Goal: Task Accomplishment & Management: Manage account settings

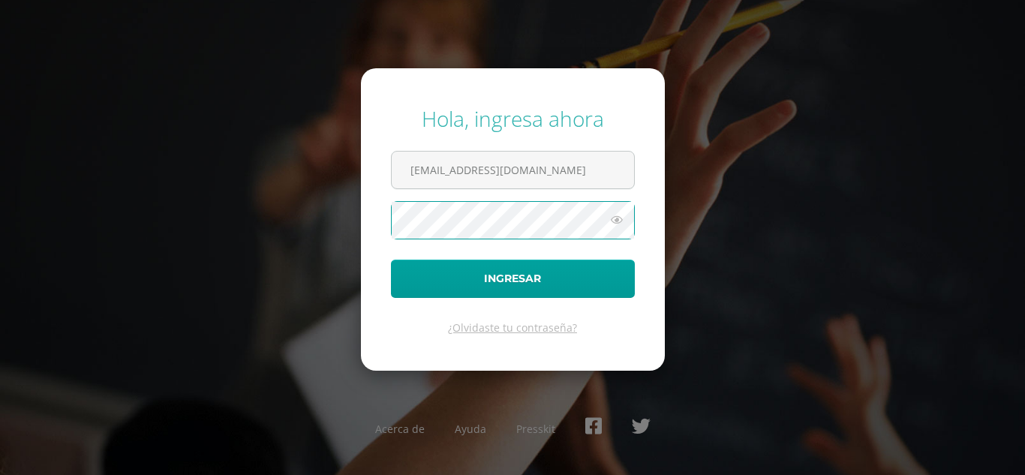
click at [391, 260] on button "Ingresar" at bounding box center [513, 279] width 244 height 38
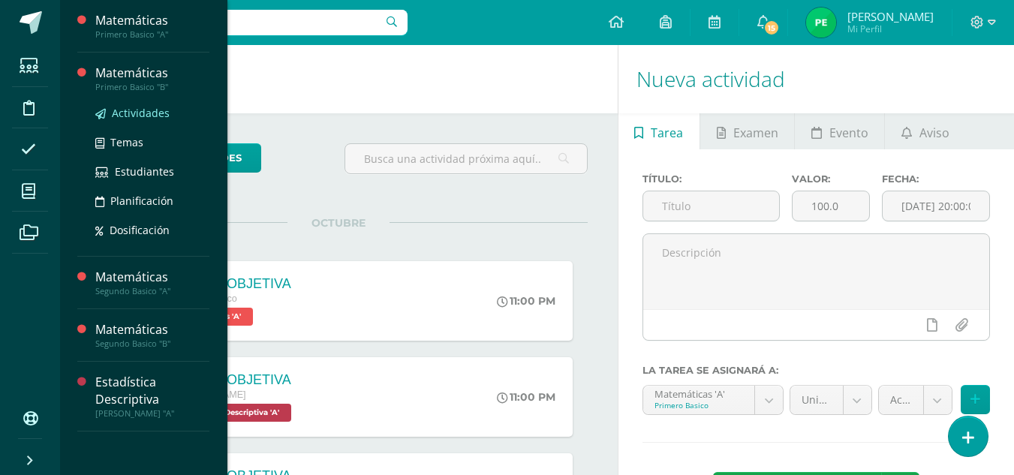
click at [142, 116] on span "Actividades" at bounding box center [141, 113] width 58 height 14
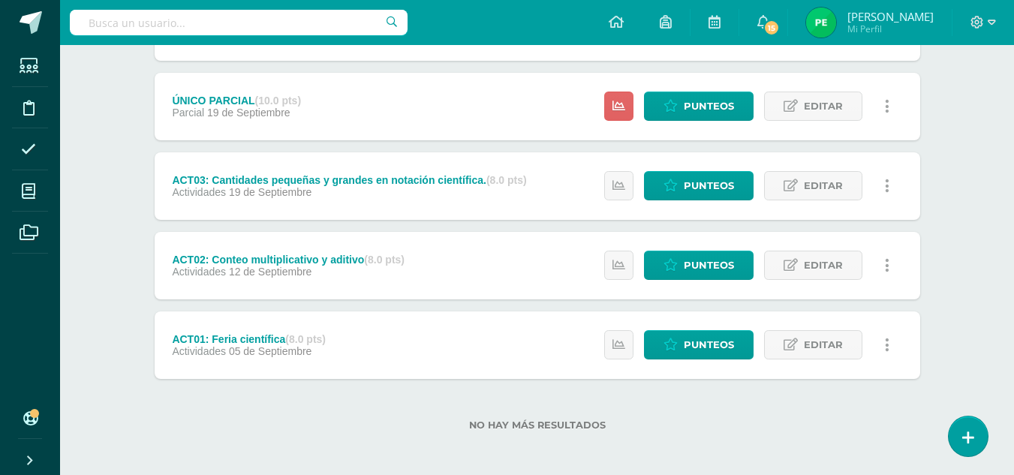
scroll to position [579, 0]
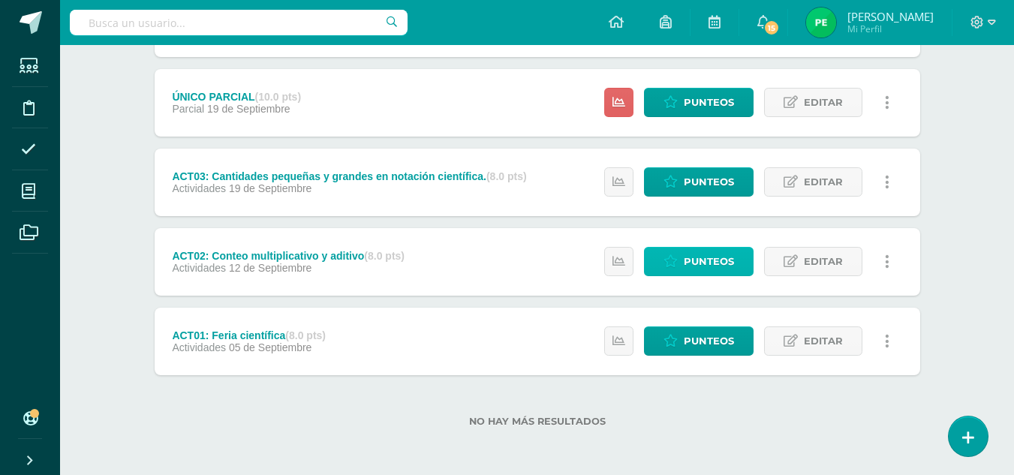
click at [706, 263] on span "Punteos" at bounding box center [709, 262] width 50 height 28
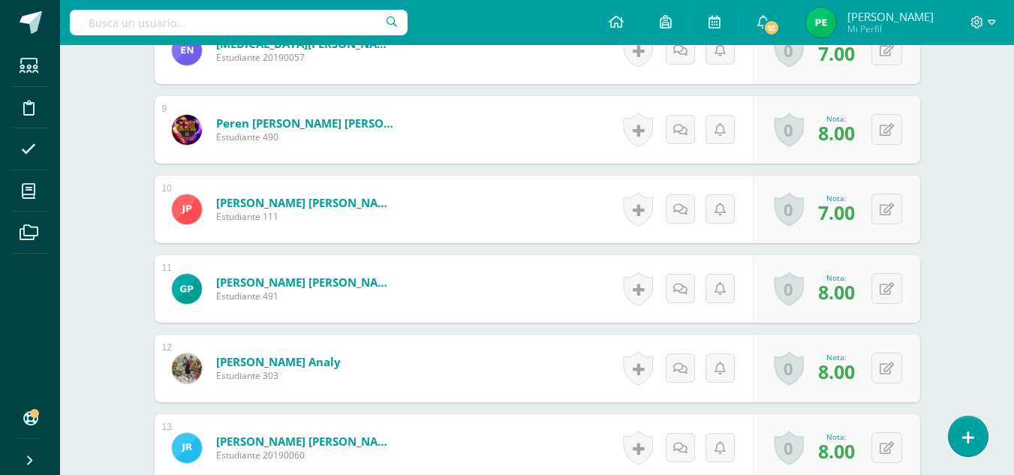
scroll to position [1066, 0]
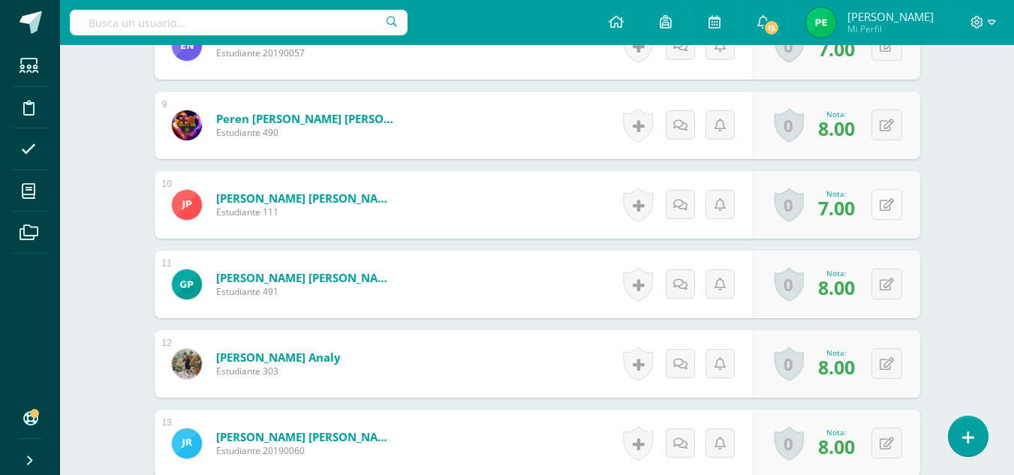
click at [886, 209] on icon at bounding box center [887, 205] width 14 height 13
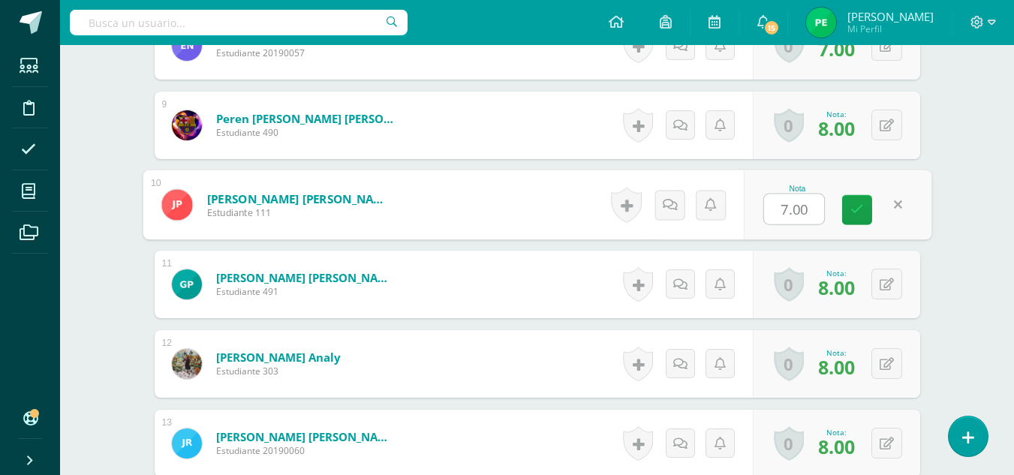
type input "8"
click at [864, 206] on link at bounding box center [857, 210] width 30 height 30
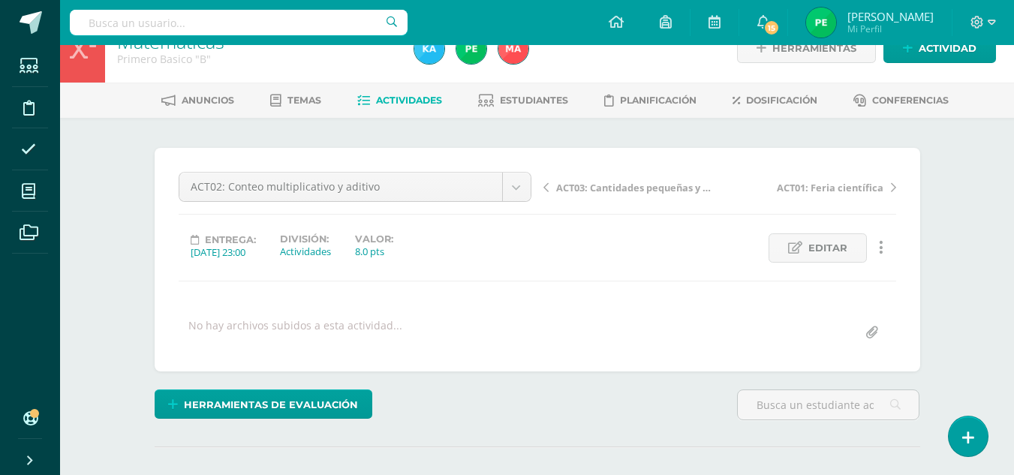
scroll to position [0, 0]
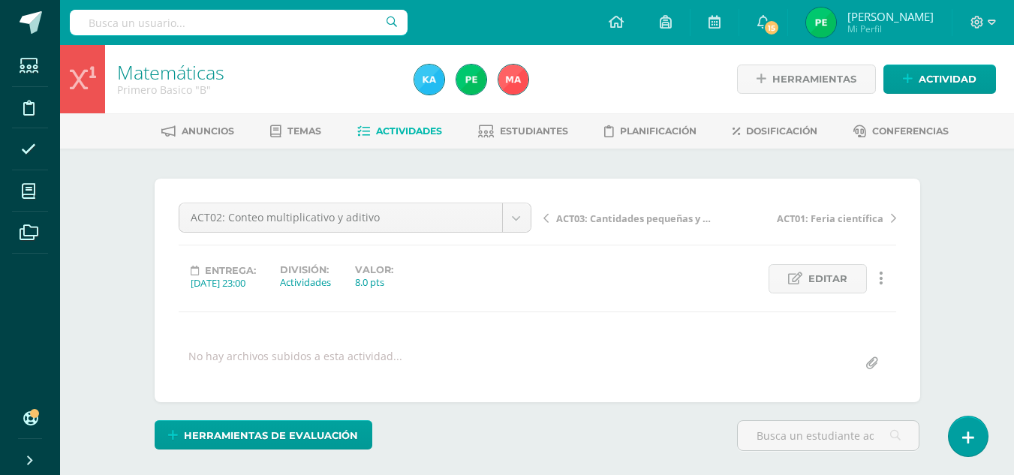
click at [603, 222] on span "ACT03: Cantidades pequeñas y grandes en notación científica." at bounding box center [635, 219] width 159 height 14
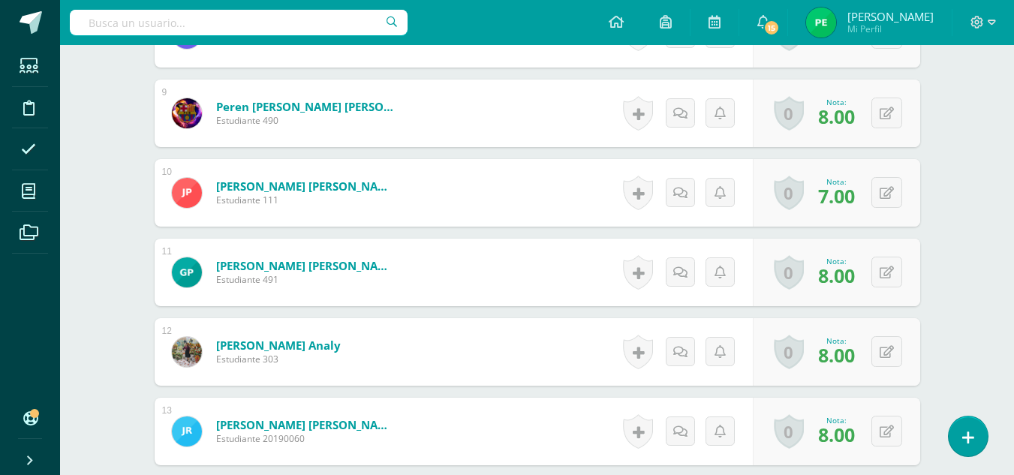
scroll to position [1042, 0]
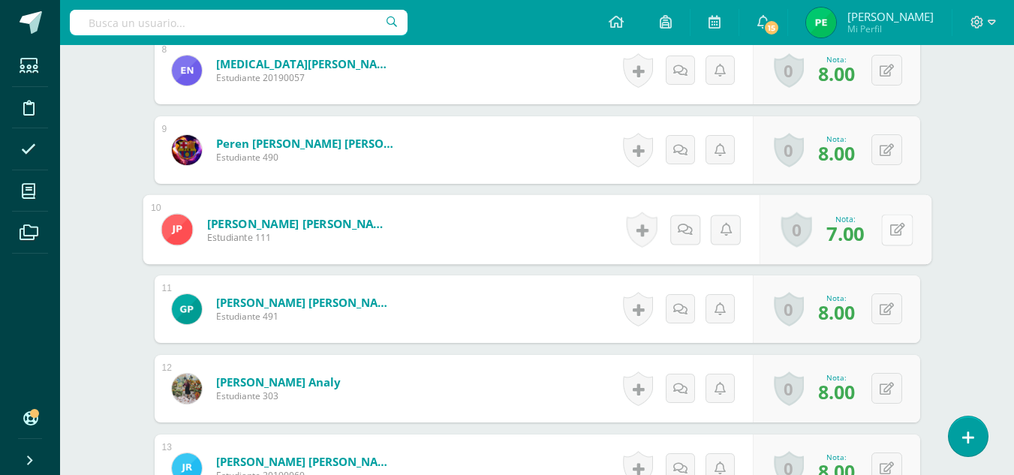
click at [889, 229] on button at bounding box center [897, 230] width 32 height 32
type input "8"
click at [853, 239] on icon at bounding box center [857, 234] width 14 height 13
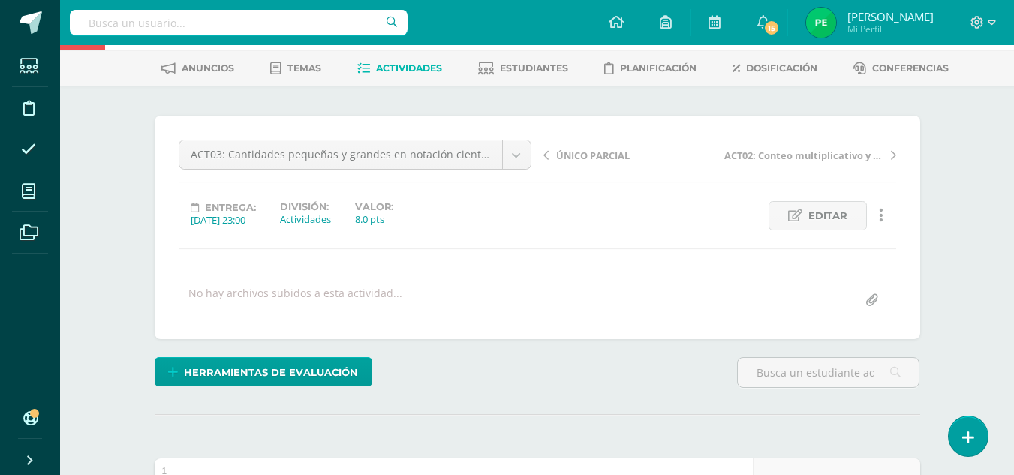
scroll to position [59, 0]
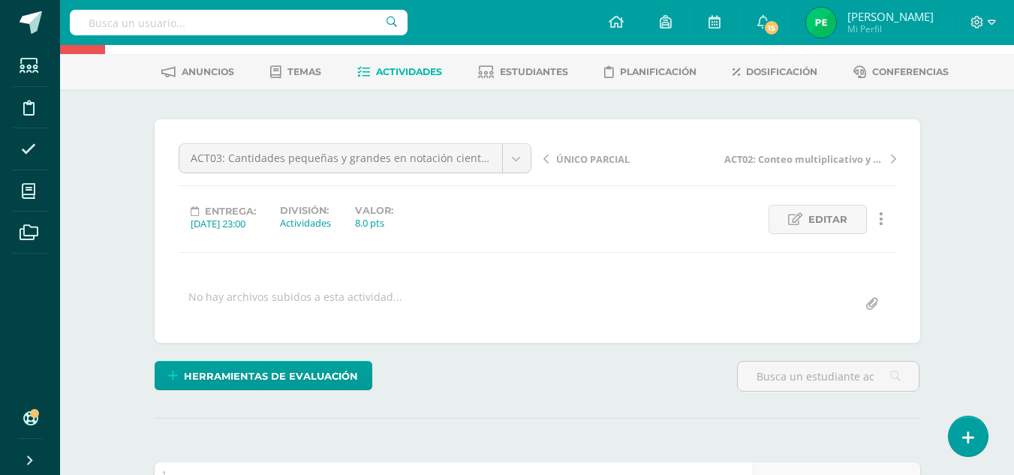
click at [567, 158] on span "ÚNICO PARCIAL" at bounding box center [593, 159] width 74 height 14
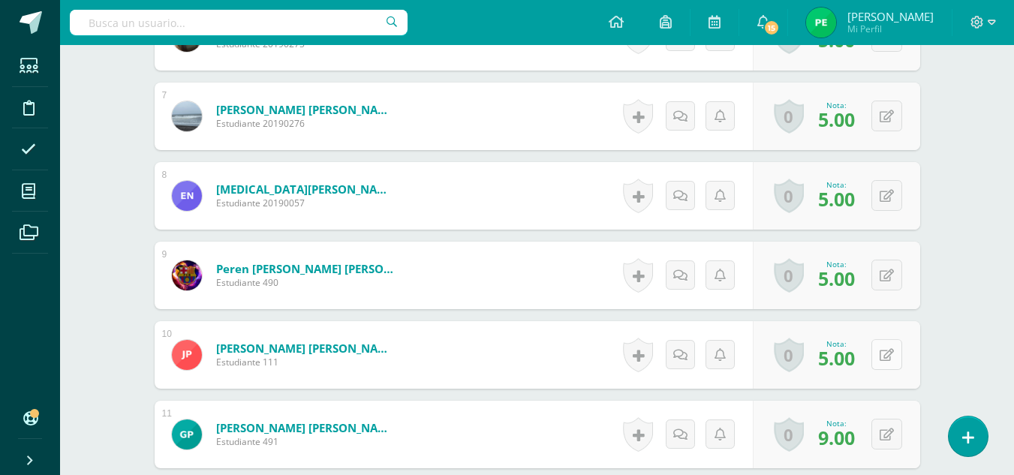
scroll to position [917, 0]
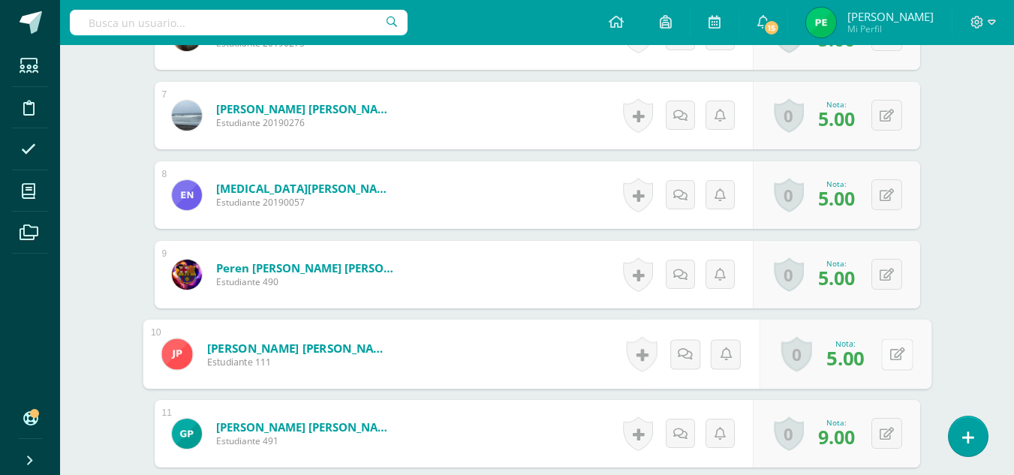
click at [884, 353] on button at bounding box center [897, 354] width 32 height 32
type input "9"
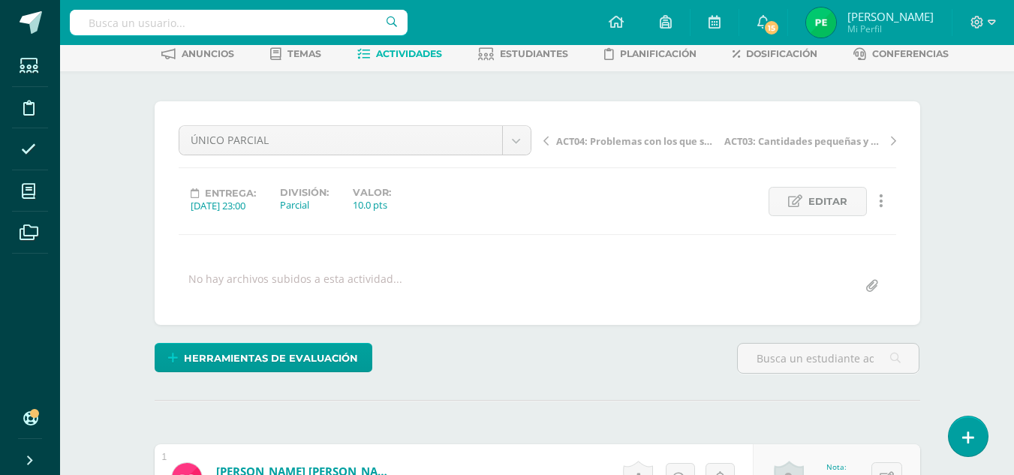
scroll to position [25, 0]
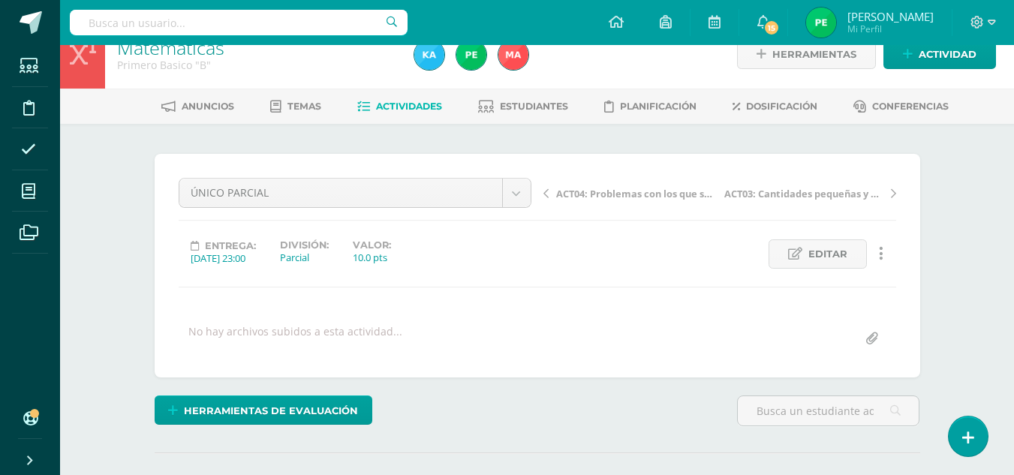
click at [664, 197] on span "ACT04: Problemas con los que se pueden usar potencia." at bounding box center [635, 194] width 159 height 14
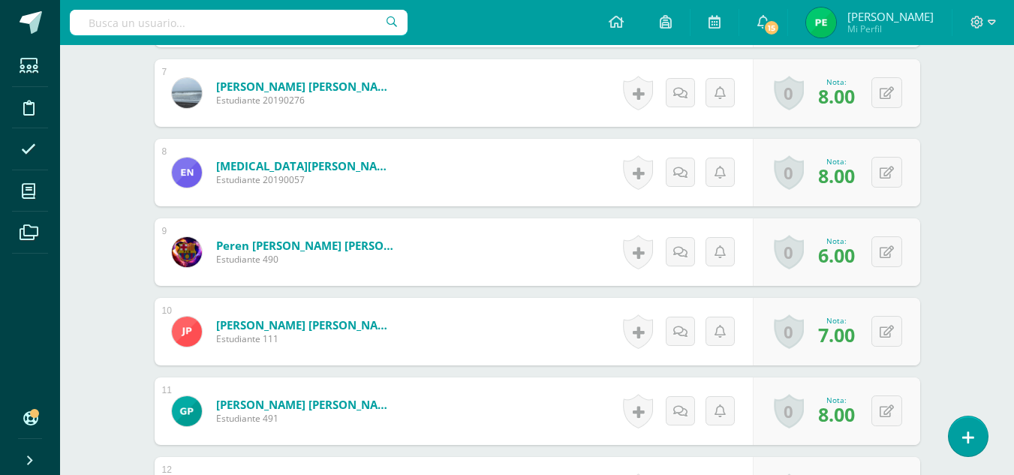
scroll to position [948, 0]
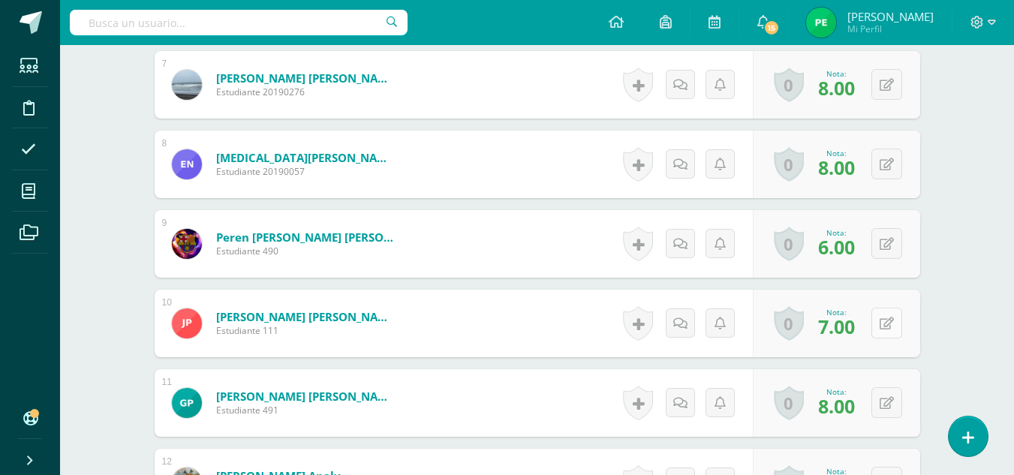
click at [891, 326] on icon at bounding box center [887, 323] width 14 height 13
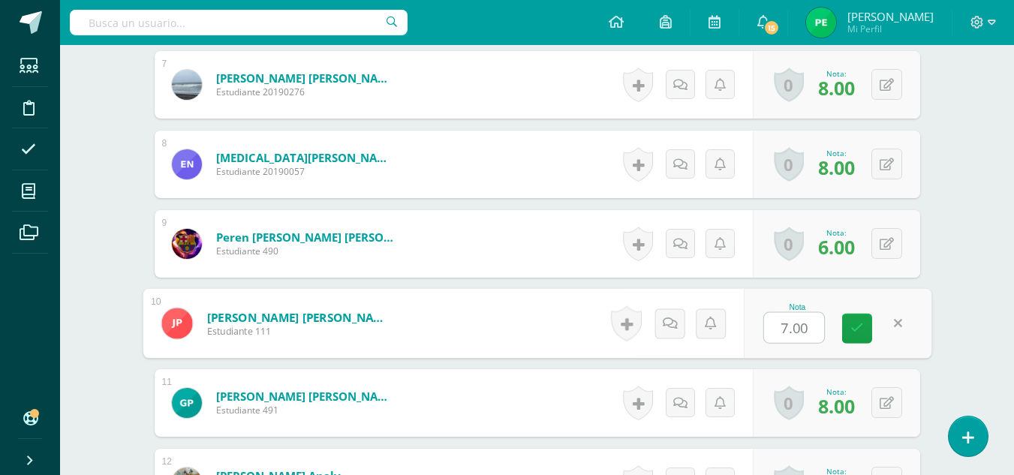
type input "8"
click at [851, 317] on link at bounding box center [857, 329] width 30 height 30
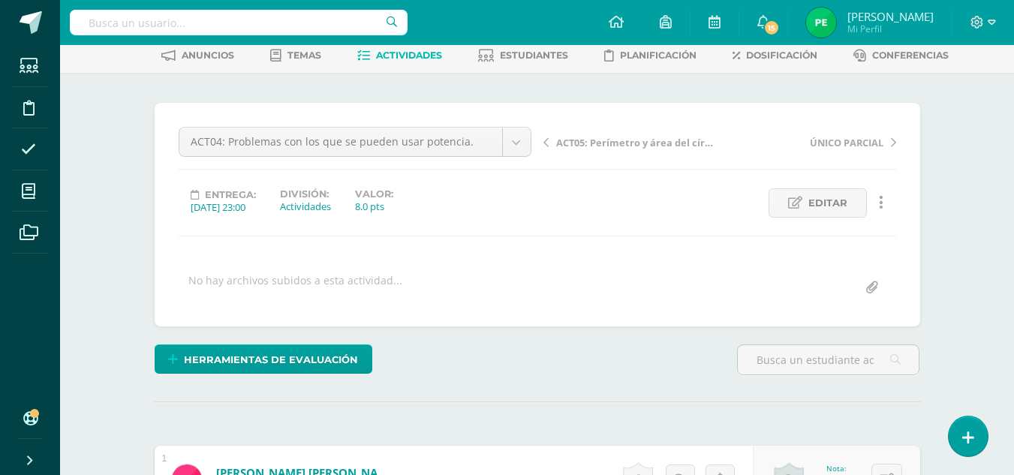
scroll to position [0, 0]
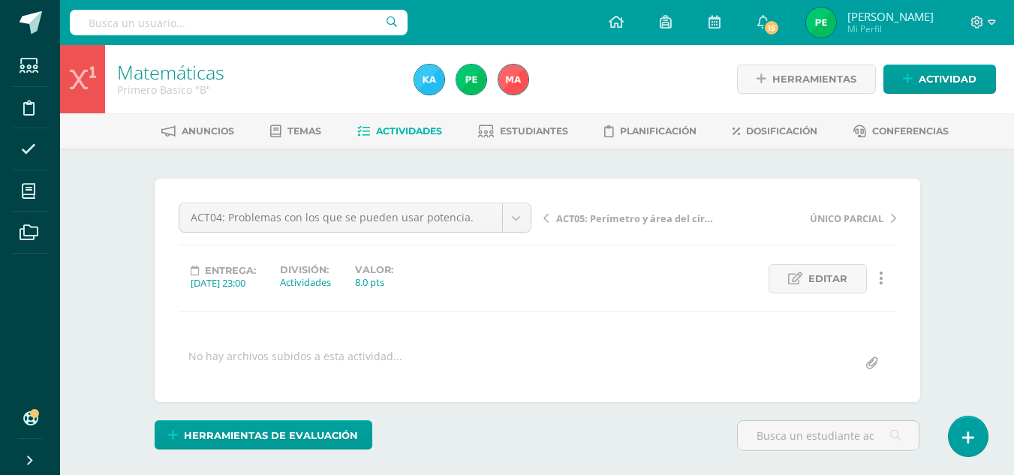
click at [395, 132] on span "Actividades" at bounding box center [409, 130] width 66 height 11
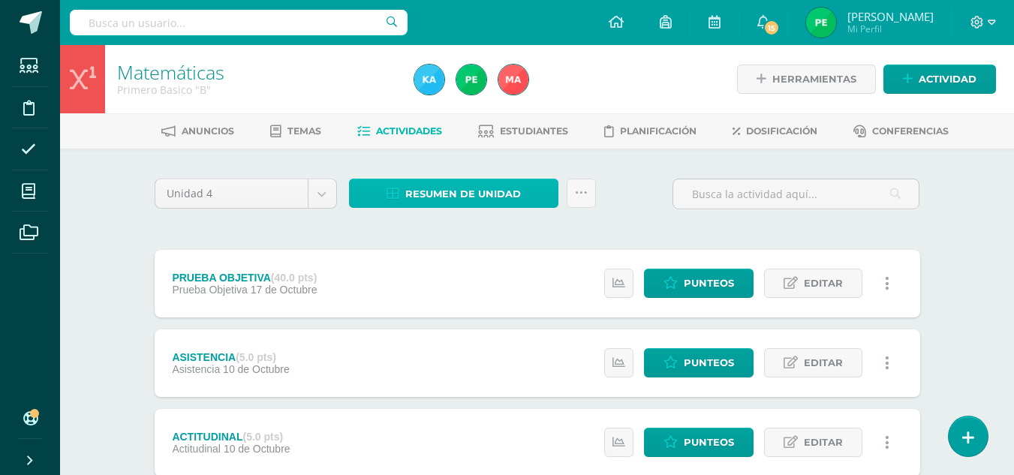
click at [444, 191] on span "Resumen de unidad" at bounding box center [463, 194] width 116 height 28
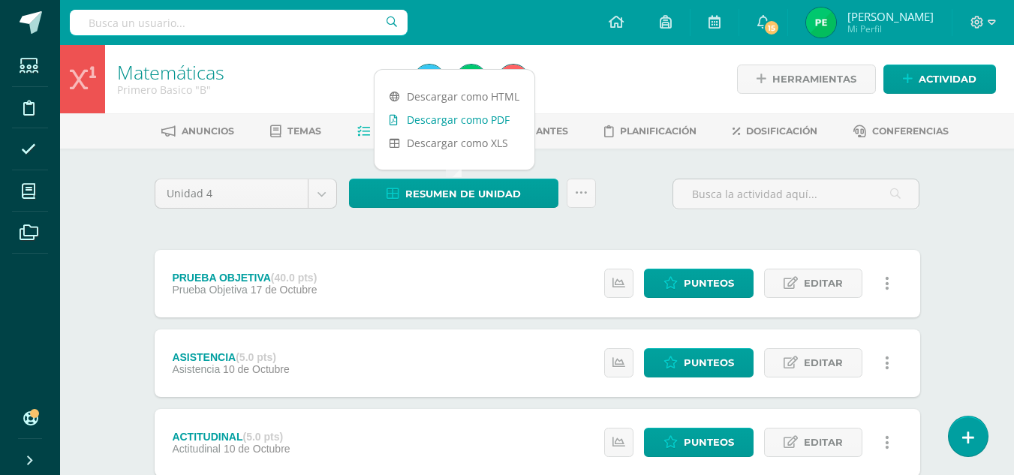
click at [490, 119] on link "Descargar como PDF" at bounding box center [454, 119] width 160 height 23
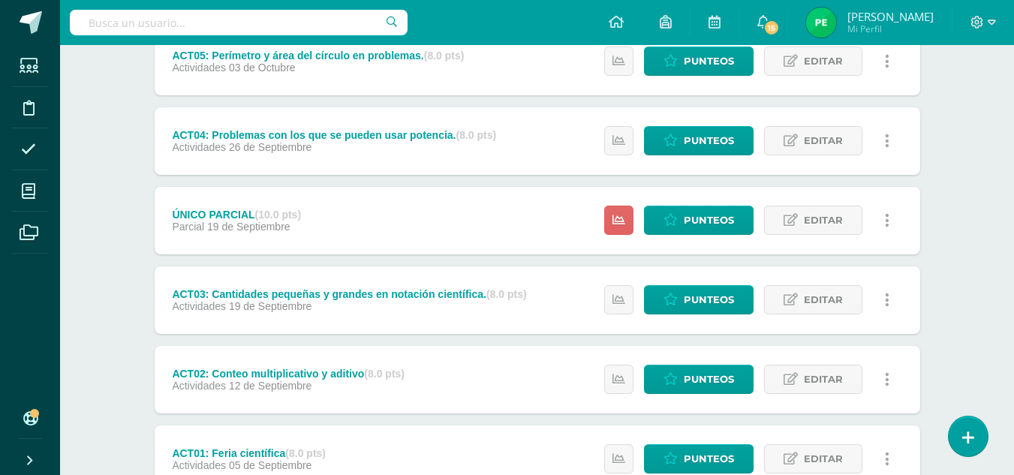
scroll to position [439, 0]
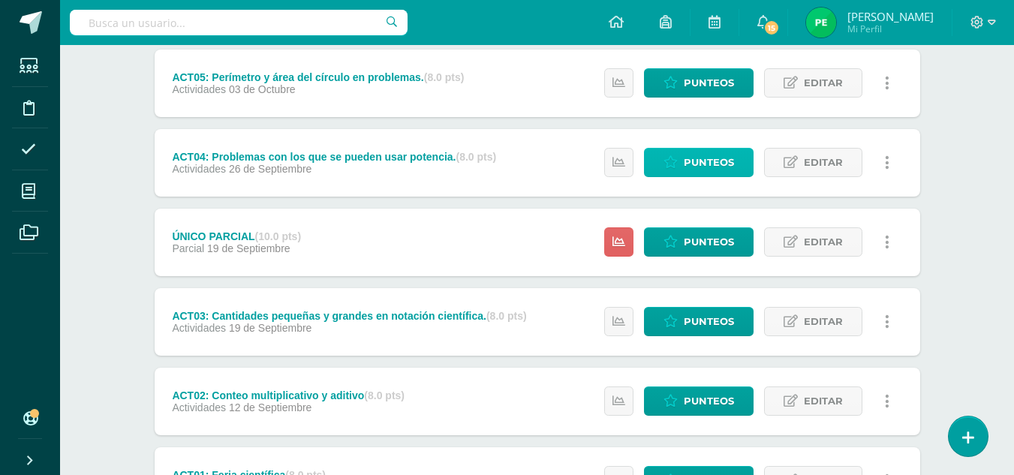
click at [723, 154] on span "Punteos" at bounding box center [709, 163] width 50 height 28
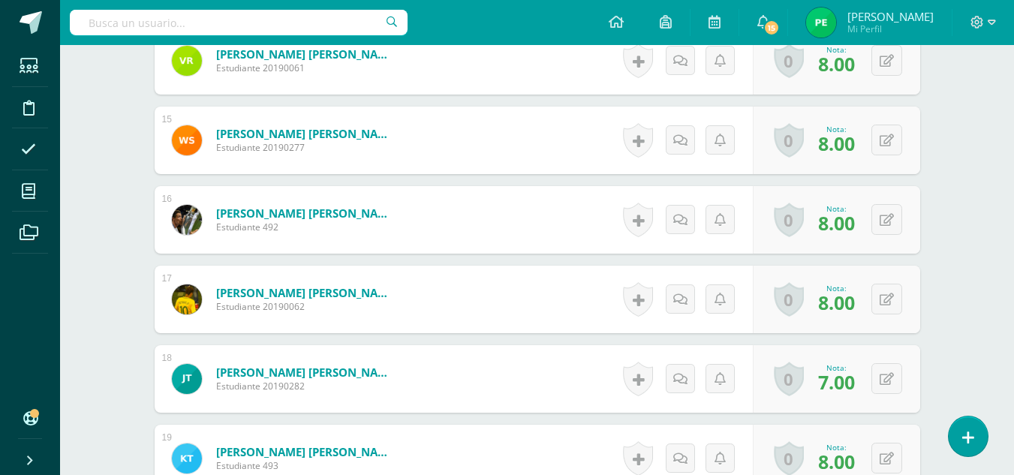
scroll to position [1577, 0]
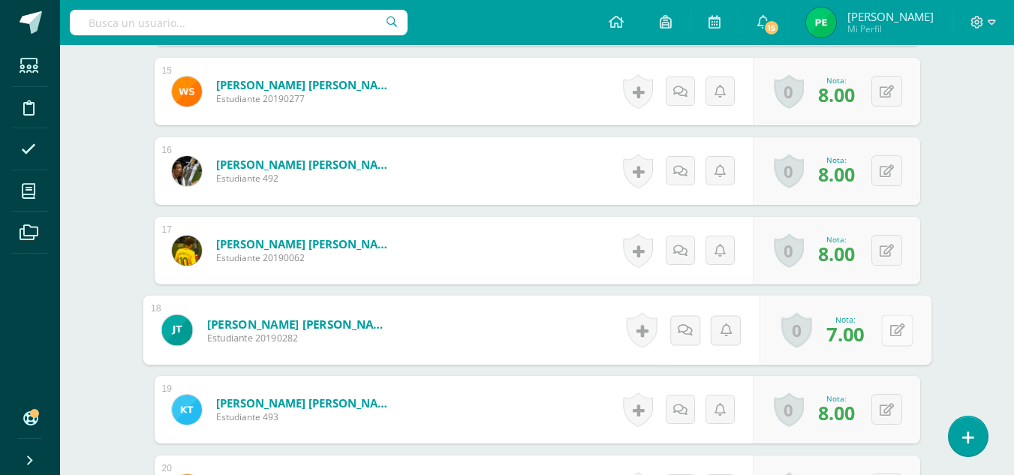
click at [894, 330] on button at bounding box center [897, 330] width 32 height 32
type input "8"
click at [861, 340] on icon at bounding box center [857, 335] width 14 height 13
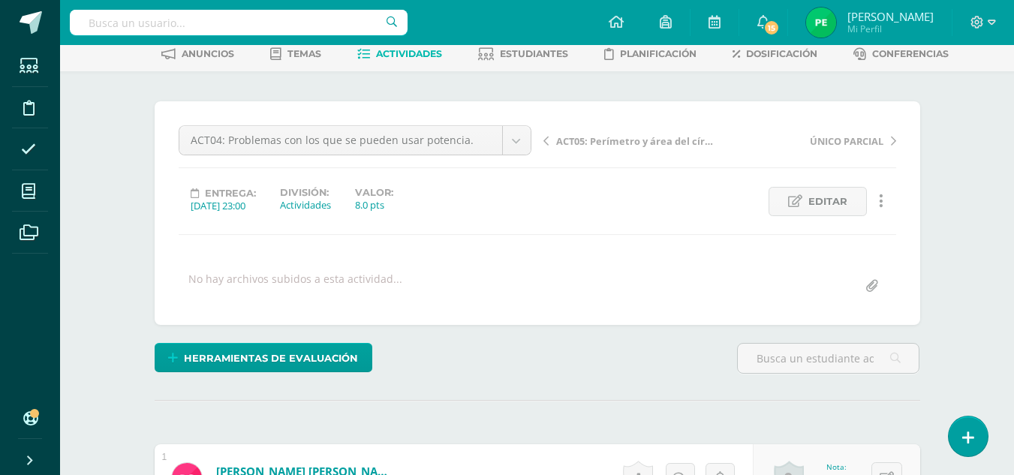
scroll to position [29, 0]
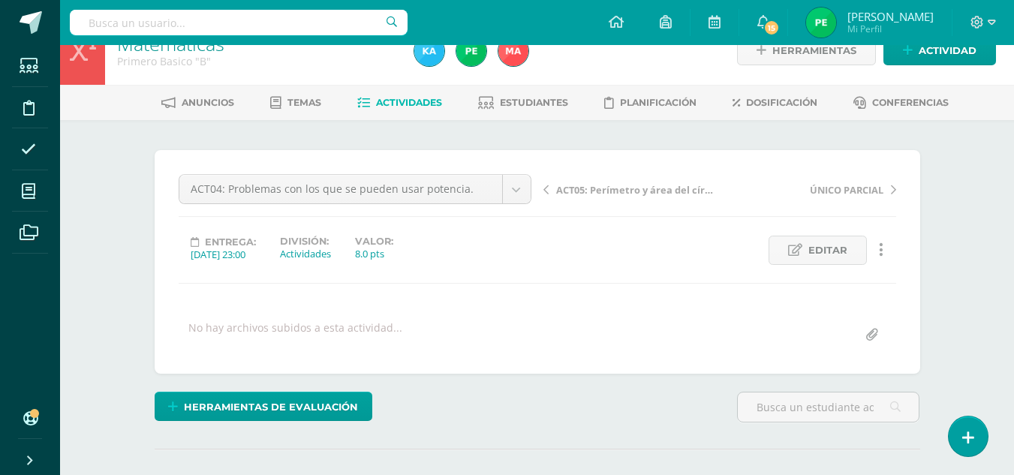
click at [831, 192] on span "ÚNICO PARCIAL" at bounding box center [847, 190] width 74 height 14
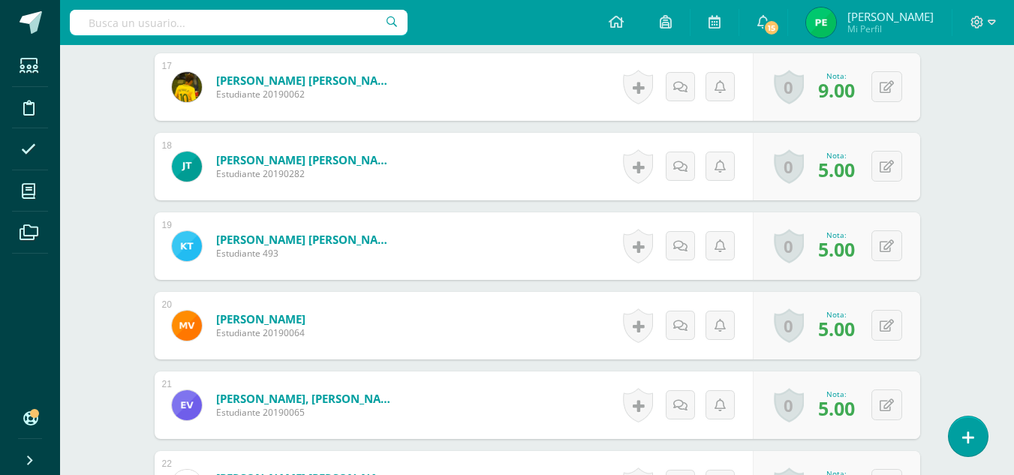
scroll to position [1742, 0]
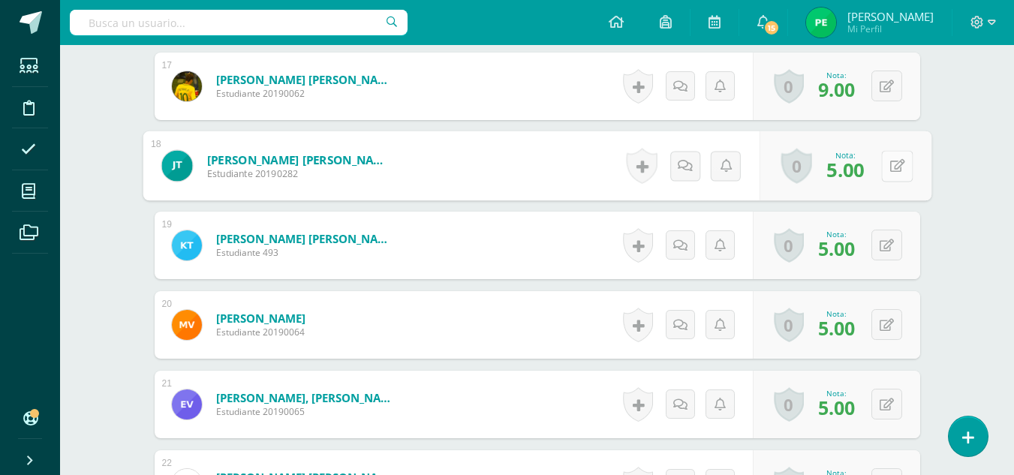
click at [882, 167] on button at bounding box center [897, 166] width 32 height 32
type input "10"
click at [865, 169] on link at bounding box center [857, 171] width 30 height 30
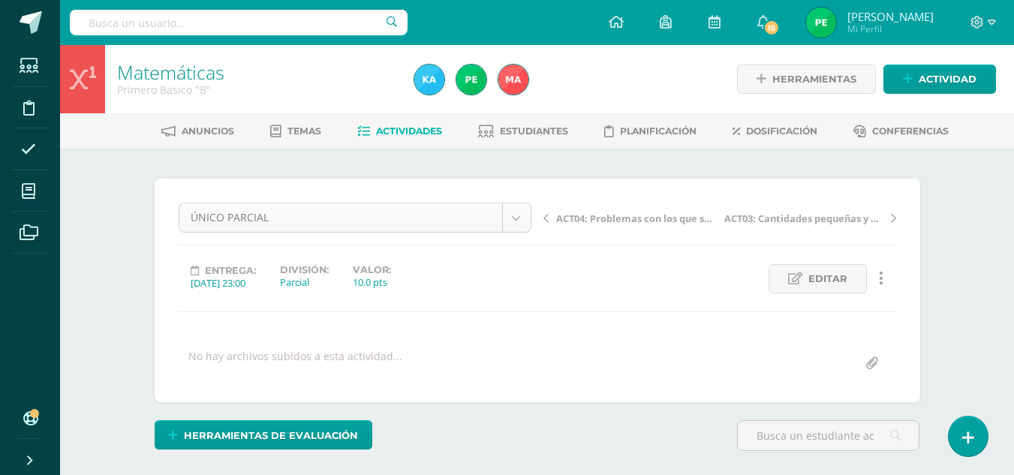
scroll to position [20, 0]
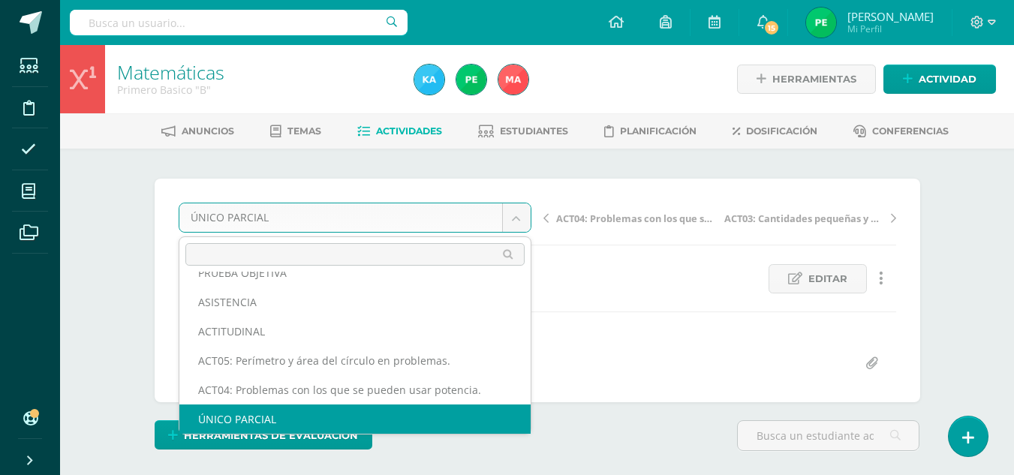
scroll to position [0, 0]
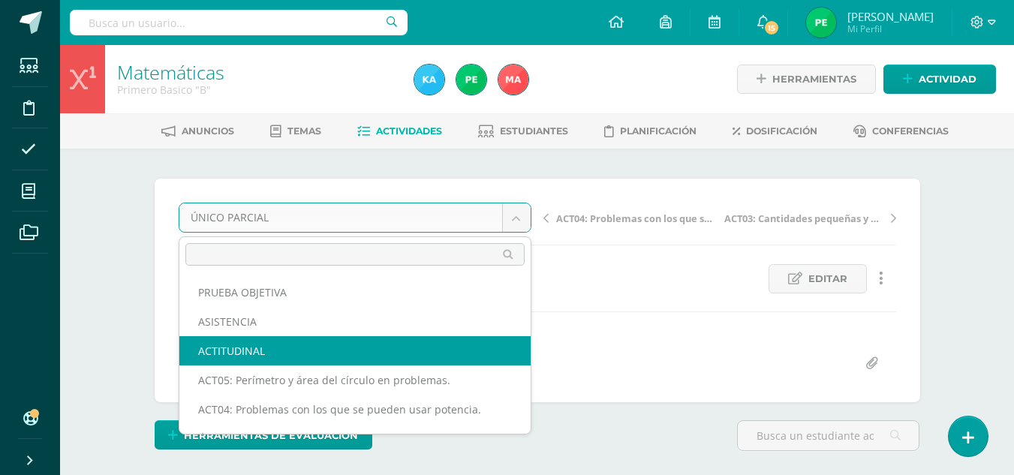
select select "/dashboard/teacher/grade-activity/124192/"
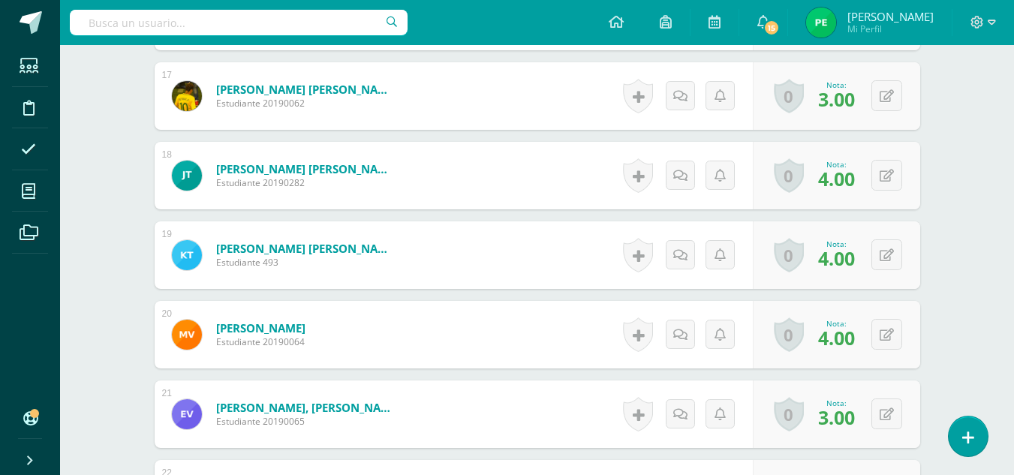
scroll to position [1708, 0]
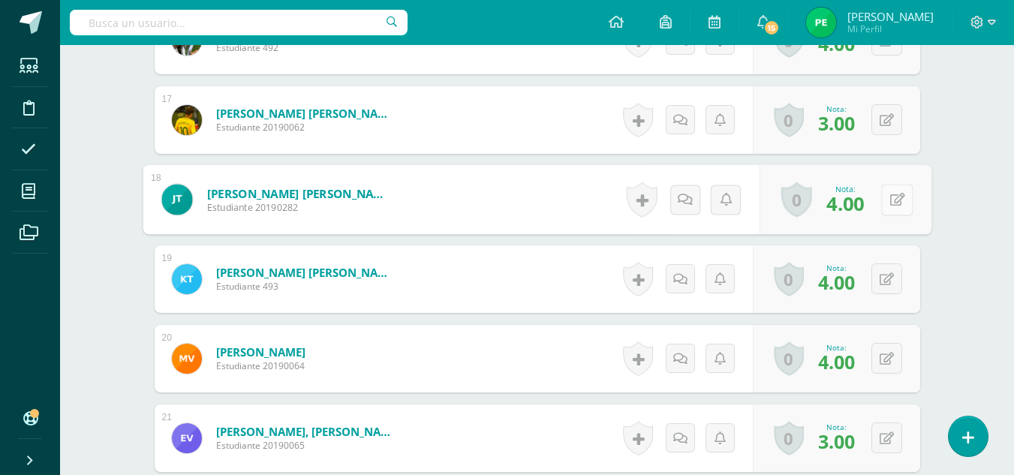
click at [885, 198] on button at bounding box center [897, 200] width 32 height 32
type input "5"
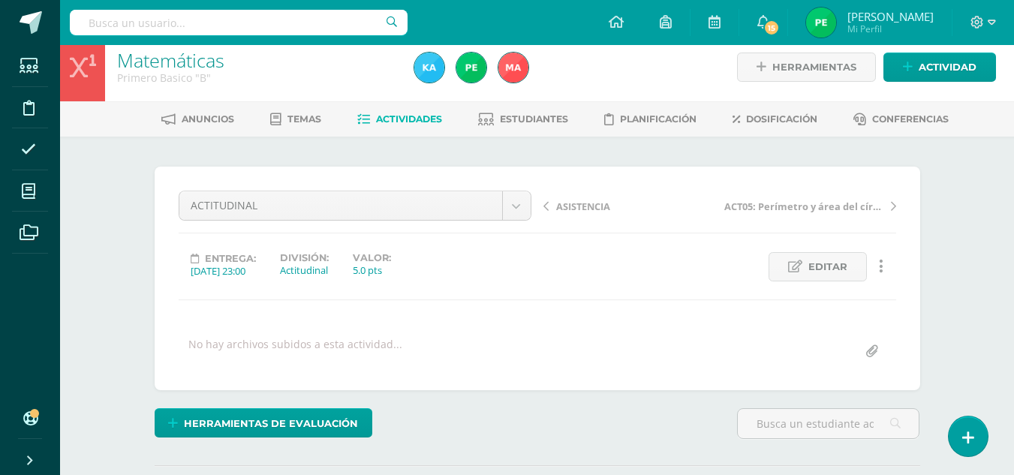
scroll to position [0, 0]
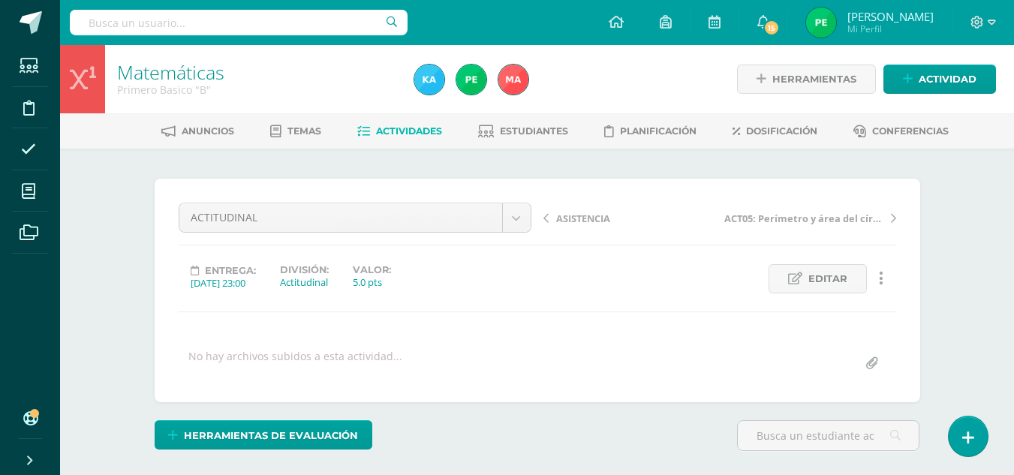
click at [571, 212] on span "ASISTENCIA" at bounding box center [583, 219] width 54 height 14
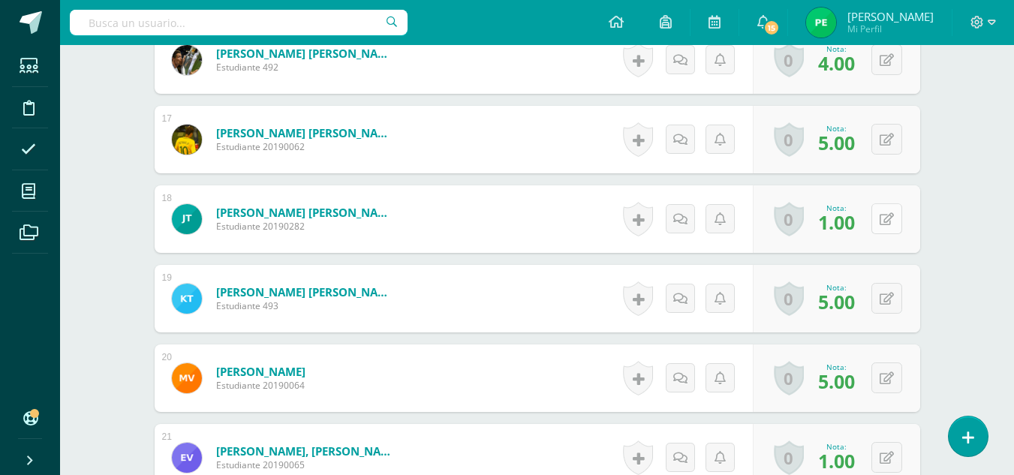
scroll to position [1689, 0]
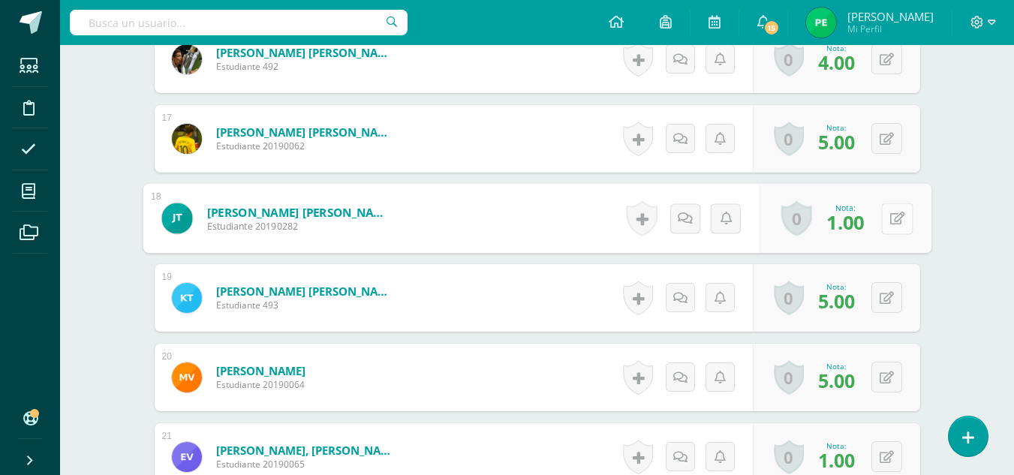
click at [887, 221] on button at bounding box center [897, 219] width 32 height 32
type input "4"
click at [863, 224] on link at bounding box center [857, 224] width 30 height 30
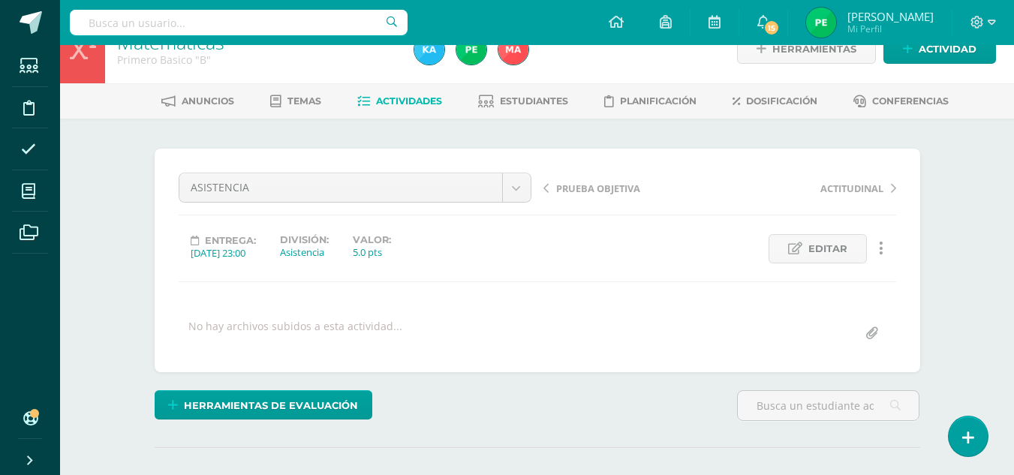
scroll to position [14, 0]
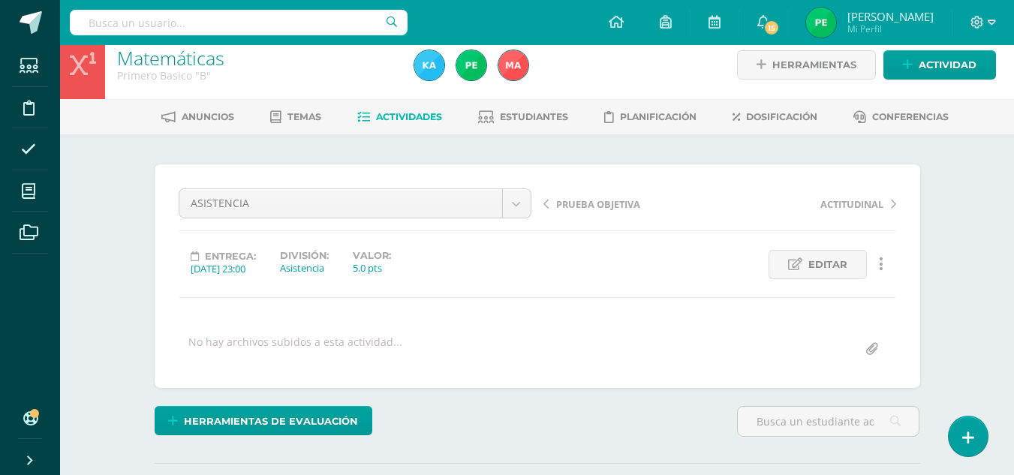
click at [401, 110] on link "Actividades" at bounding box center [399, 117] width 85 height 24
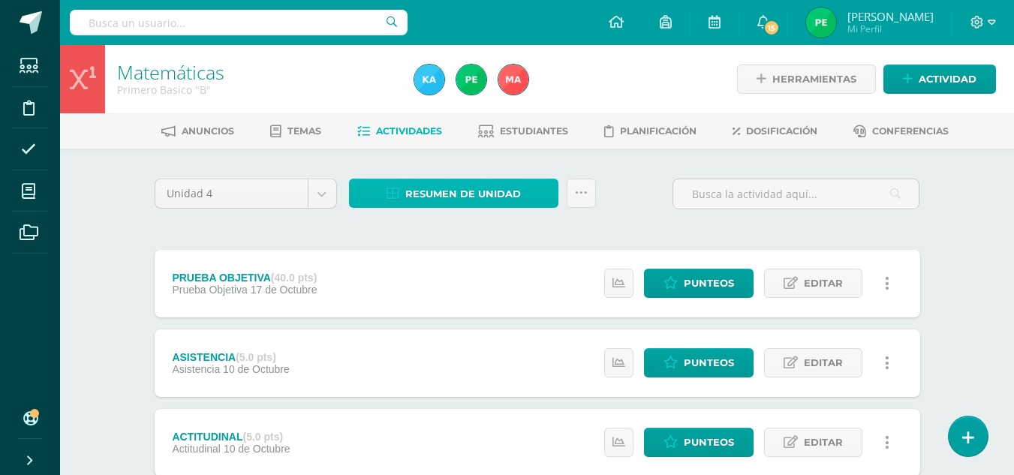
click at [462, 191] on span "Resumen de unidad" at bounding box center [463, 194] width 116 height 28
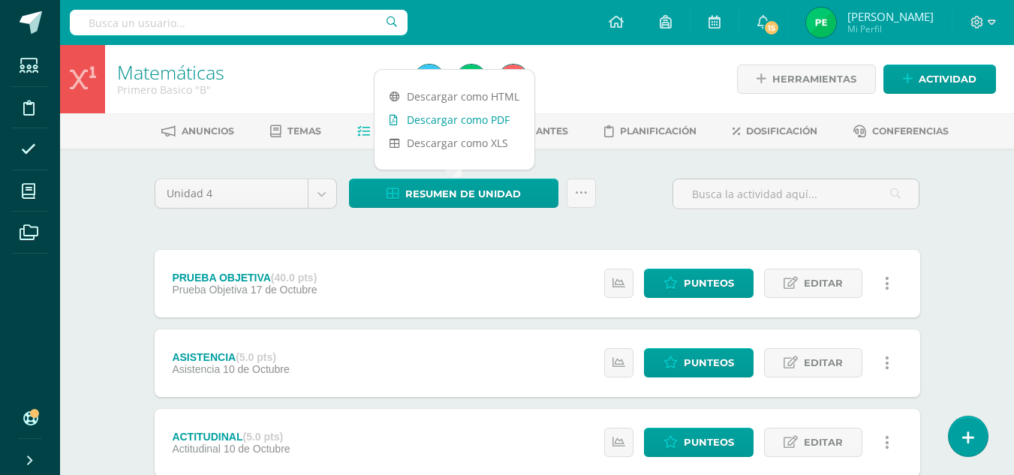
click at [442, 124] on link "Descargar como PDF" at bounding box center [454, 119] width 160 height 23
click at [737, 287] on link "Punteos" at bounding box center [699, 283] width 110 height 29
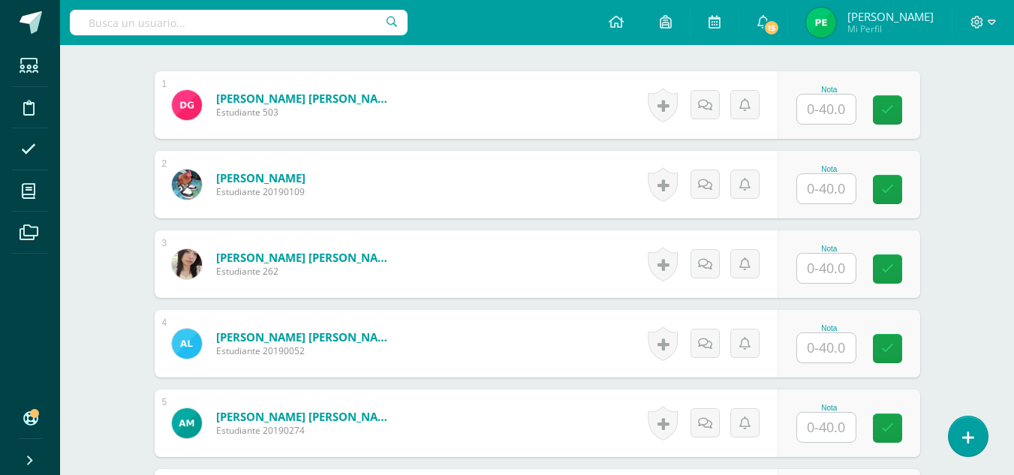
scroll to position [455, 0]
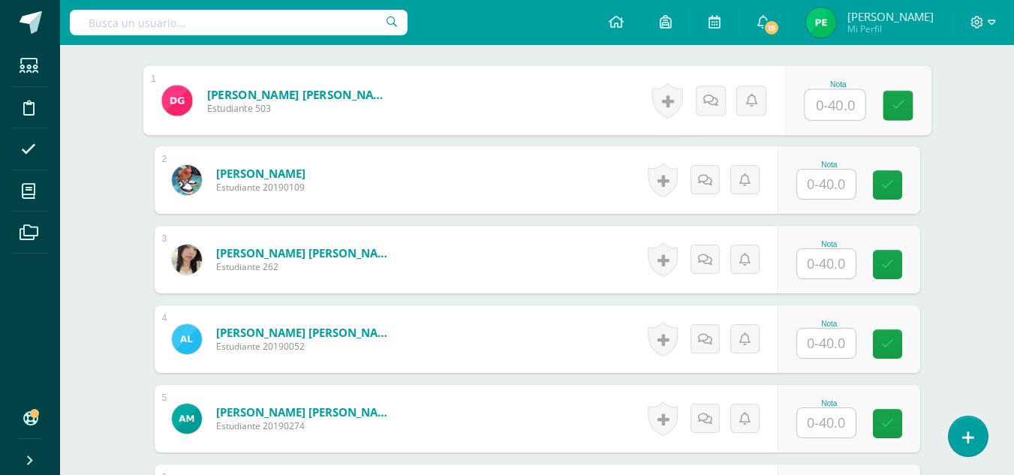
click at [832, 104] on input "text" at bounding box center [834, 105] width 60 height 30
type input "21"
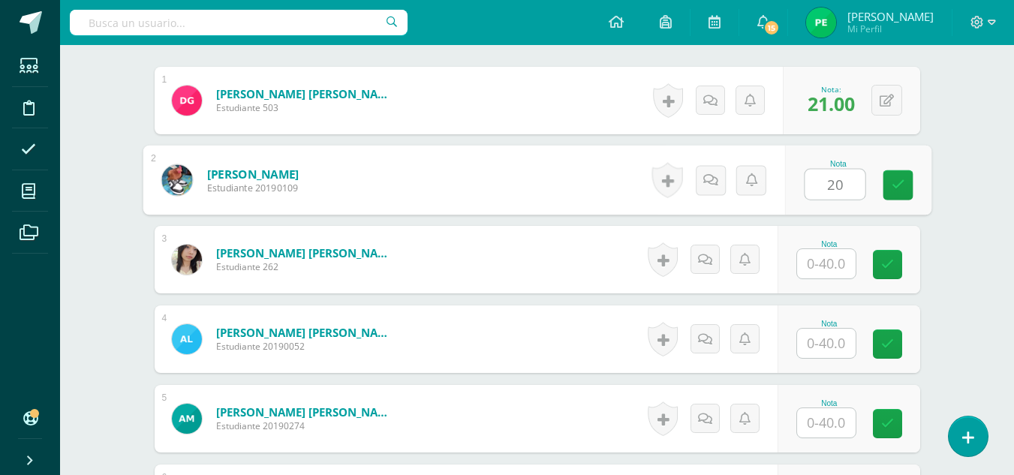
type input "20"
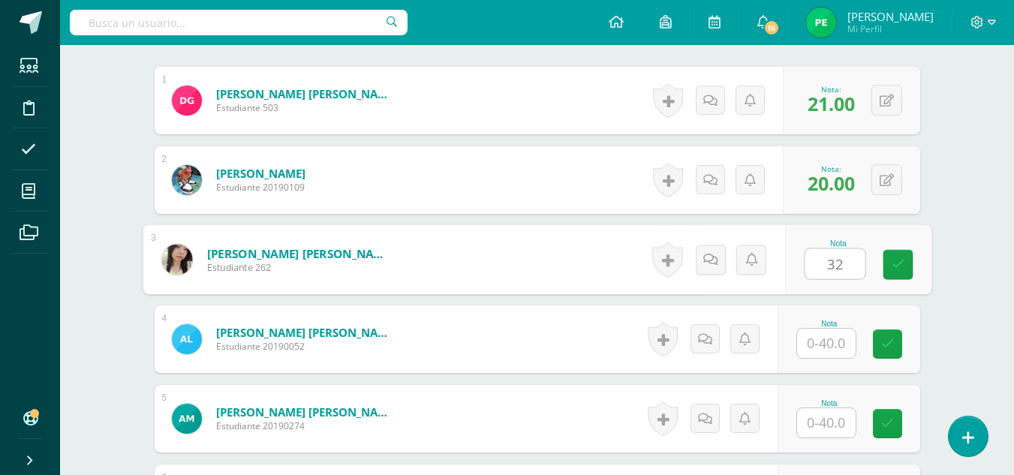
type input "32"
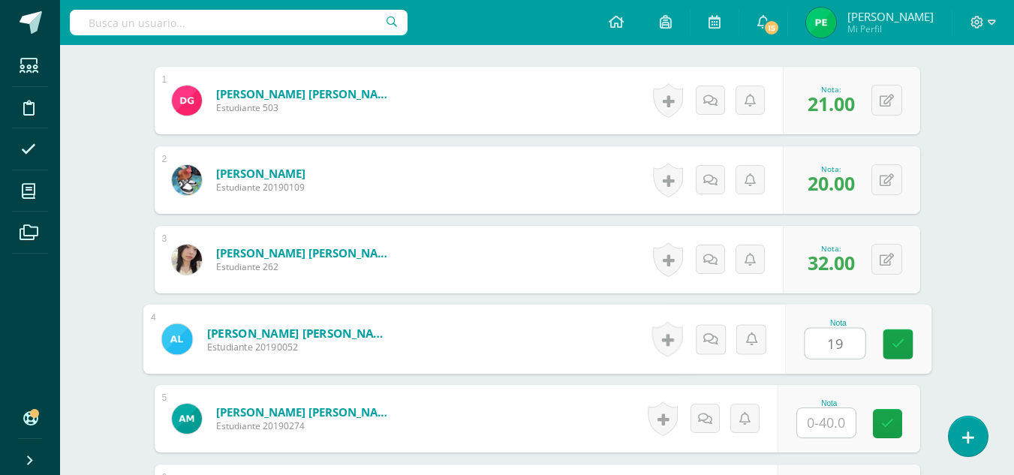
type input "19"
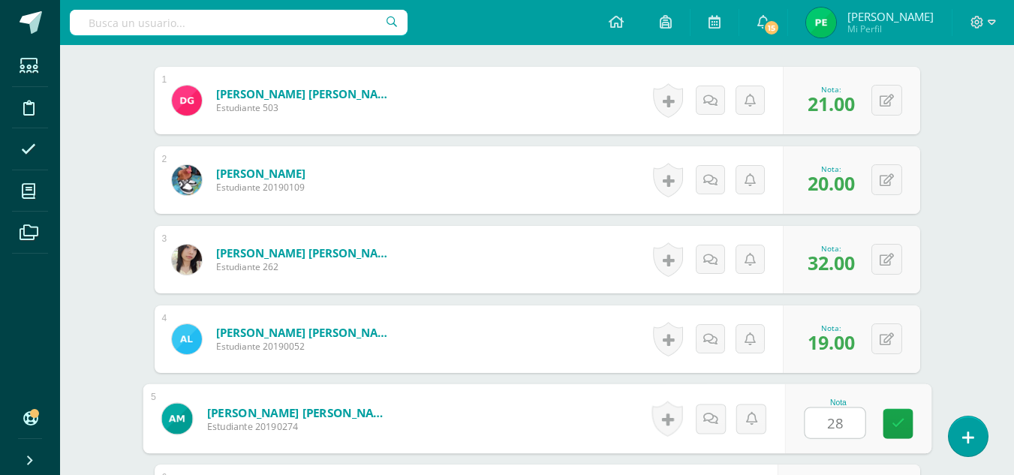
type input "28"
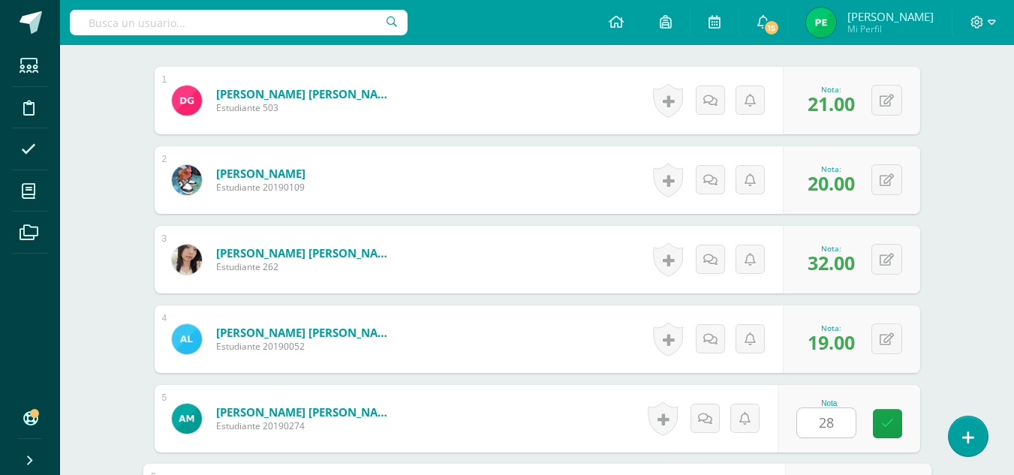
scroll to position [720, 0]
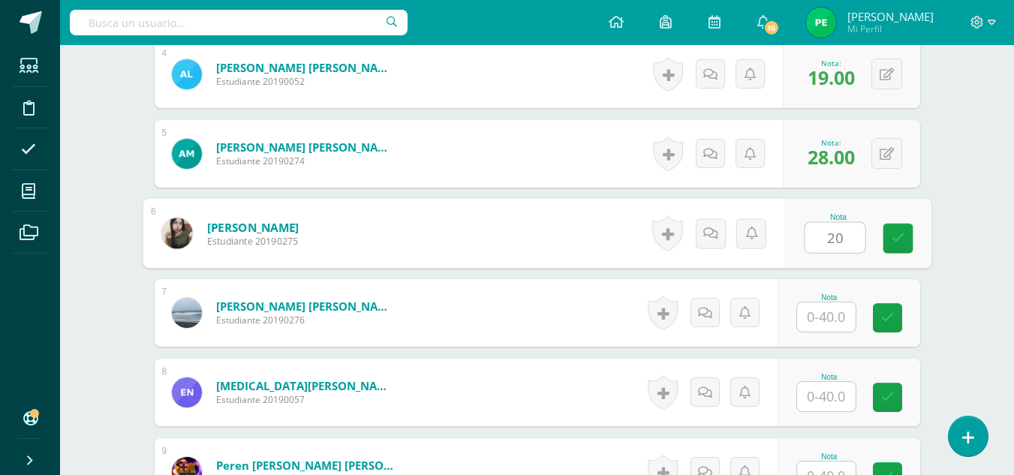
type input "20"
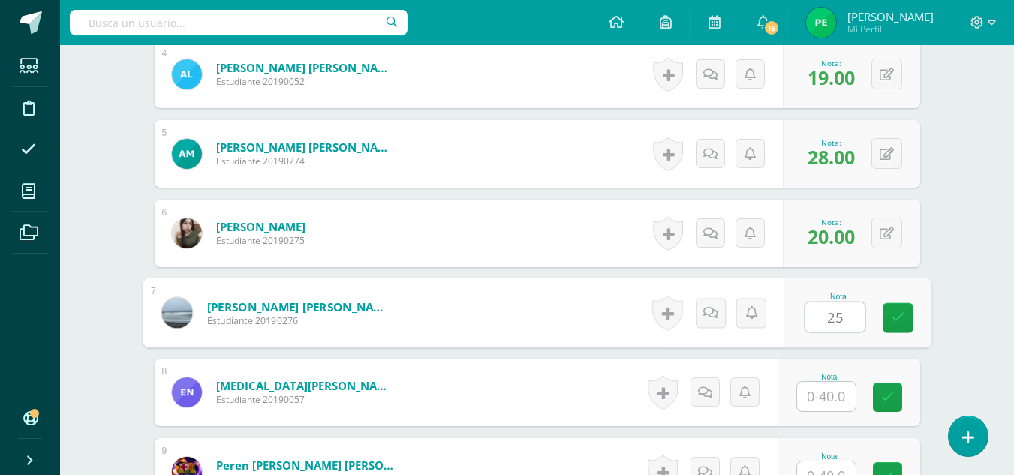
type input "25"
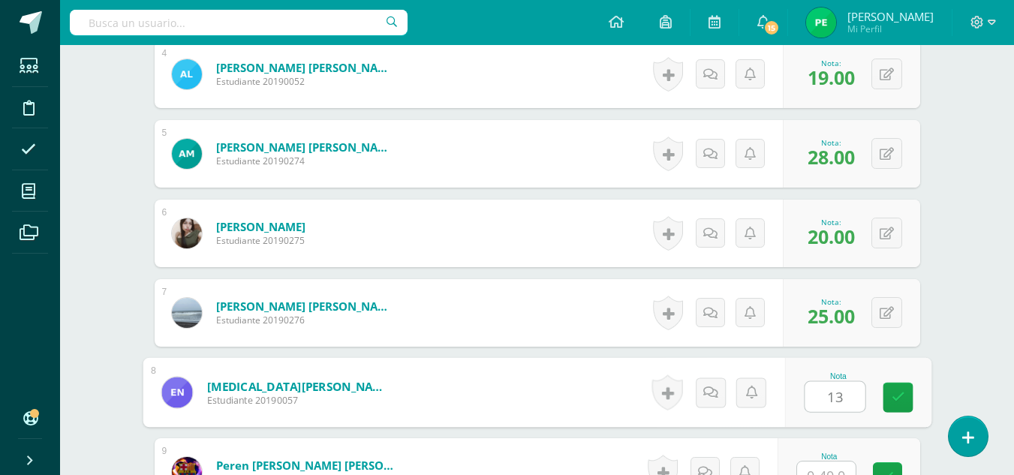
type input "13"
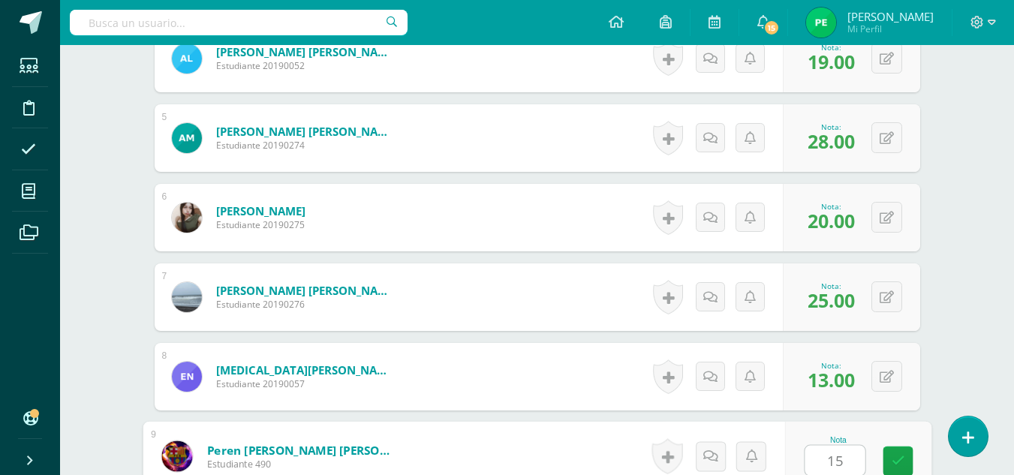
type input "15"
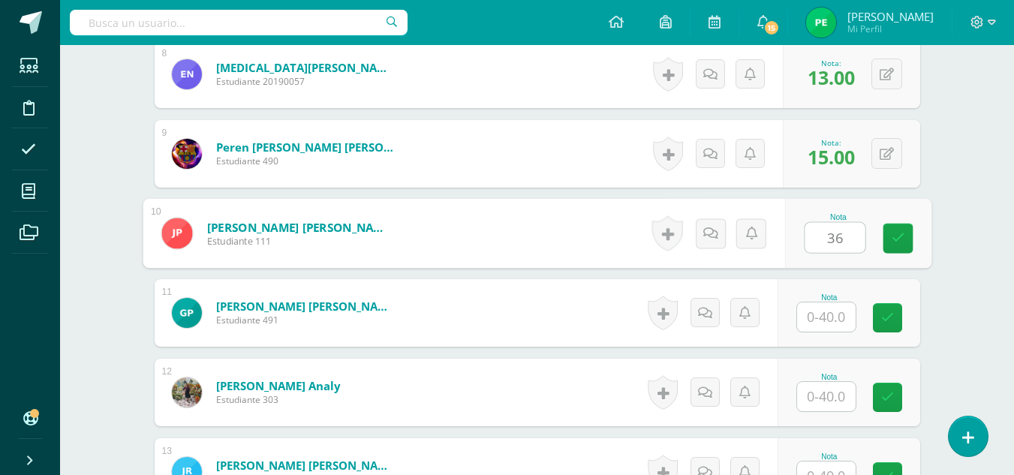
type input "36"
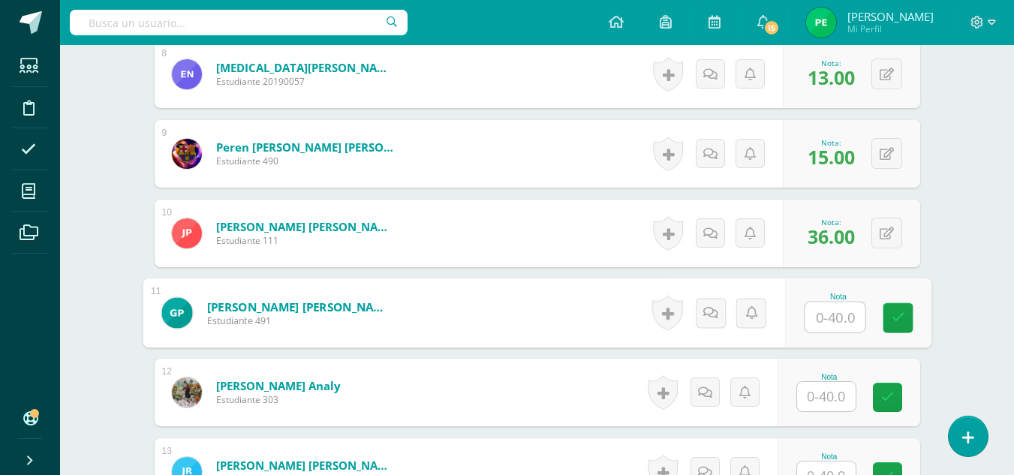
type input "5"
type input "25"
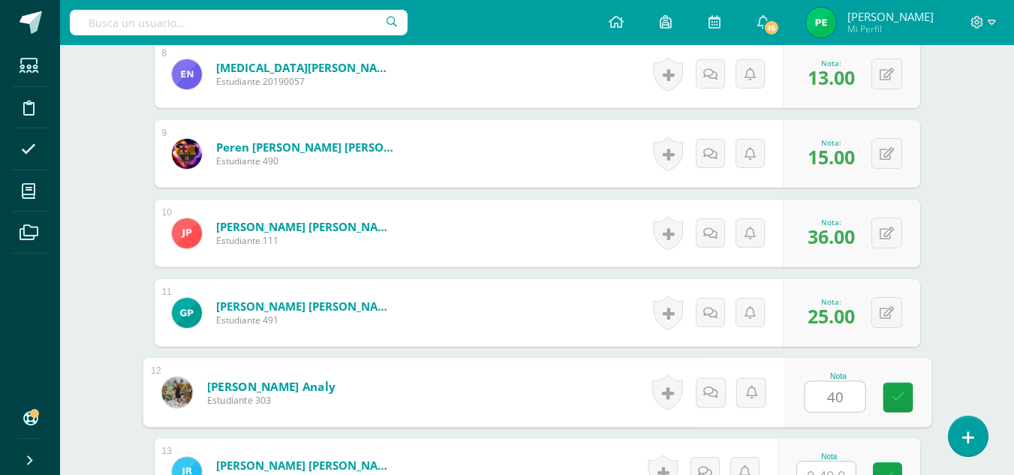
type input "40"
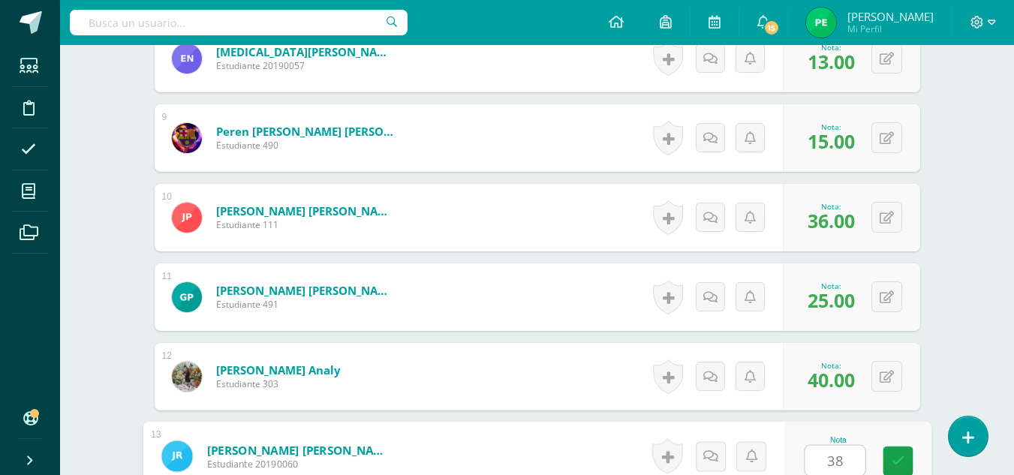
type input "38"
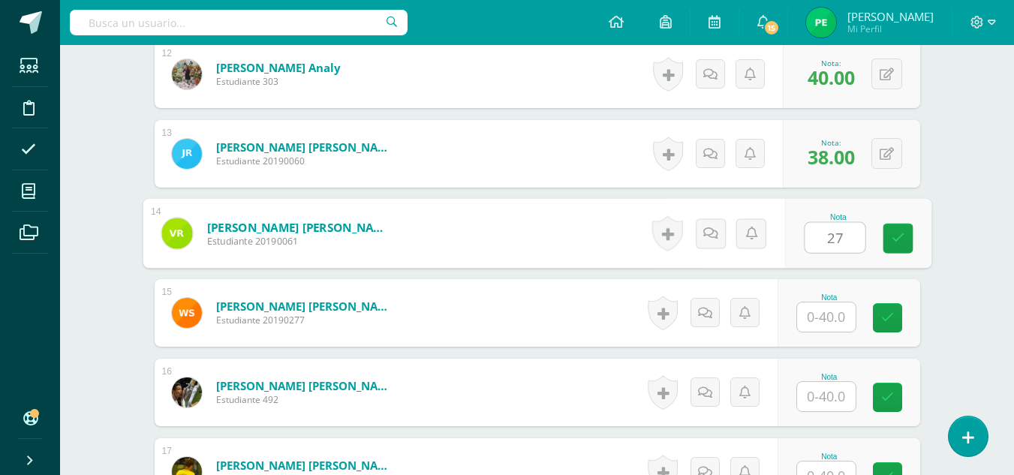
type input "27"
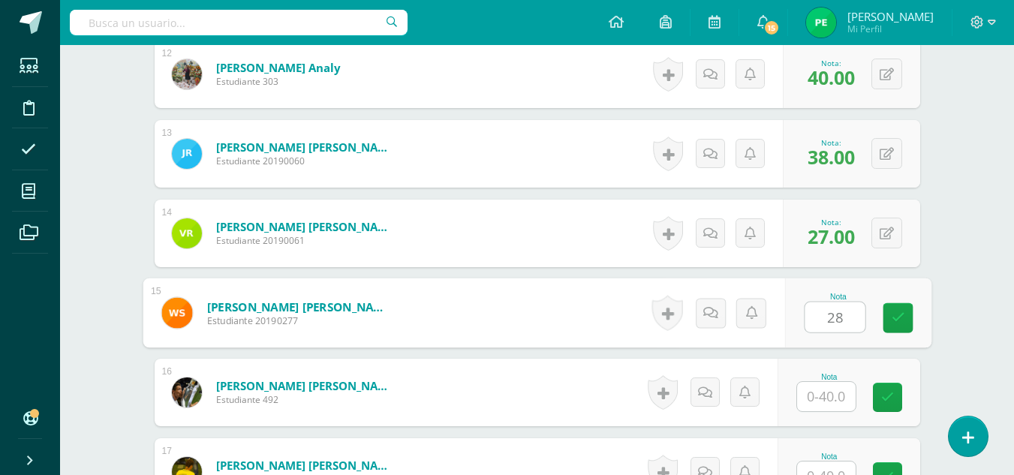
type input "28"
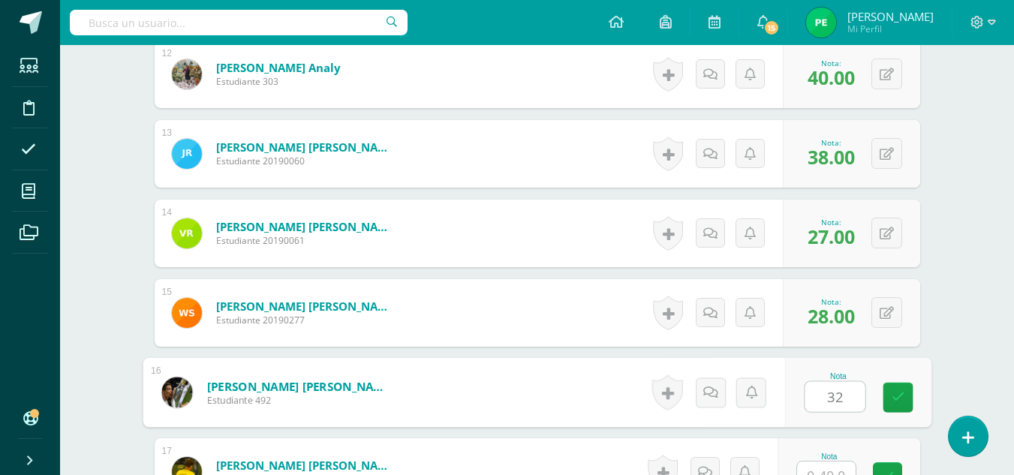
type input "32"
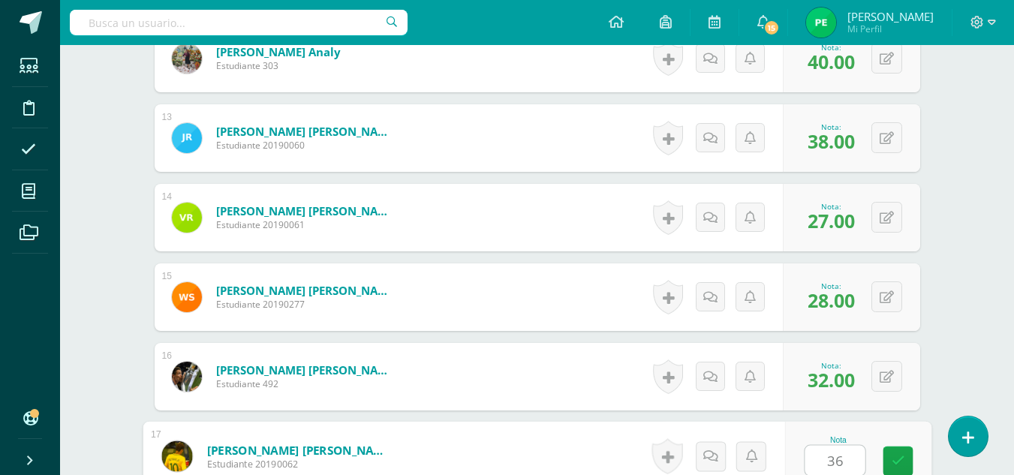
type input "36"
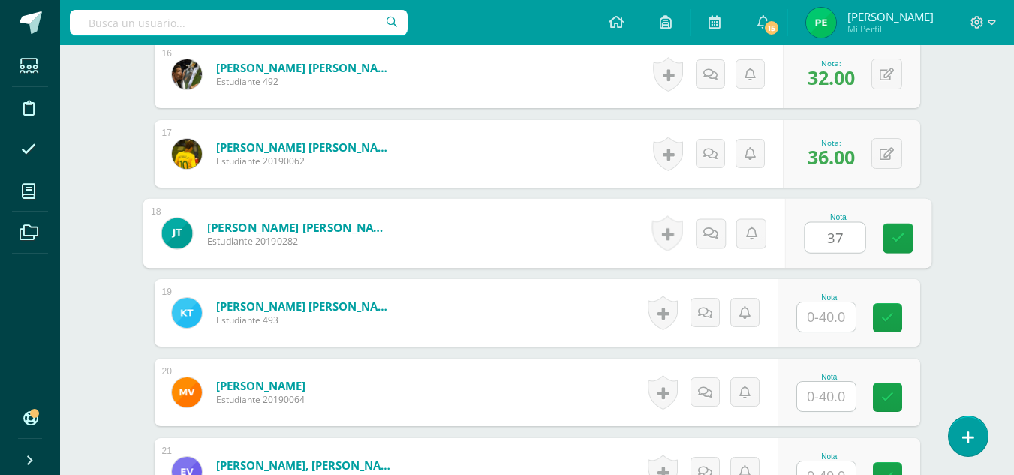
type input "37"
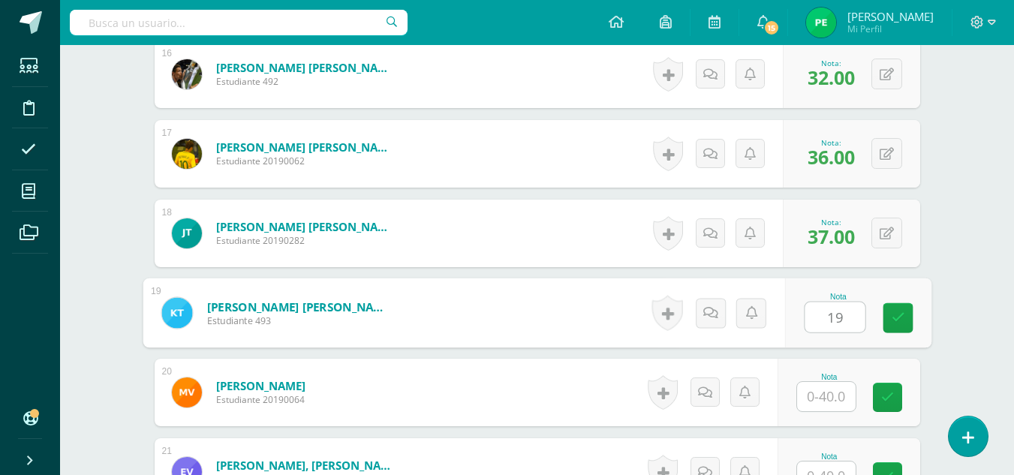
type input "19"
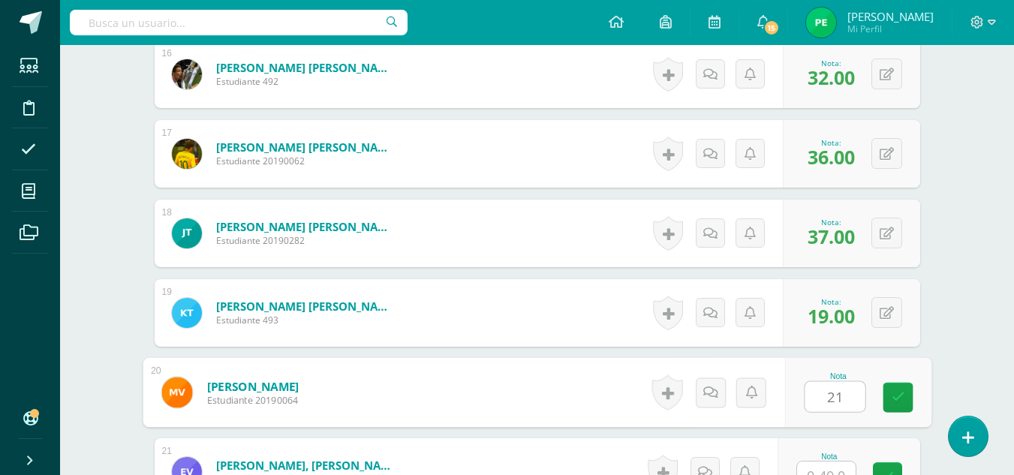
type input "21"
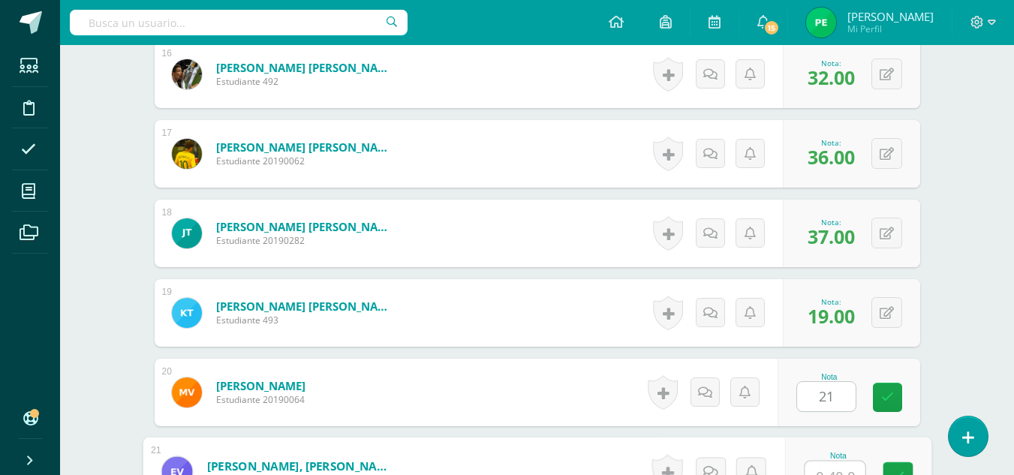
scroll to position [1690, 0]
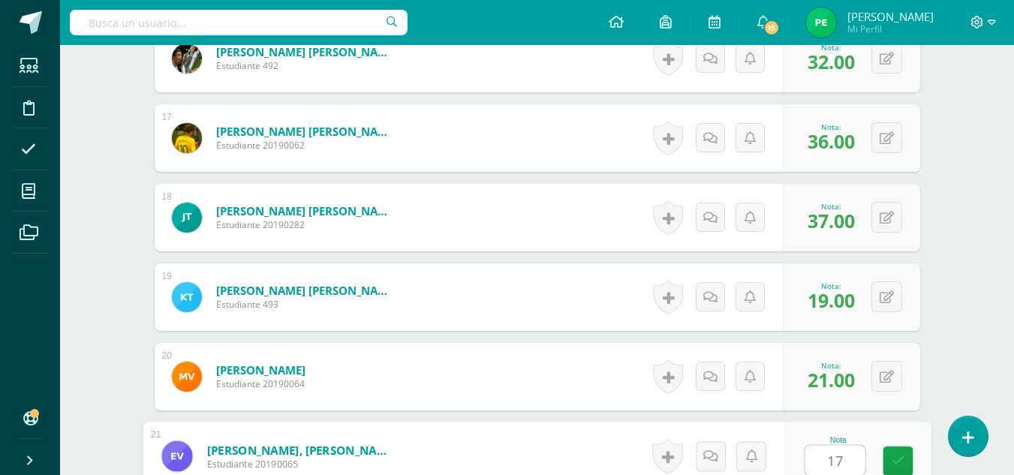
type input "17"
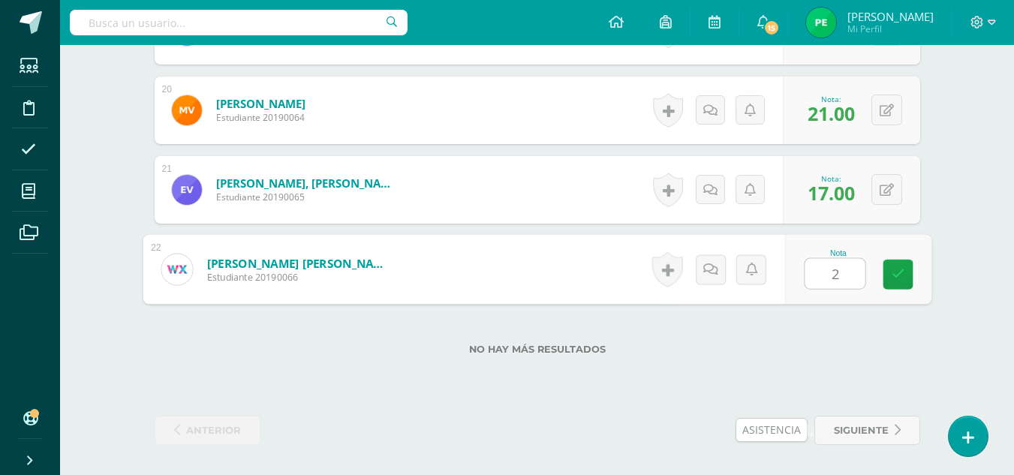
type input "27"
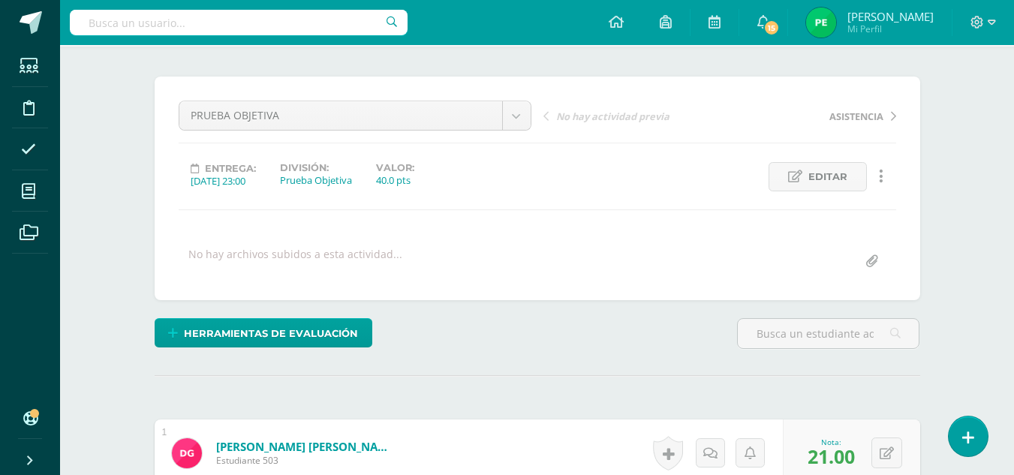
scroll to position [57, 0]
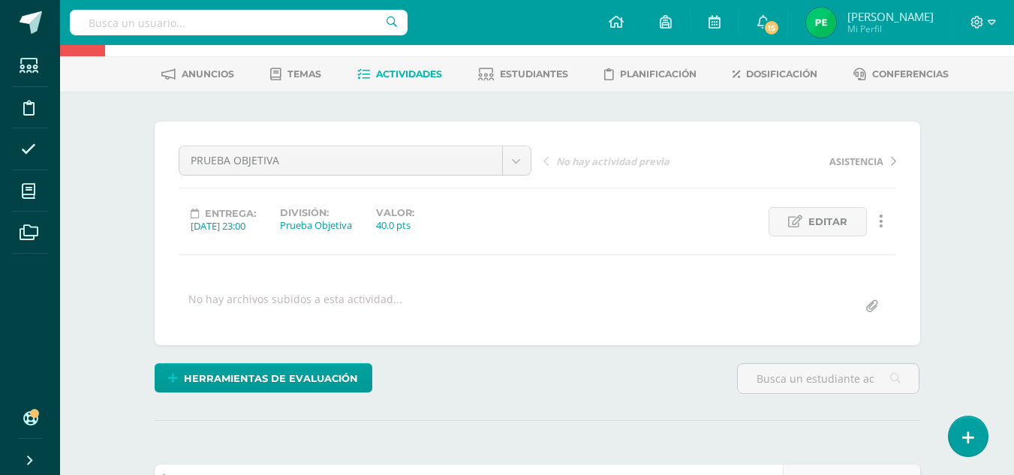
drag, startPoint x: 407, startPoint y: 88, endPoint x: 392, endPoint y: 76, distance: 19.2
click at [392, 76] on div "Anuncios Temas Actividades Estudiantes Planificación Dosificación Conferencias" at bounding box center [555, 73] width 990 height 35
click at [392, 76] on span "Actividades" at bounding box center [409, 73] width 66 height 11
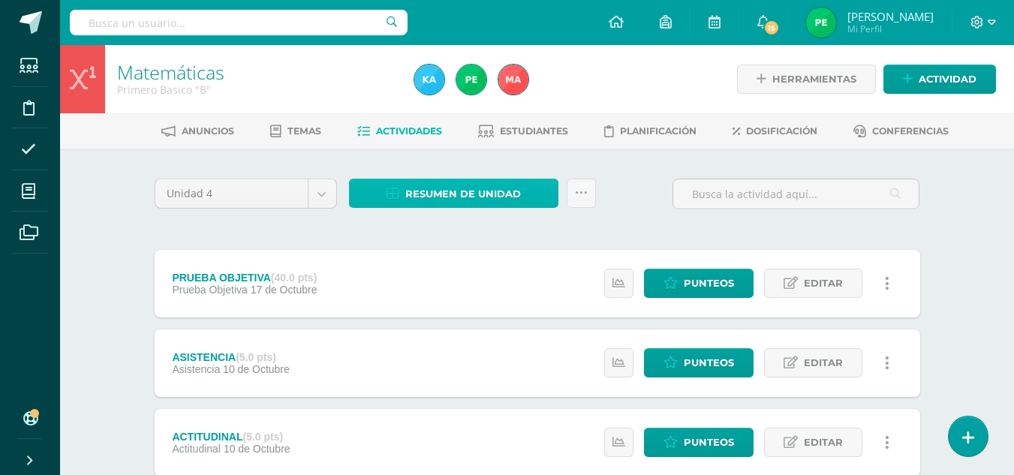
click at [429, 193] on span "Resumen de unidad" at bounding box center [463, 194] width 116 height 28
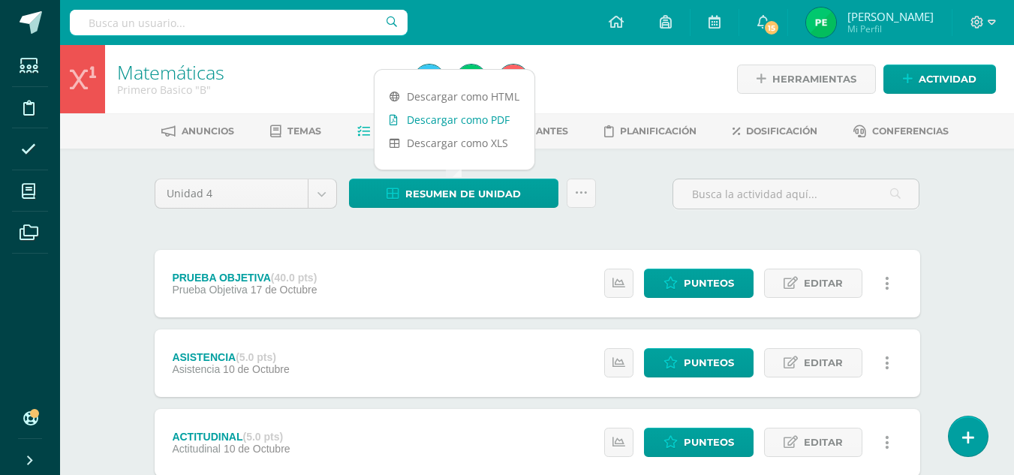
click at [458, 122] on link "Descargar como PDF" at bounding box center [454, 119] width 160 height 23
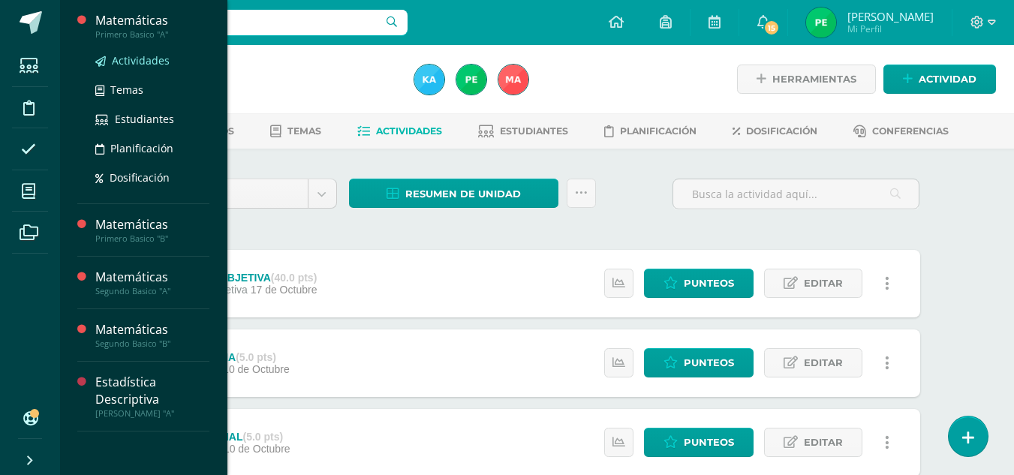
click at [130, 61] on span "Actividades" at bounding box center [141, 60] width 58 height 14
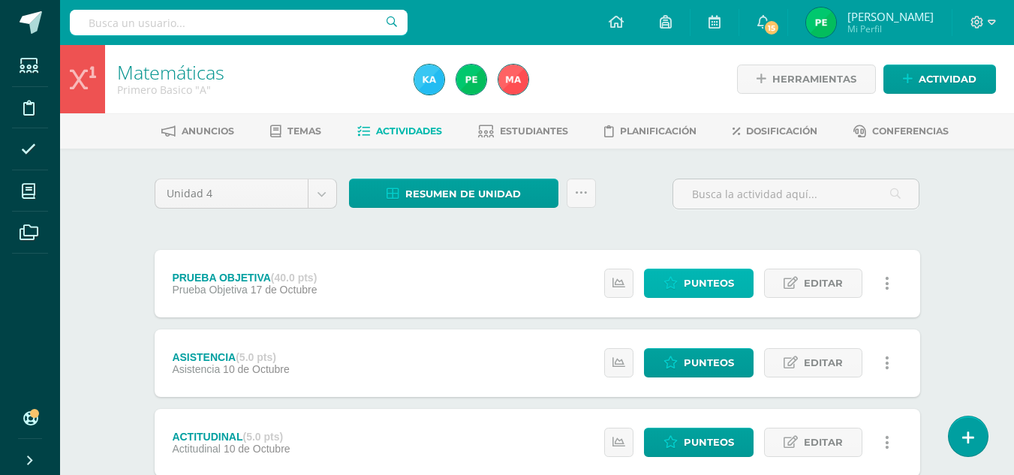
click at [675, 275] on link "Punteos" at bounding box center [699, 283] width 110 height 29
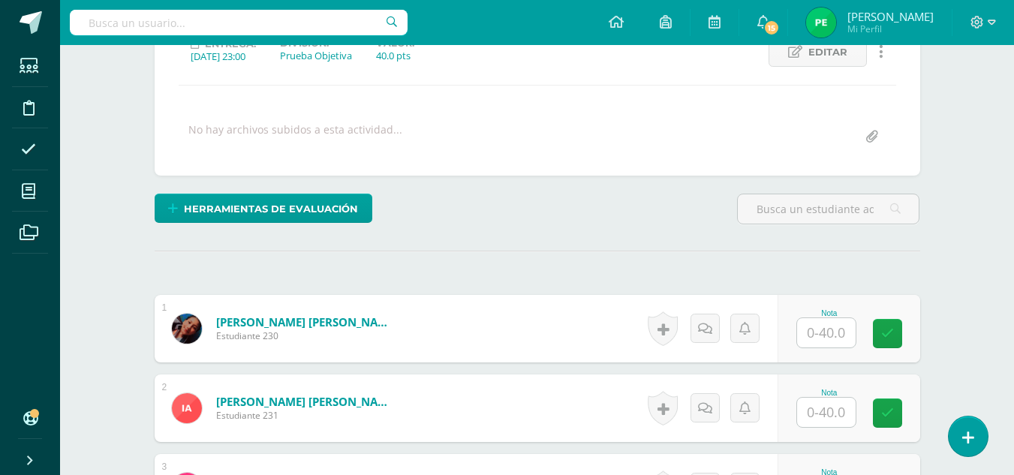
scroll to position [369, 0]
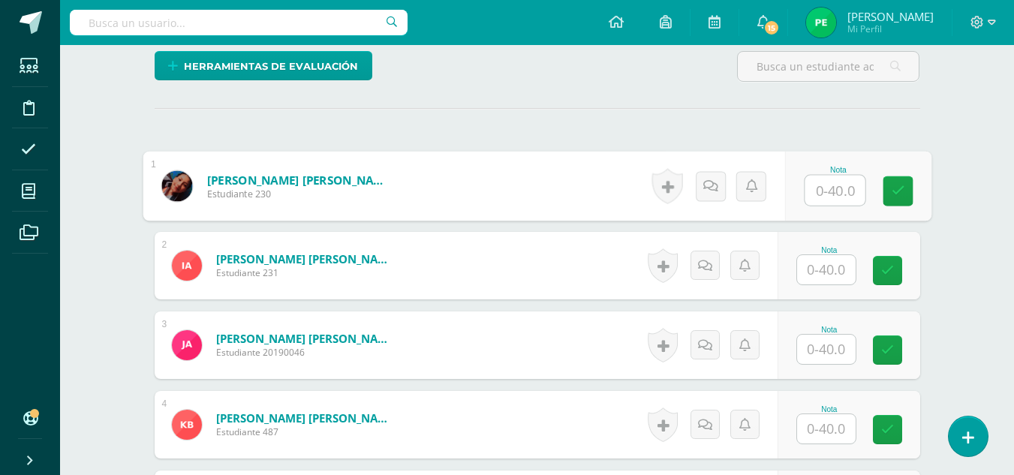
click at [820, 194] on input "text" at bounding box center [834, 191] width 60 height 30
type input "37"
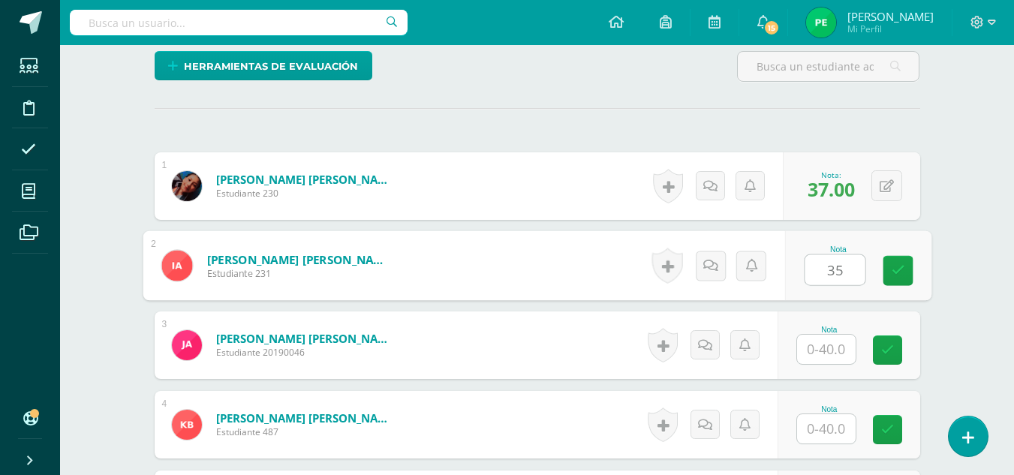
type input "35"
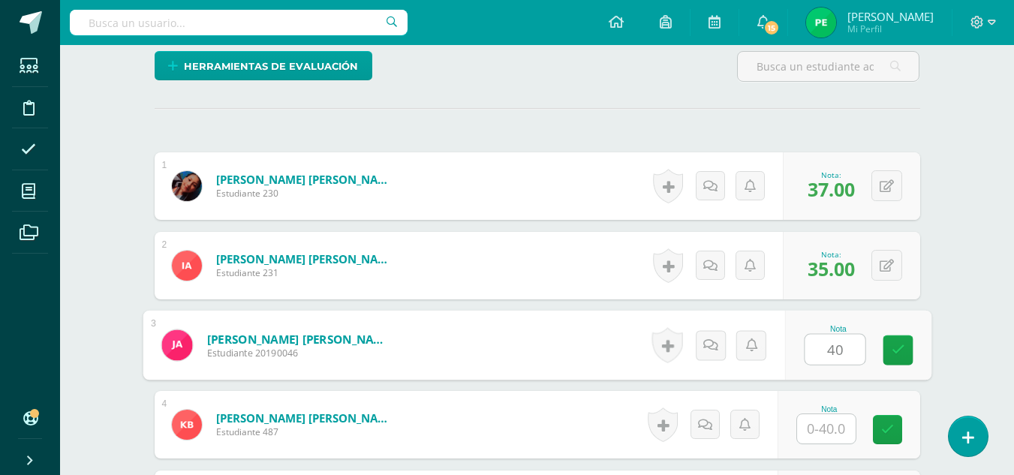
type input "40"
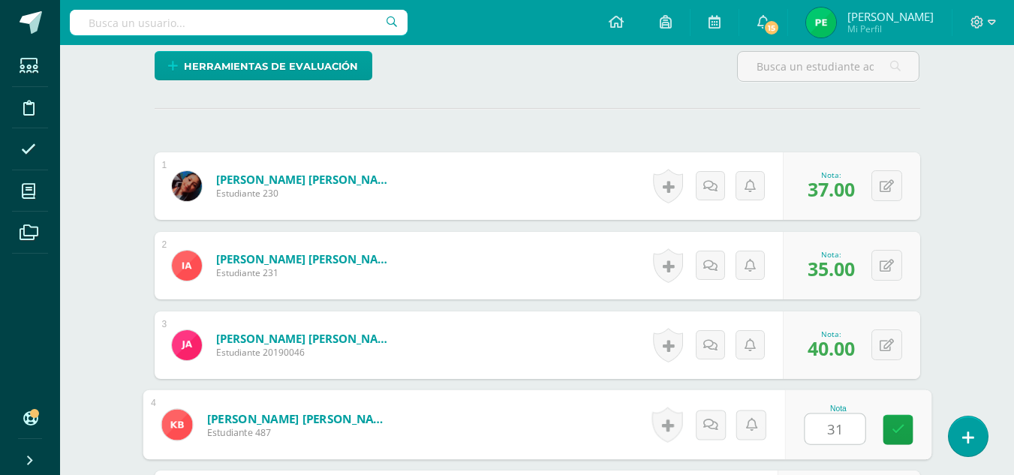
type input "31"
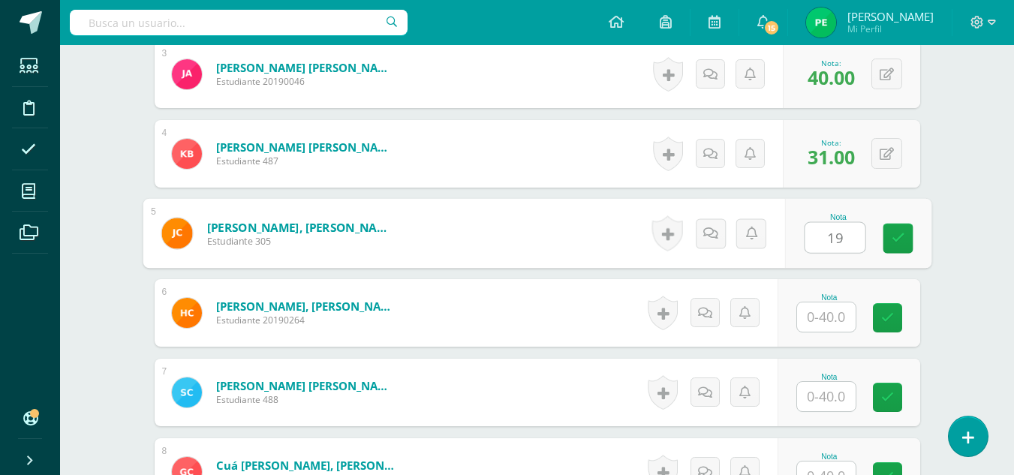
type input "19"
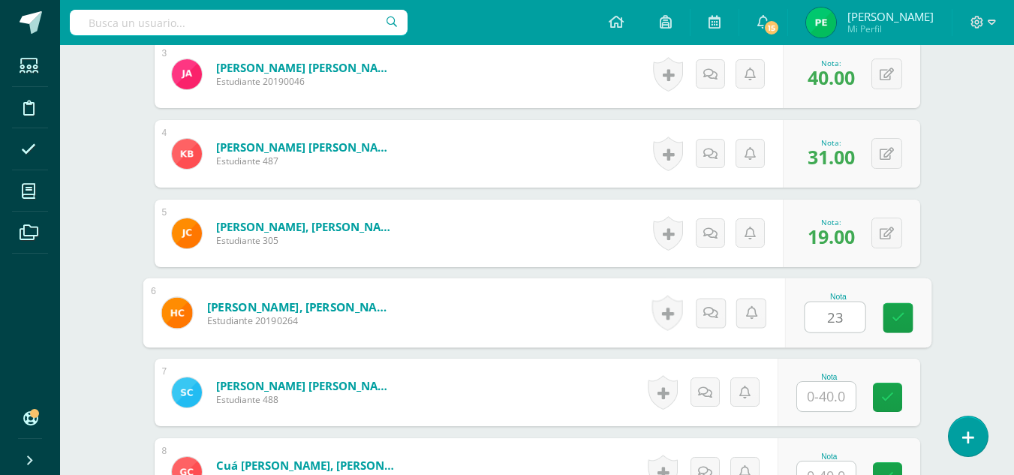
type input "23"
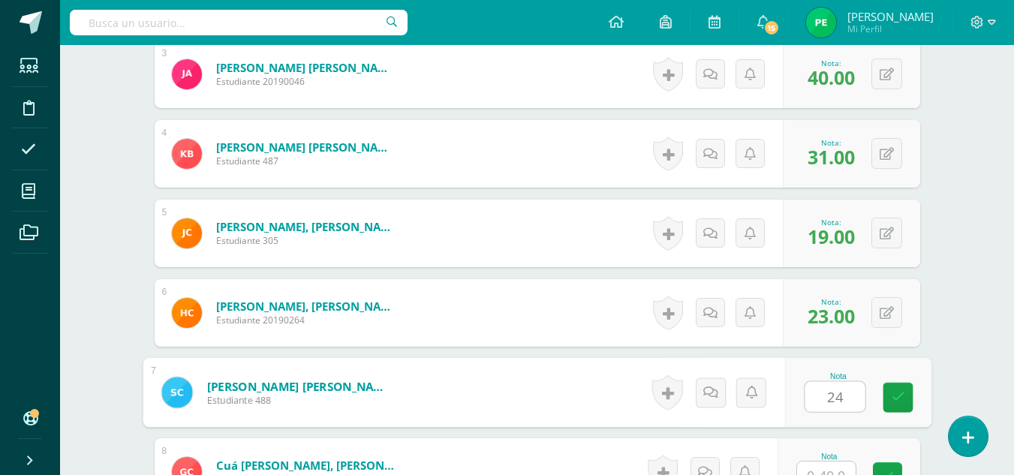
type input "24"
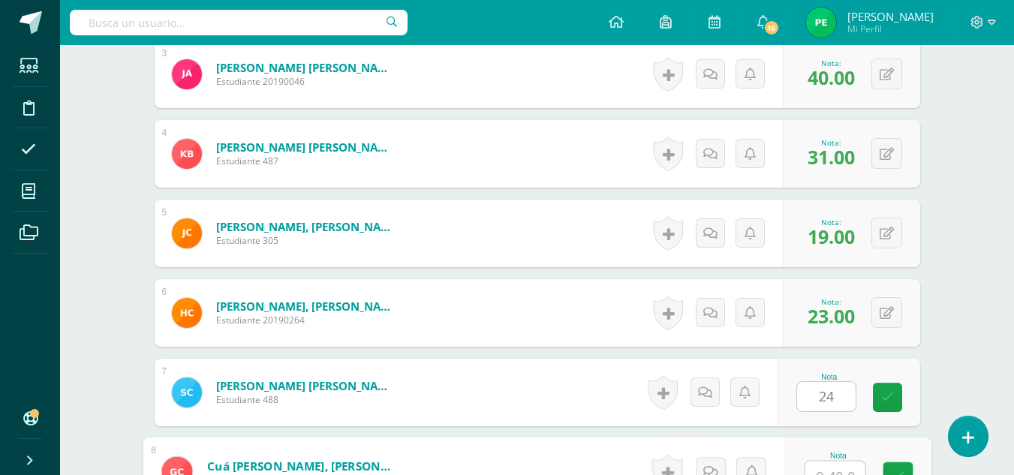
scroll to position [656, 0]
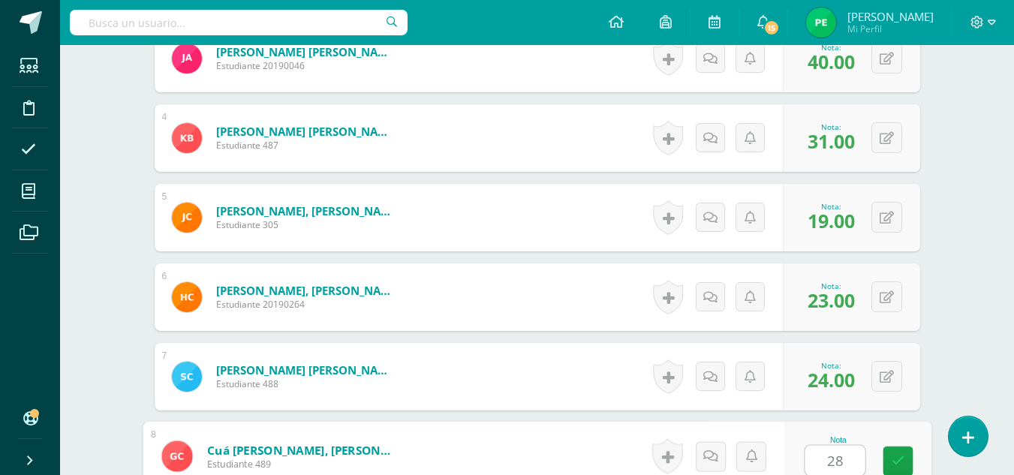
type input "28"
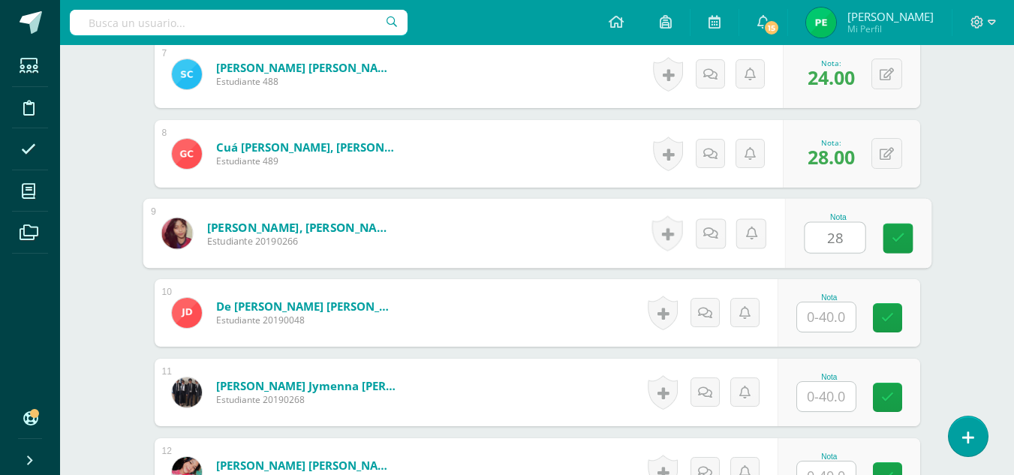
type input "28"
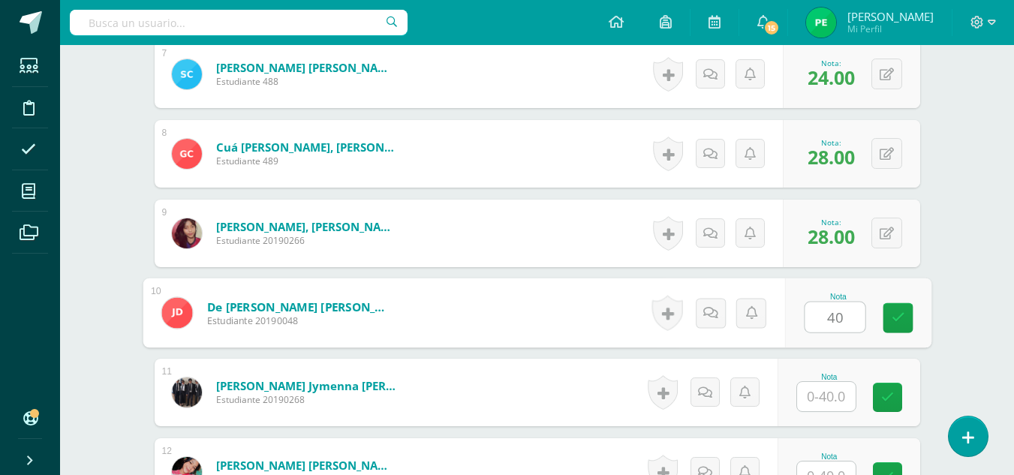
type input "40"
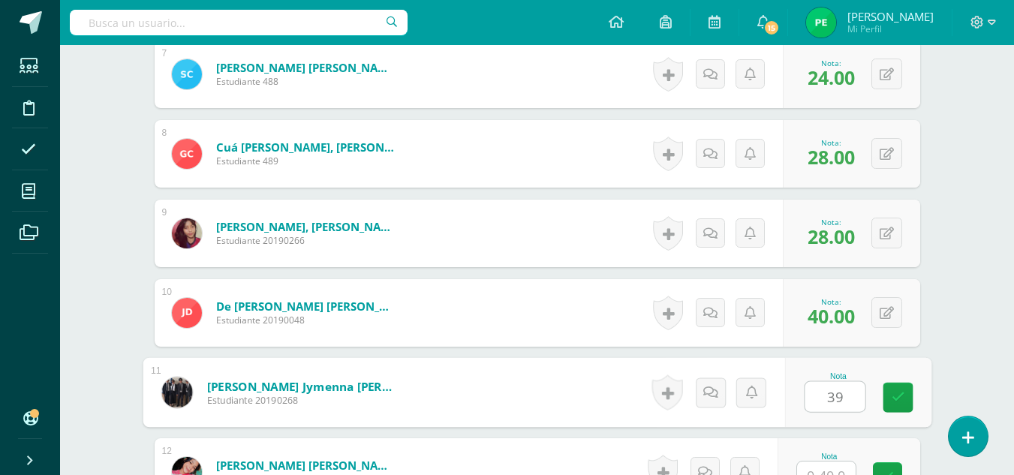
type input "39"
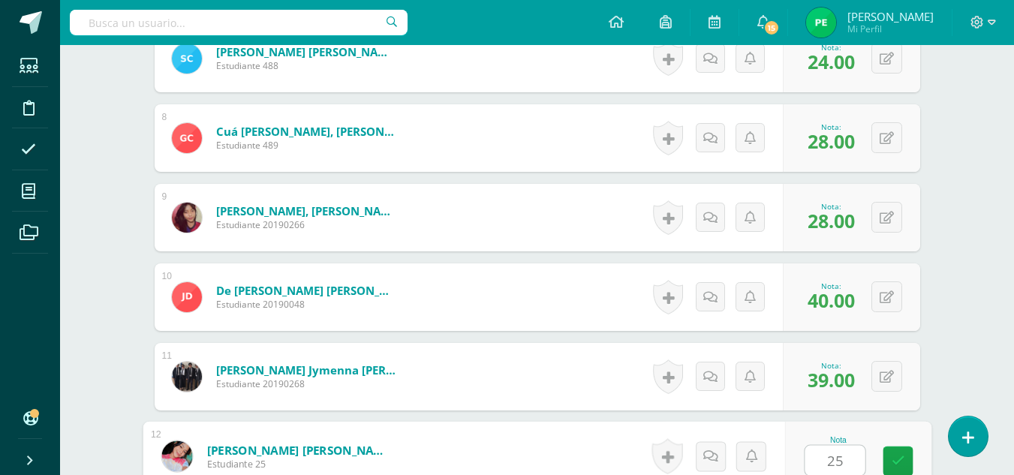
type input "25"
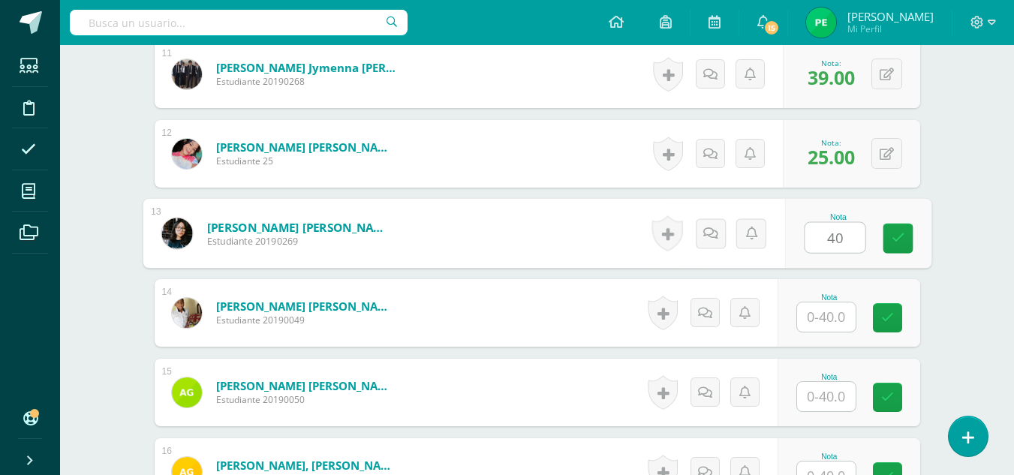
type input "40"
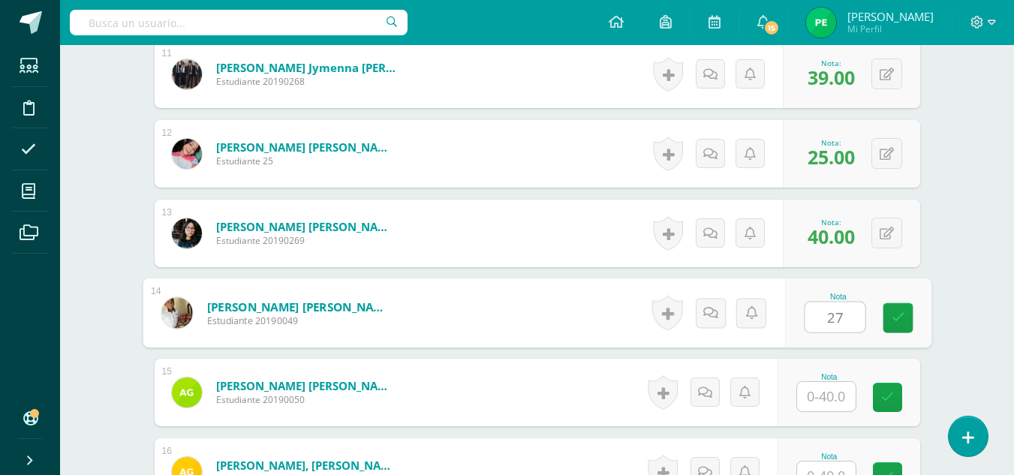
type input "27"
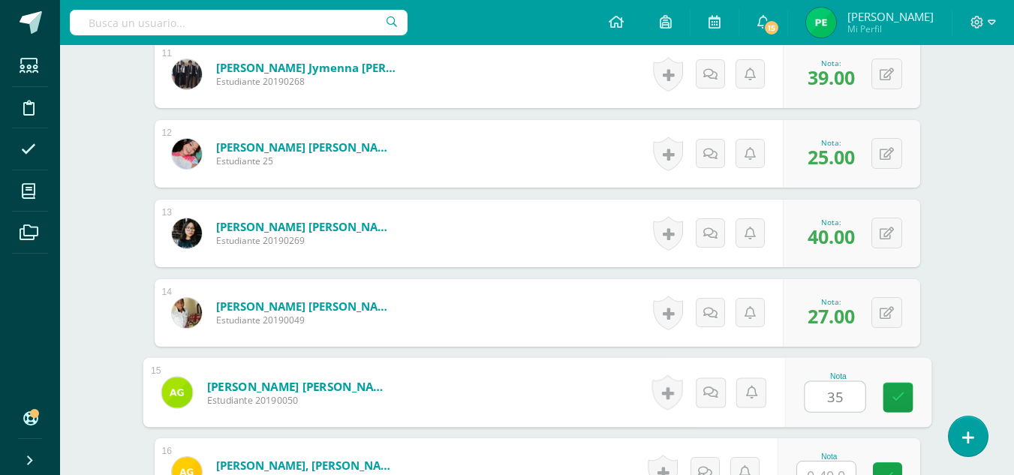
type input "35"
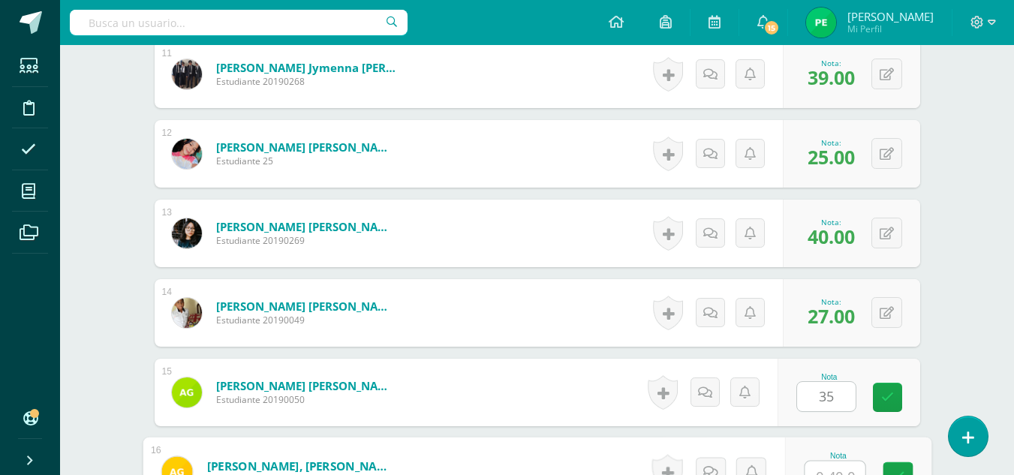
scroll to position [1292, 0]
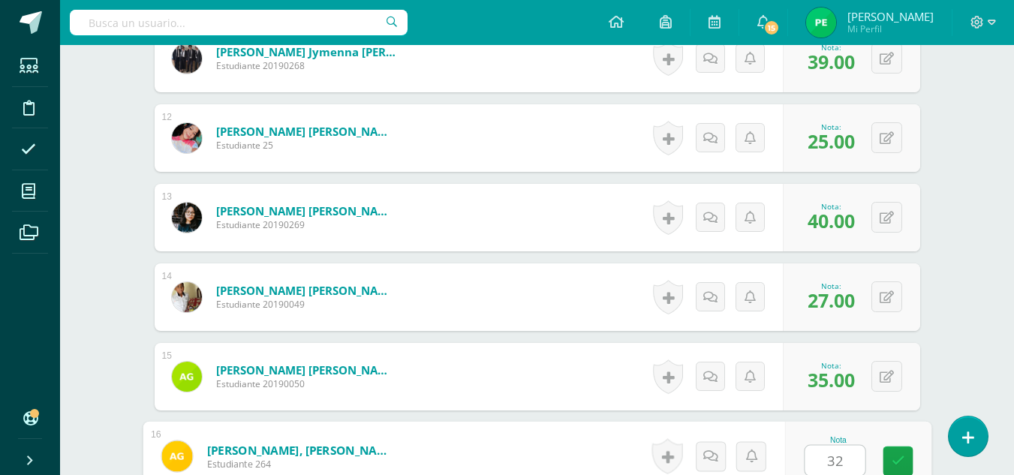
type input "32"
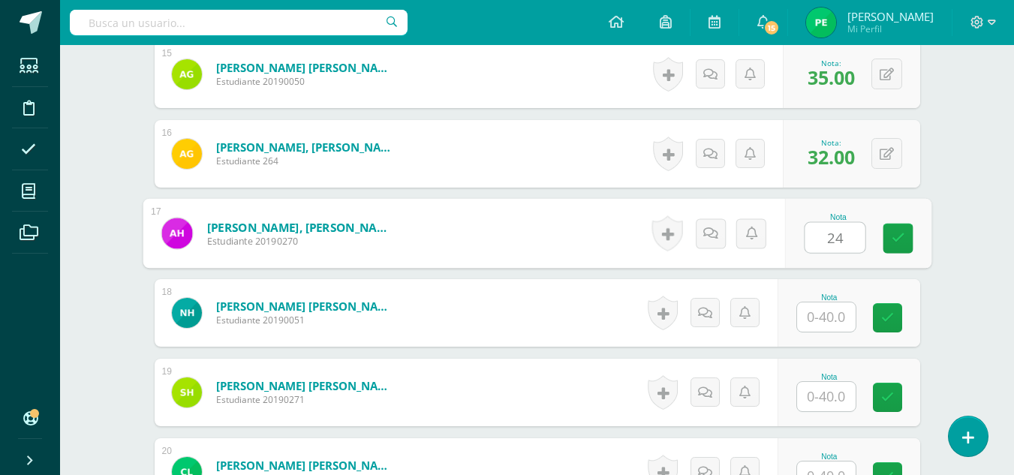
type input "24"
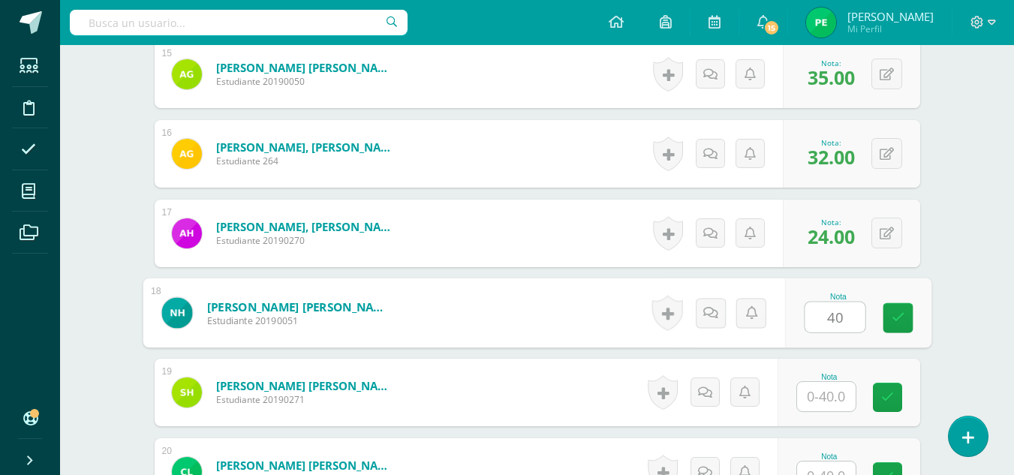
type input "40"
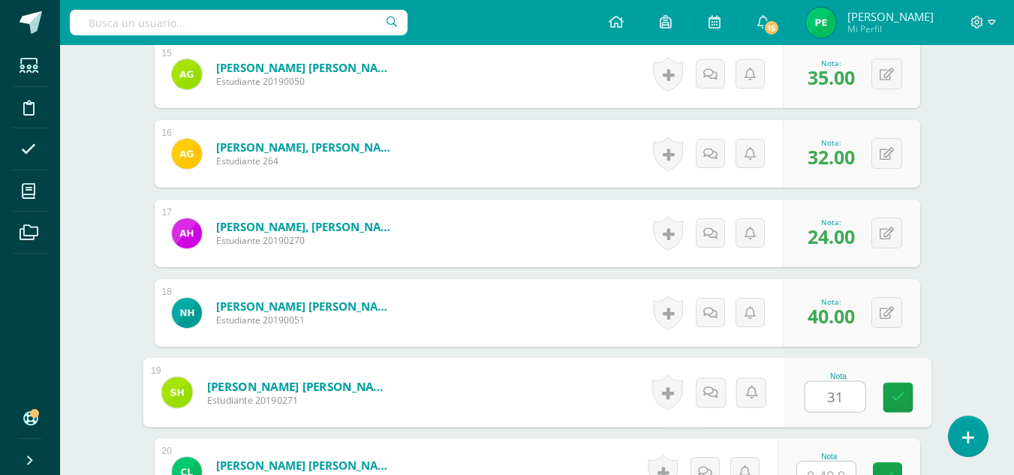
type input "31"
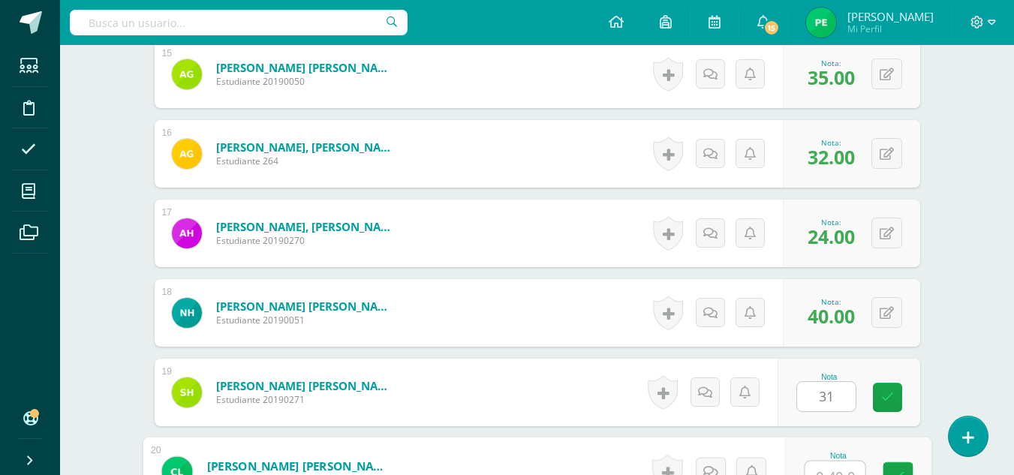
scroll to position [1610, 0]
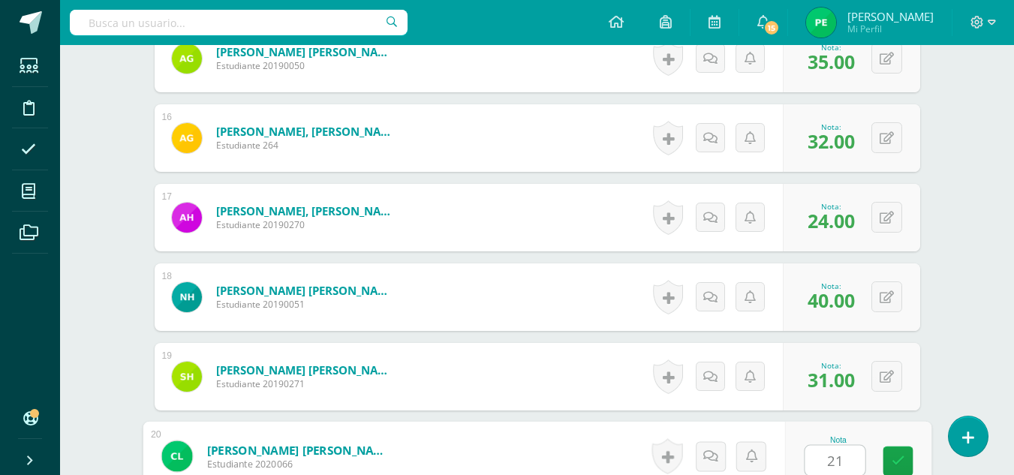
type input "21"
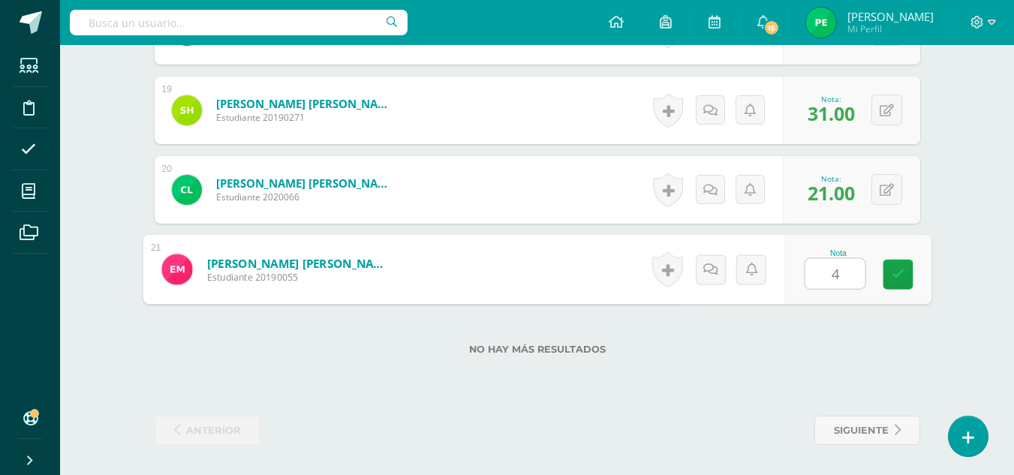
type input "40"
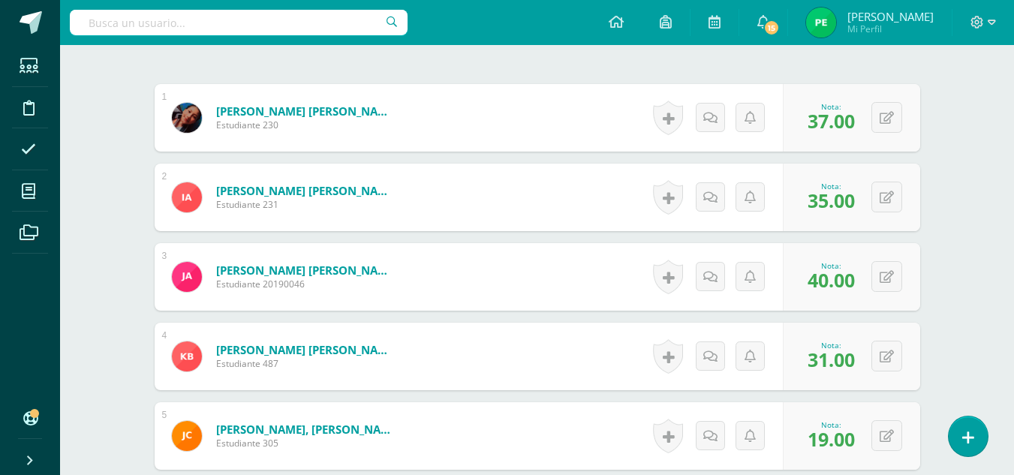
scroll to position [0, 0]
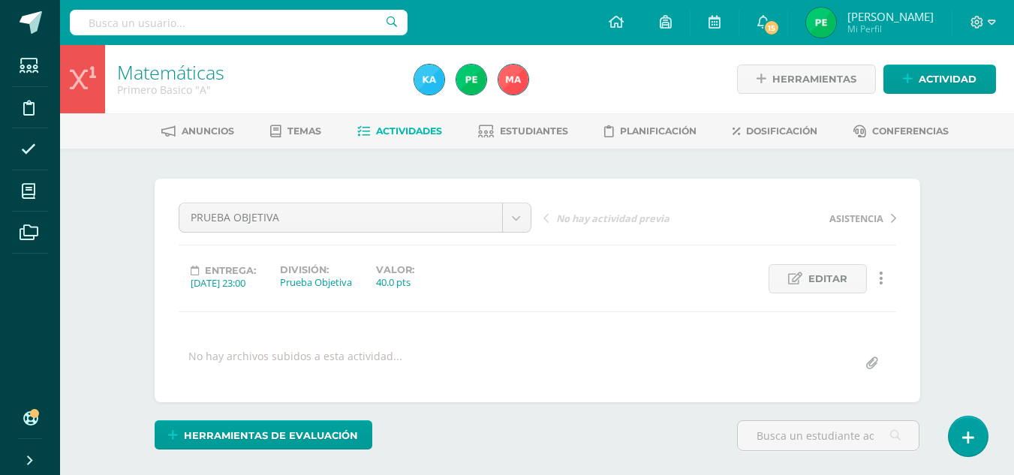
click at [412, 134] on span "Actividades" at bounding box center [409, 130] width 66 height 11
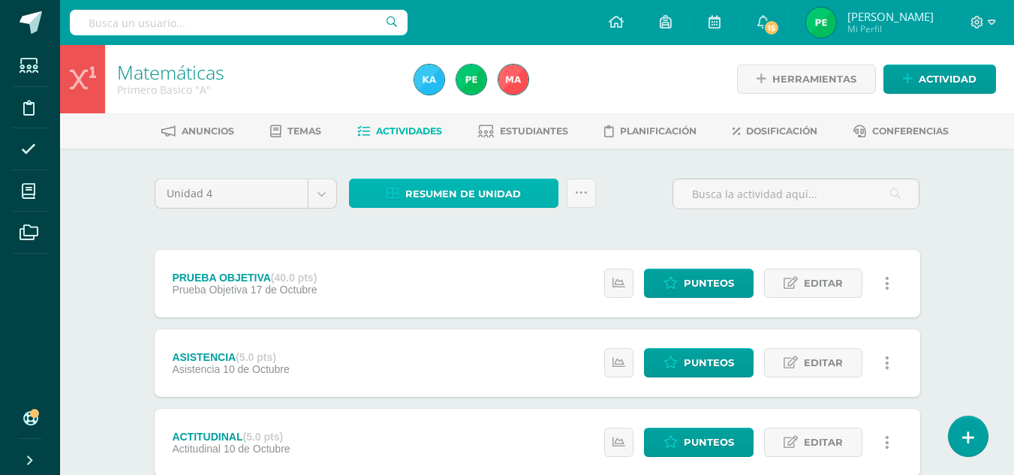
click at [426, 195] on span "Resumen de unidad" at bounding box center [463, 194] width 116 height 28
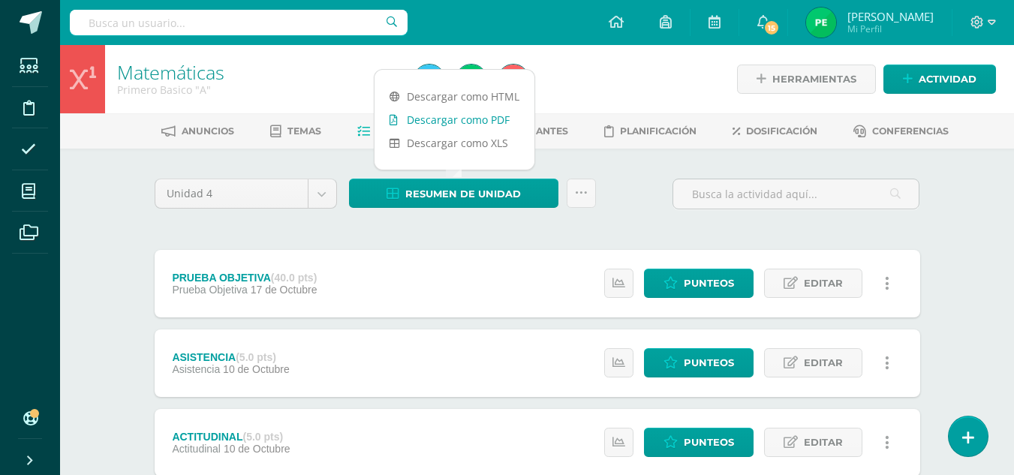
click at [468, 125] on link "Descargar como PDF" at bounding box center [454, 119] width 160 height 23
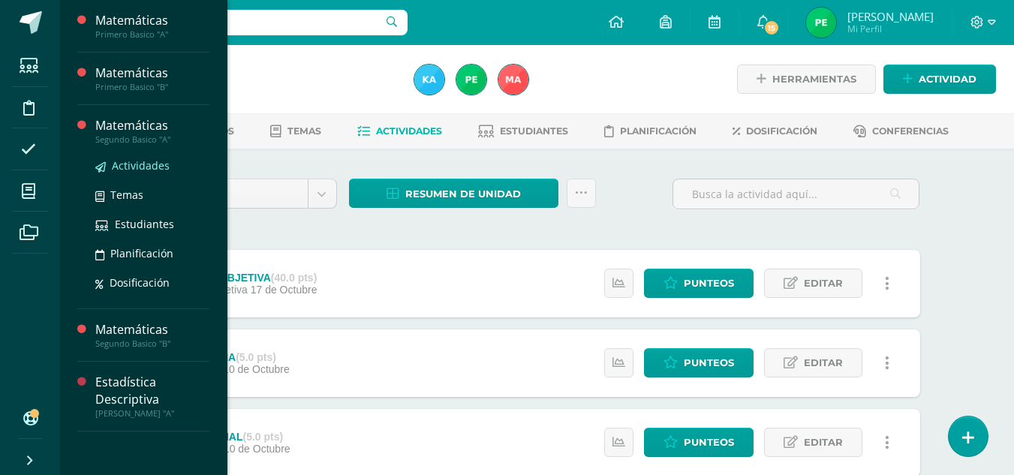
click at [143, 169] on span "Actividades" at bounding box center [141, 165] width 58 height 14
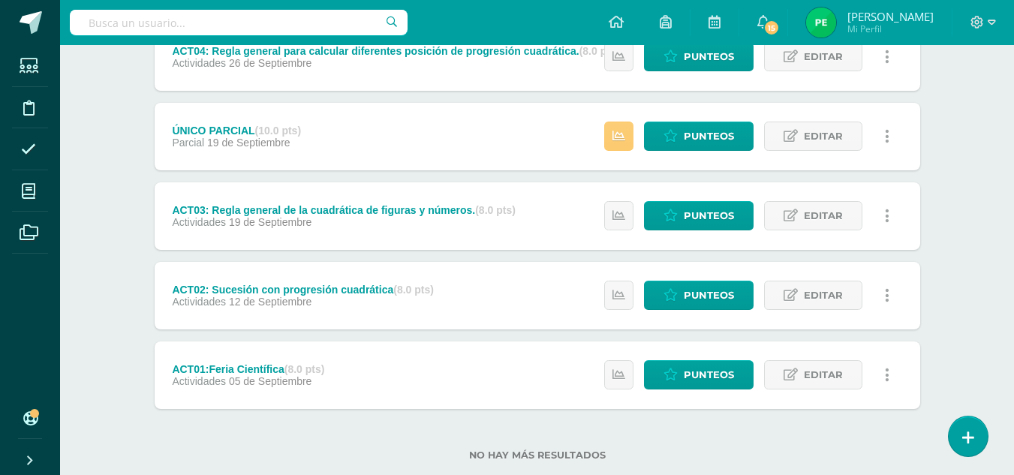
scroll to position [540, 0]
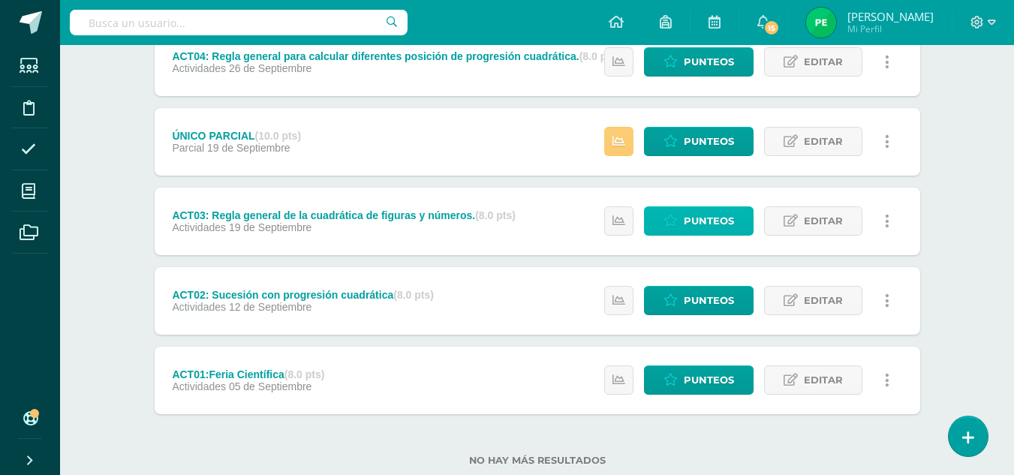
click at [708, 221] on span "Punteos" at bounding box center [709, 221] width 50 height 28
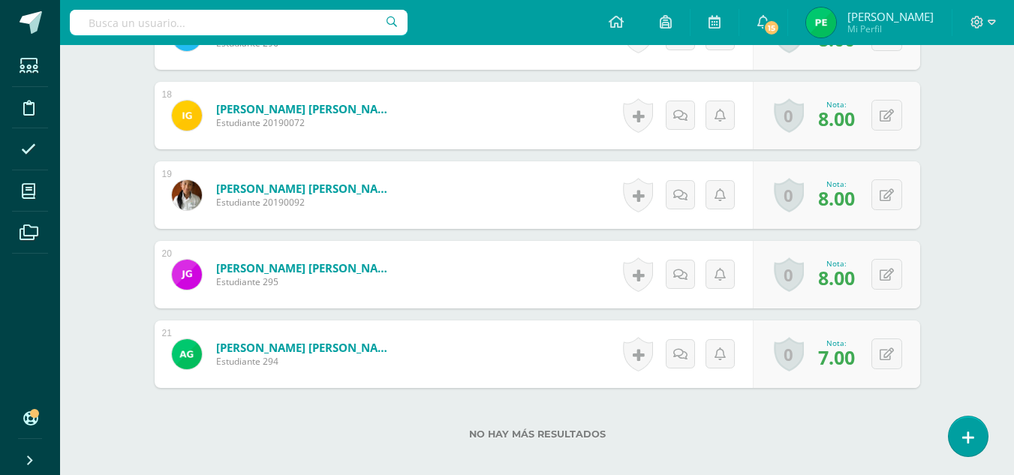
scroll to position [1793, 0]
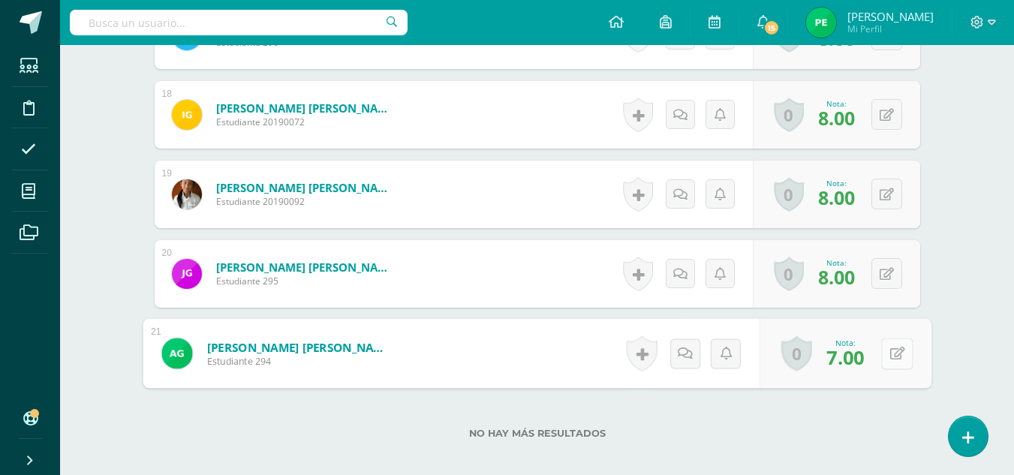
click at [887, 359] on button at bounding box center [897, 354] width 32 height 32
type input "8"
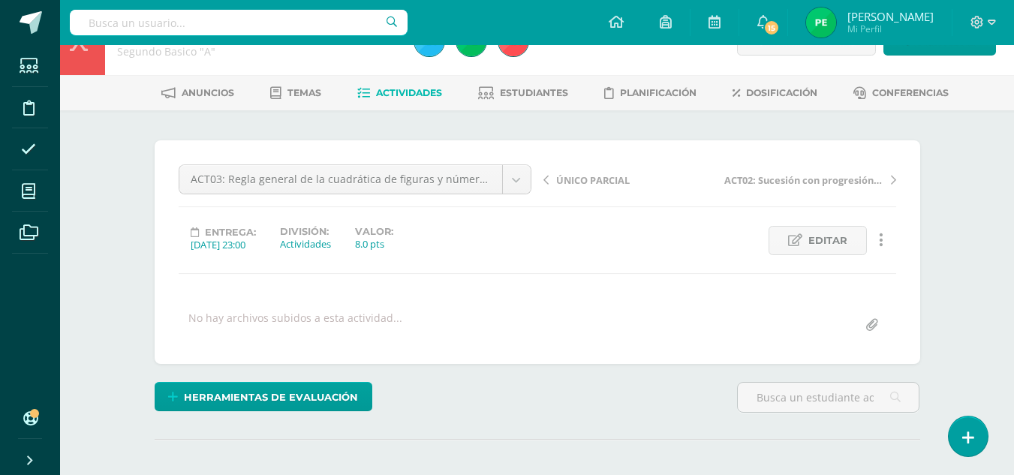
scroll to position [0, 0]
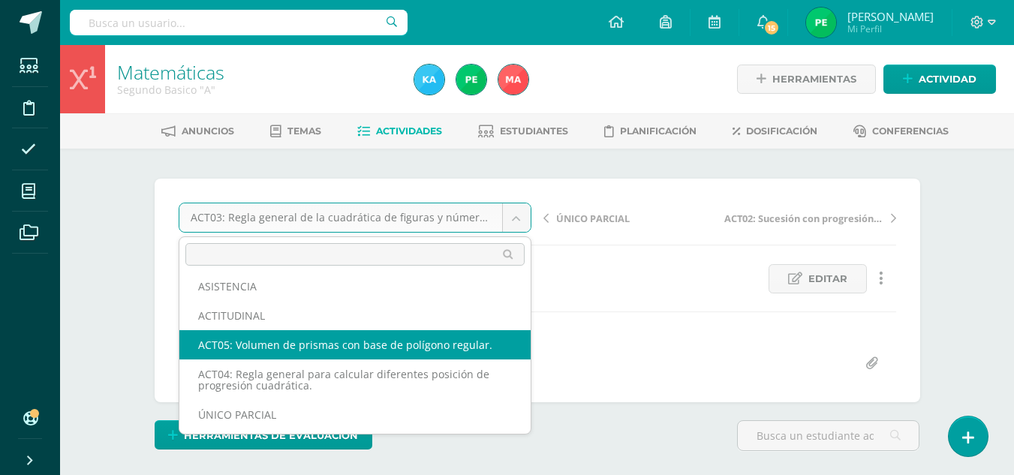
select select "/dashboard/teacher/grade-activity/124179/"
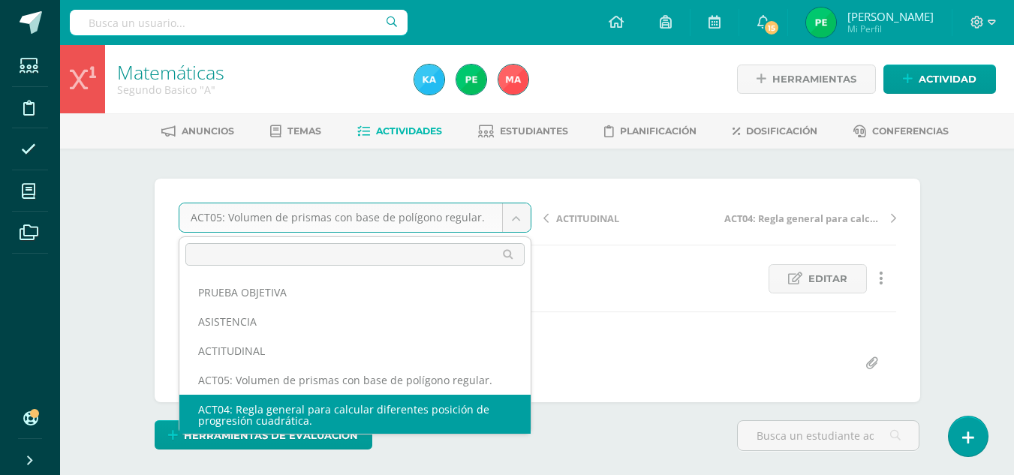
scroll to position [2, 0]
select select "/dashboard/teacher/grade-activity/124174/"
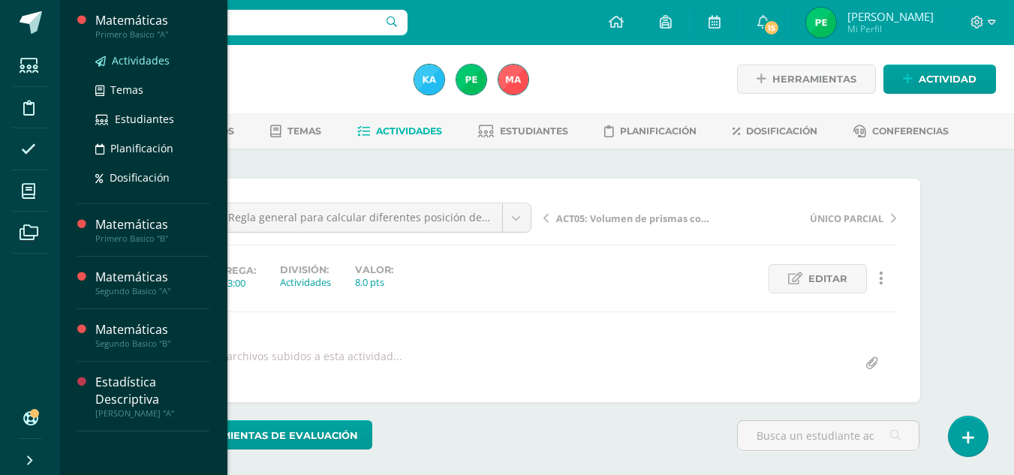
click at [149, 60] on span "Actividades" at bounding box center [141, 60] width 58 height 14
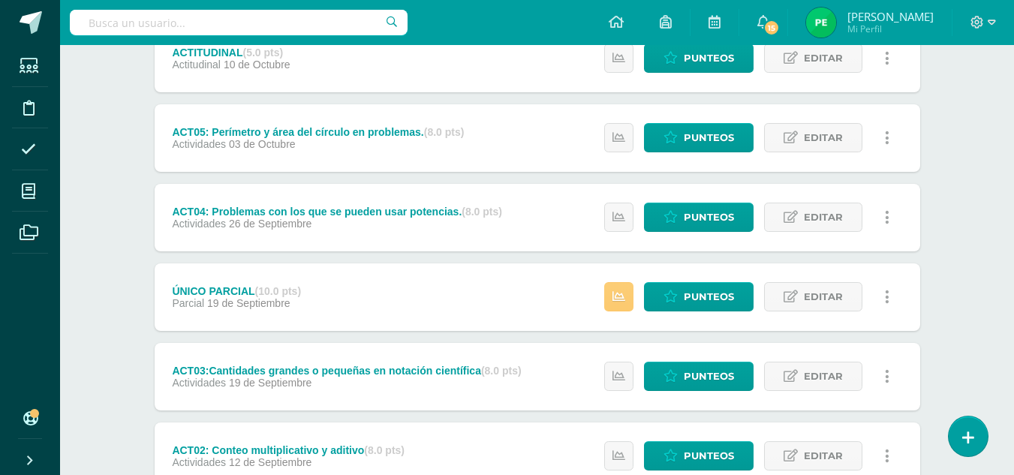
scroll to position [379, 0]
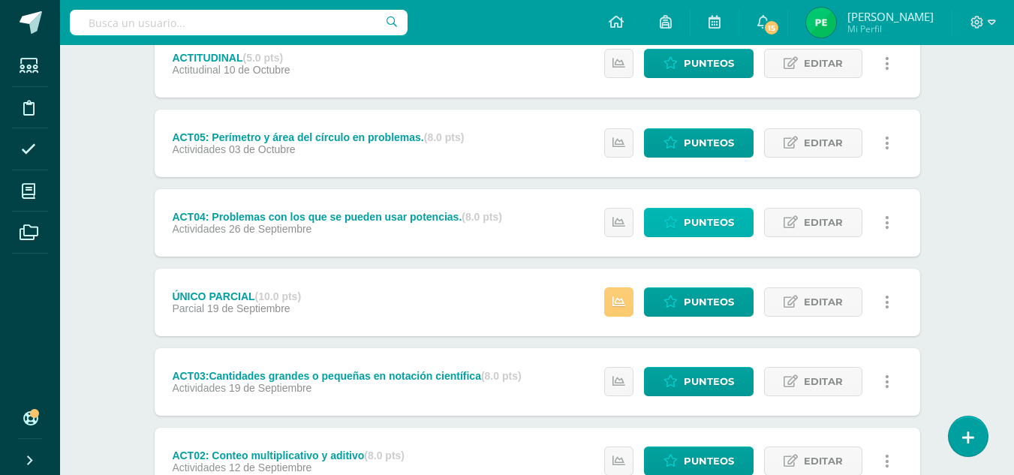
click at [698, 214] on span "Punteos" at bounding box center [709, 223] width 50 height 28
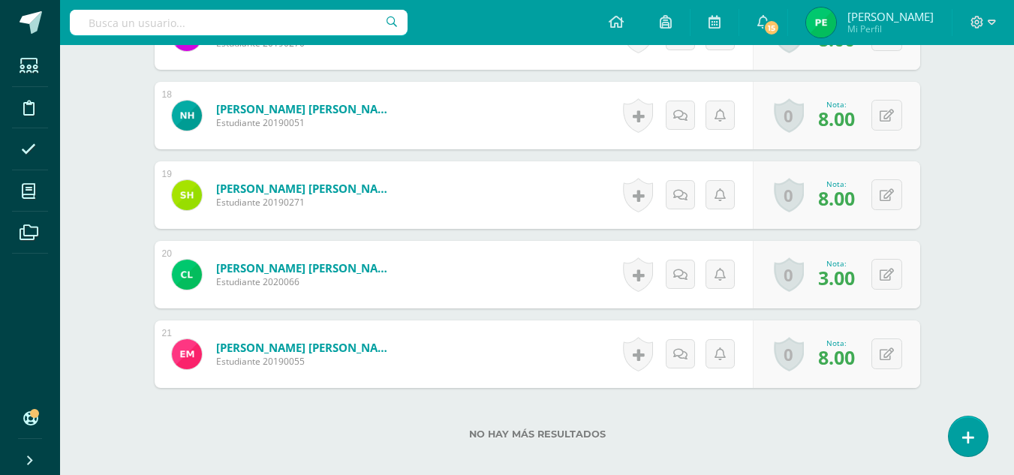
scroll to position [1793, 0]
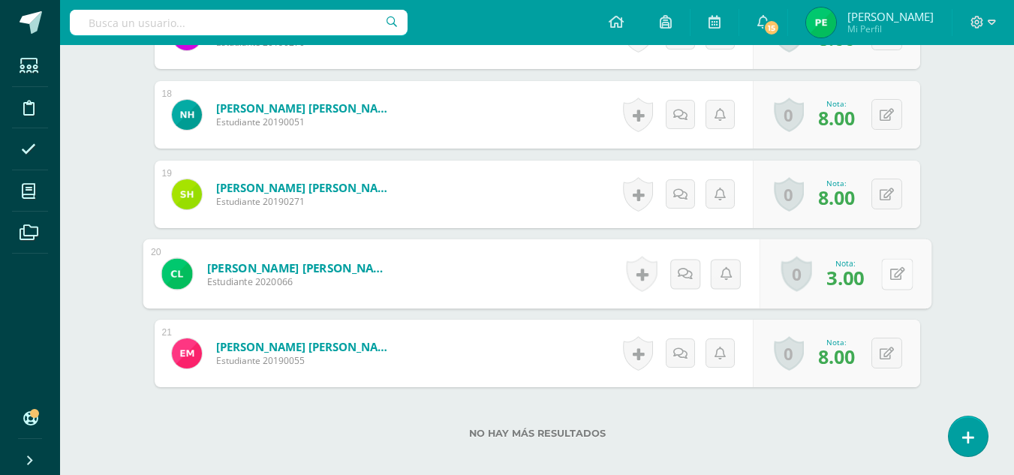
click at [893, 278] on button at bounding box center [897, 274] width 32 height 32
type input "8"
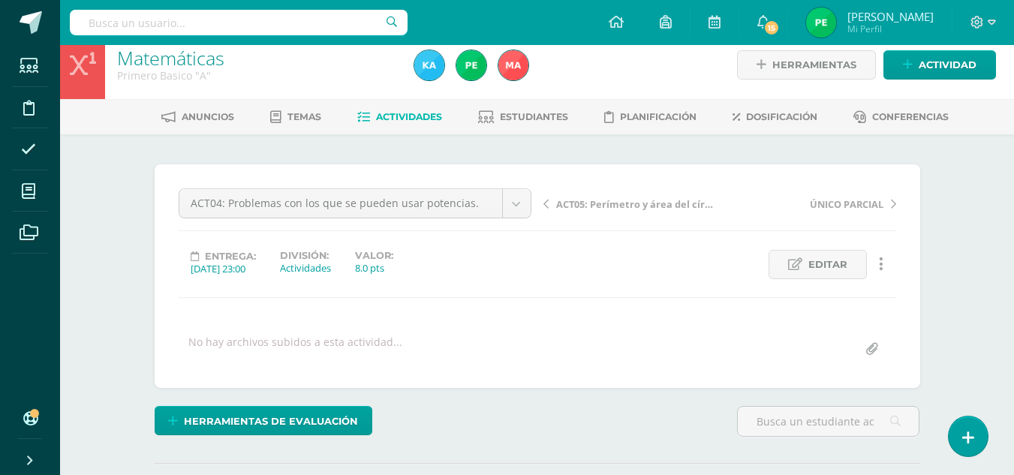
scroll to position [0, 0]
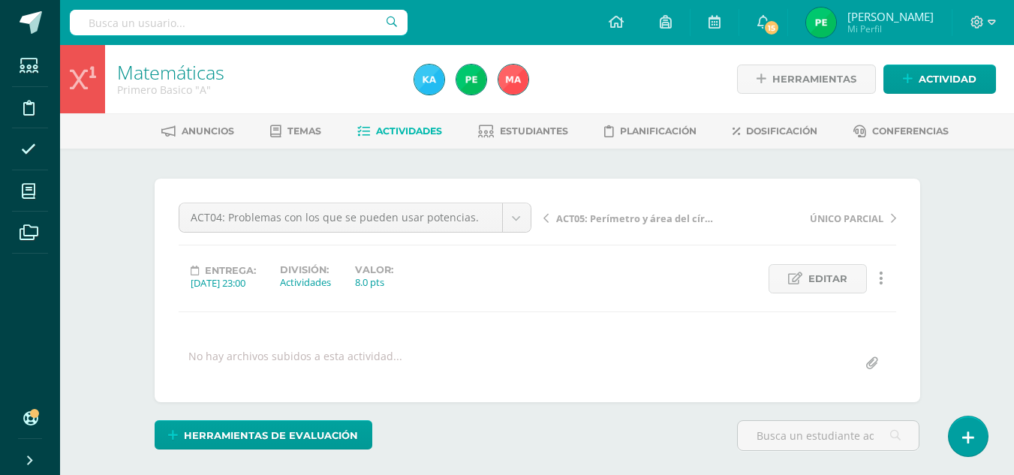
click at [398, 133] on span "Actividades" at bounding box center [409, 130] width 66 height 11
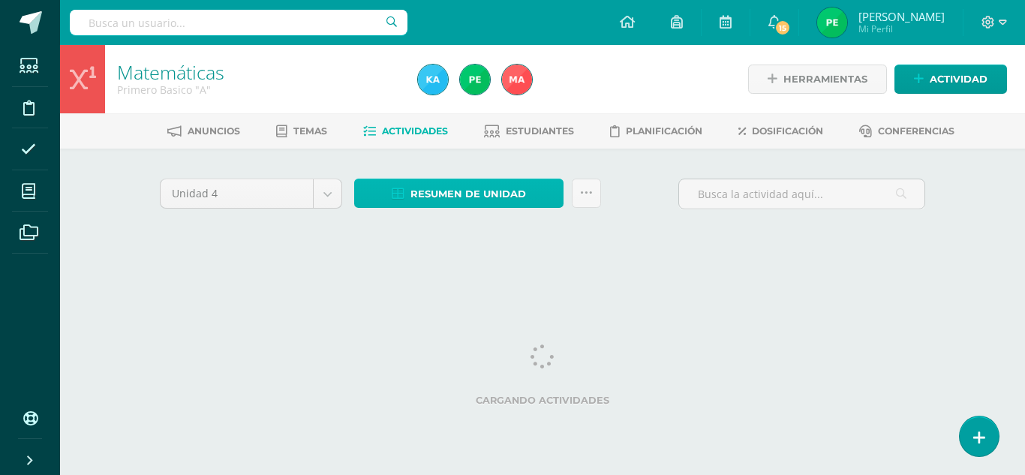
click at [464, 196] on span "Resumen de unidad" at bounding box center [468, 194] width 116 height 28
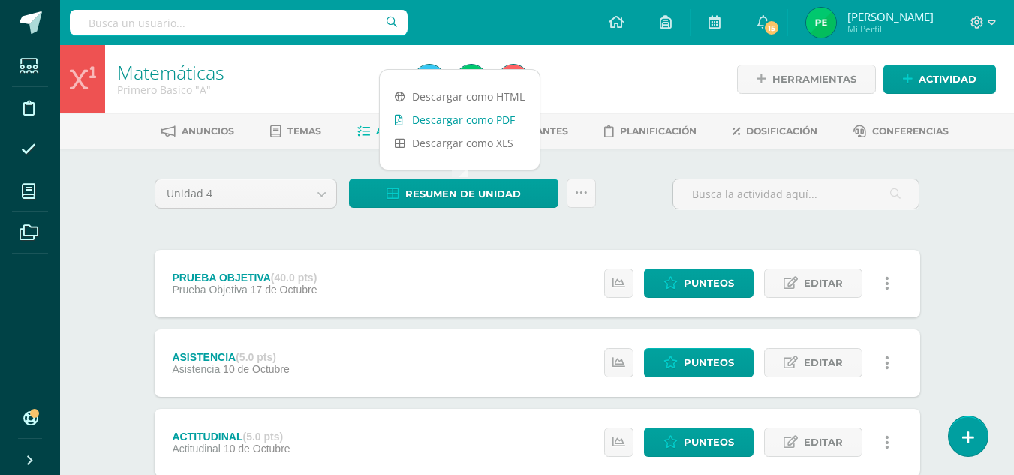
click at [455, 124] on link "Descargar como PDF" at bounding box center [460, 119] width 160 height 23
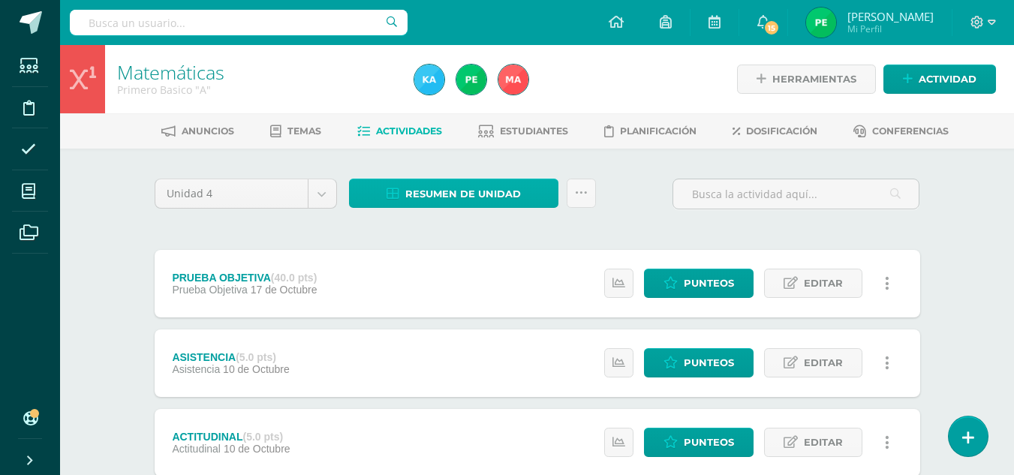
drag, startPoint x: 978, startPoint y: 200, endPoint x: 503, endPoint y: 182, distance: 475.3
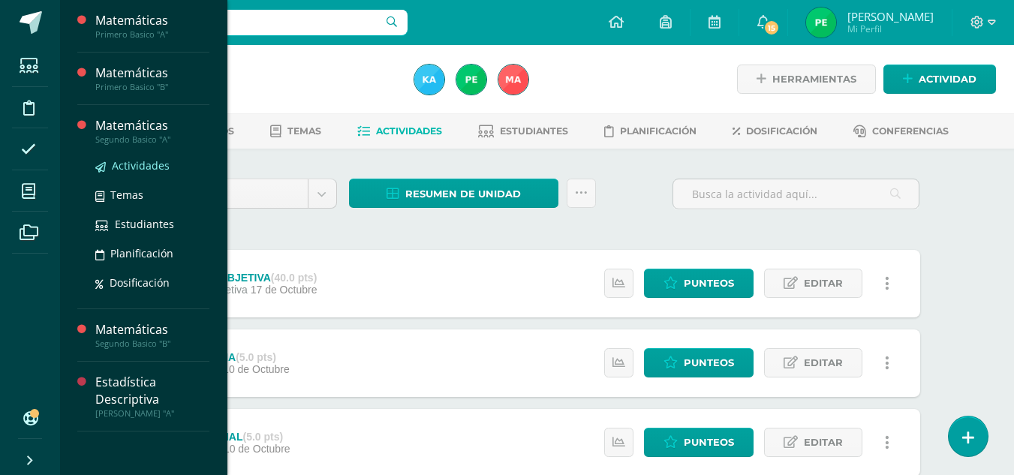
click at [148, 161] on span "Actividades" at bounding box center [141, 165] width 58 height 14
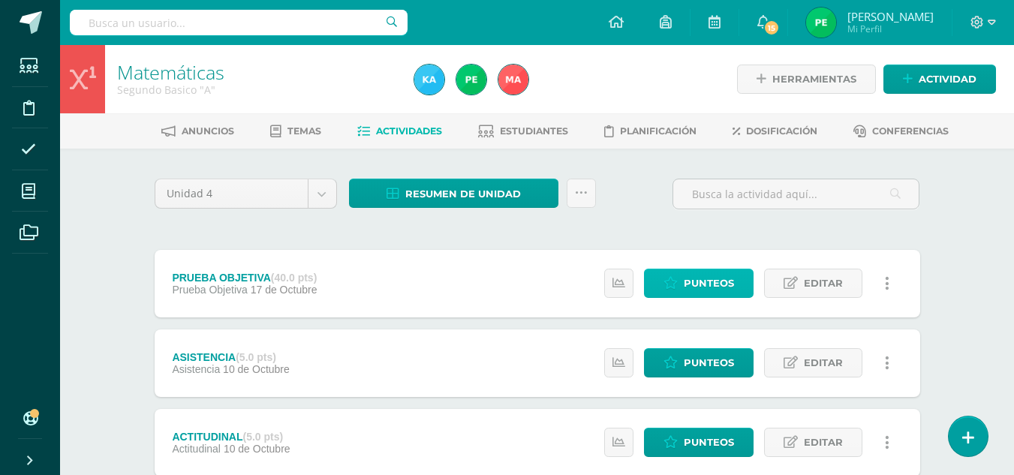
click at [702, 285] on span "Punteos" at bounding box center [709, 283] width 50 height 28
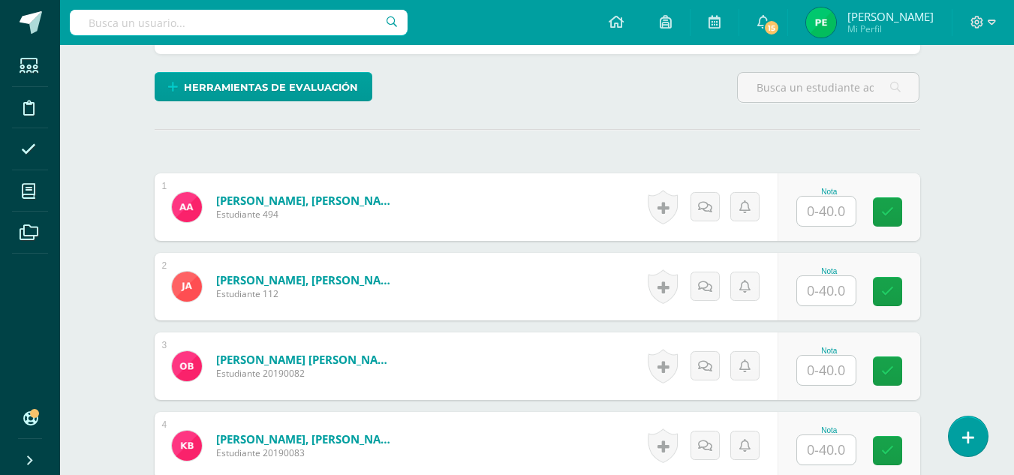
scroll to position [360, 0]
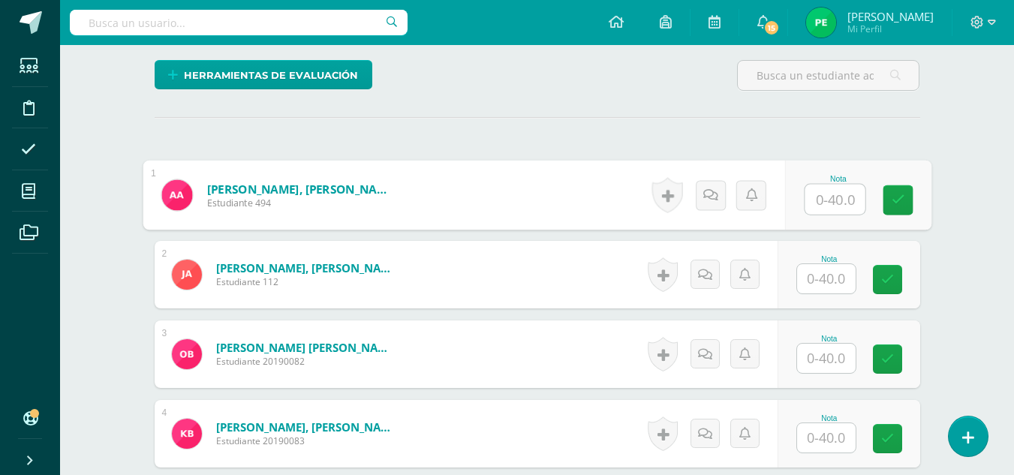
click at [833, 199] on input "text" at bounding box center [834, 200] width 60 height 30
type input "32"
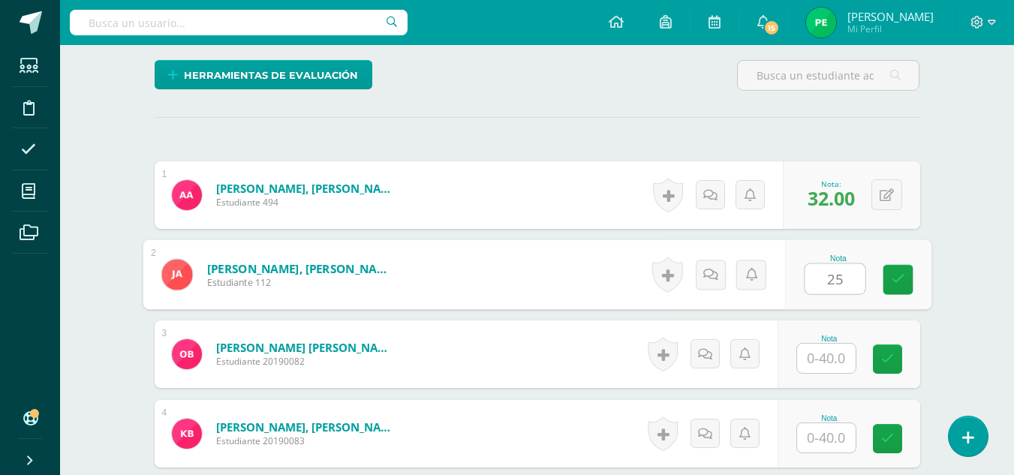
type input "25"
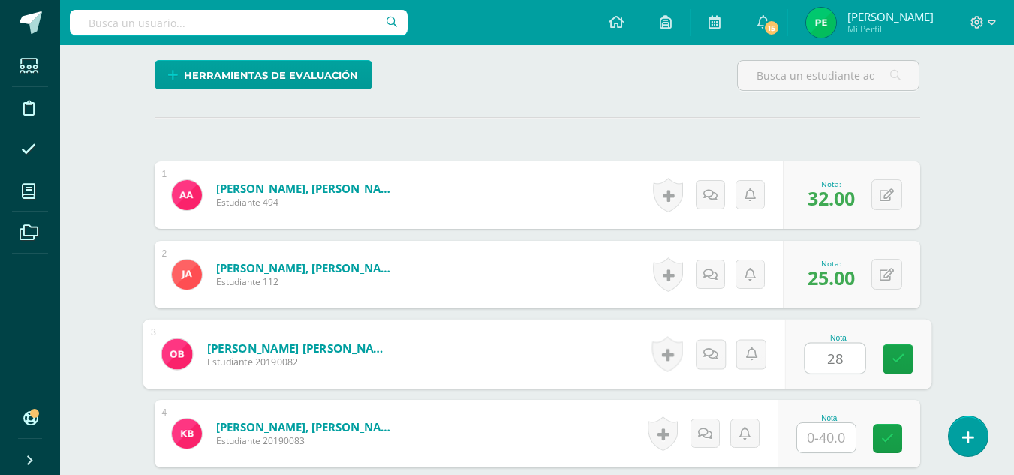
type input "28"
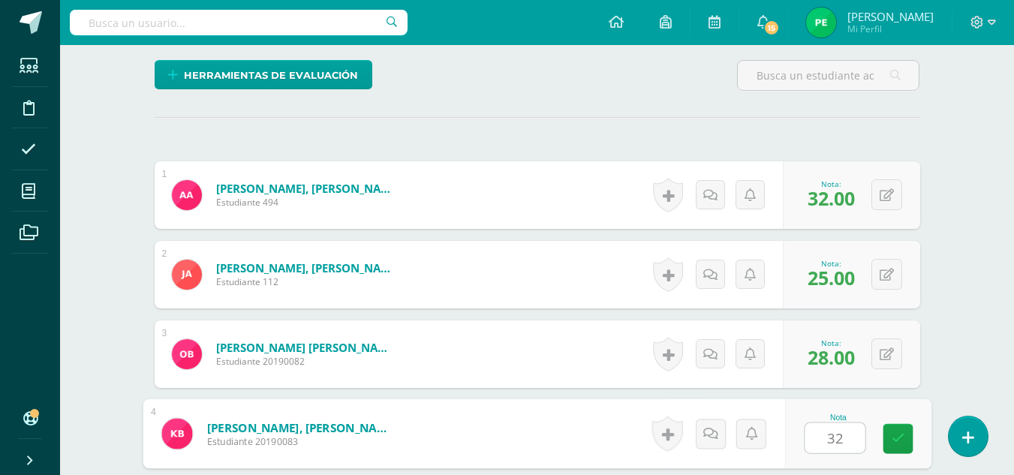
type input "32"
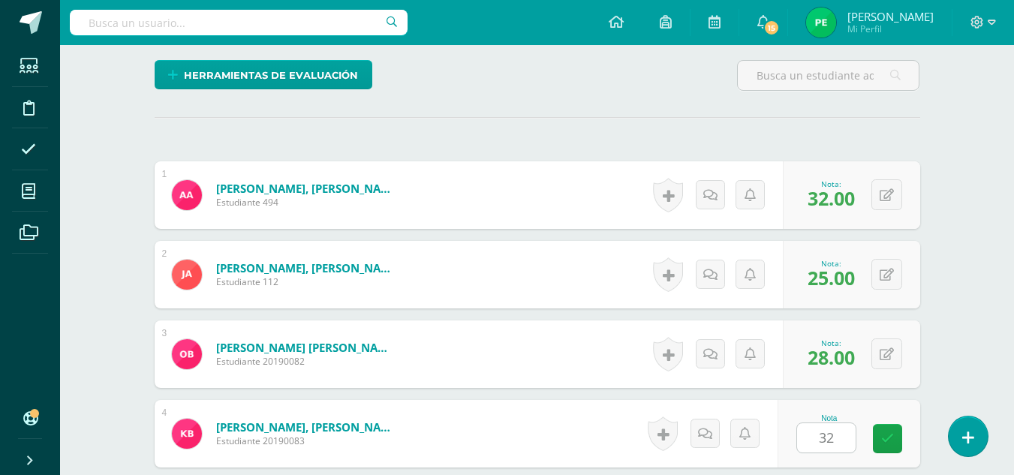
scroll to position [640, 0]
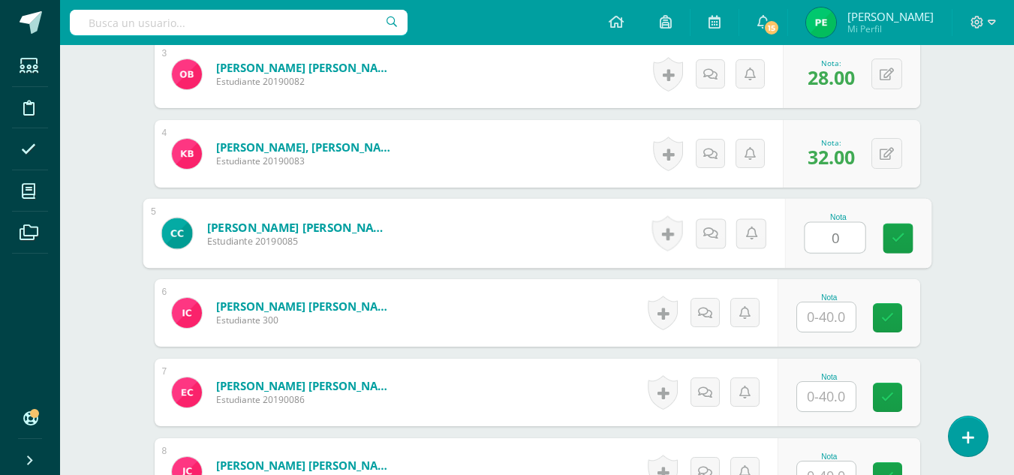
type input "0"
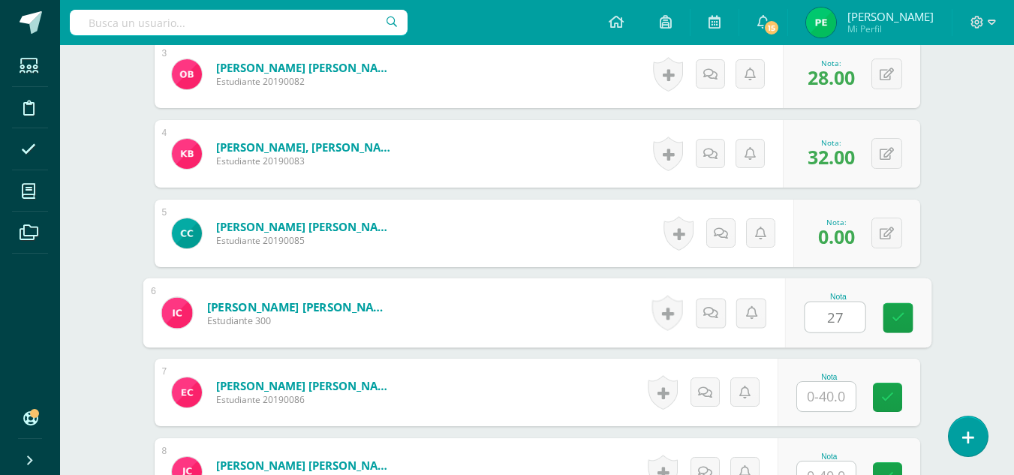
type input "27"
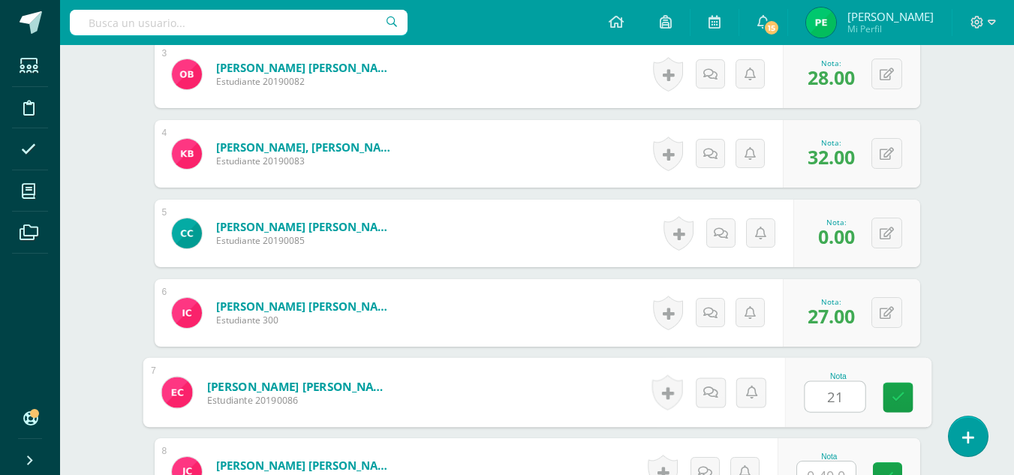
type input "21"
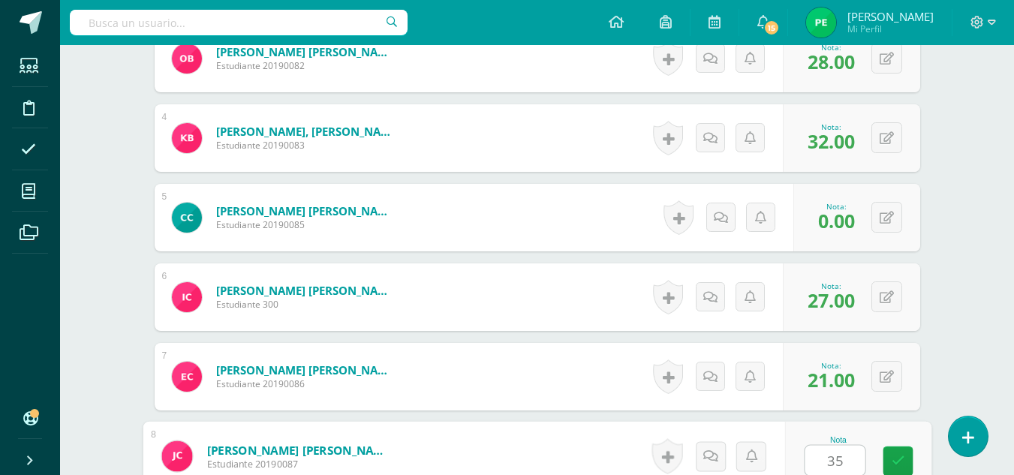
type input "35"
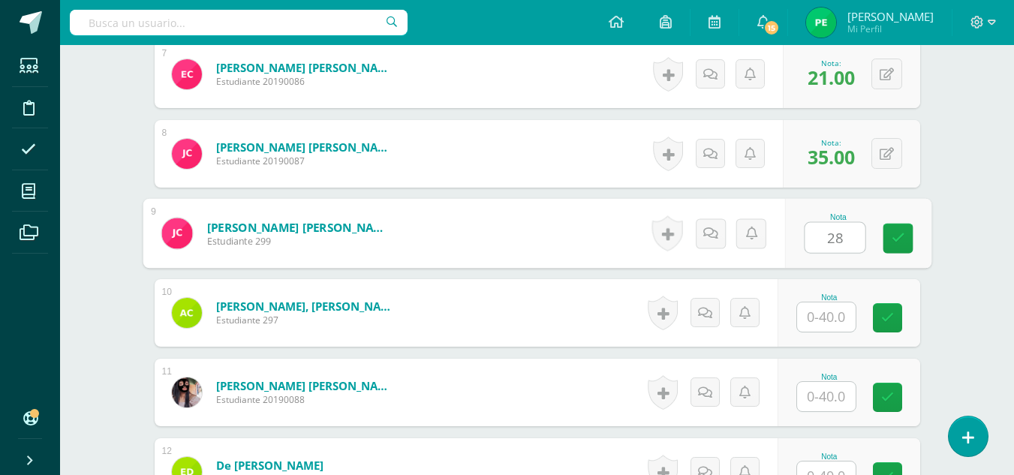
type input "28"
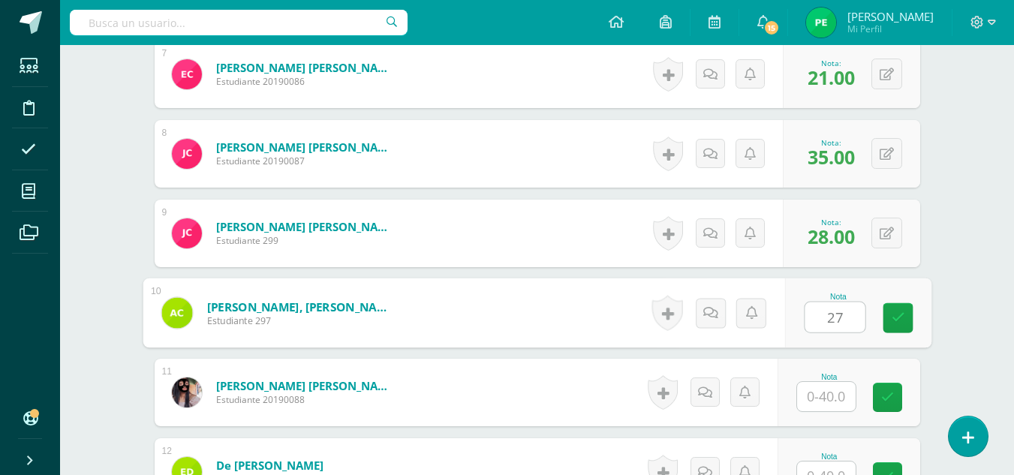
type input "27"
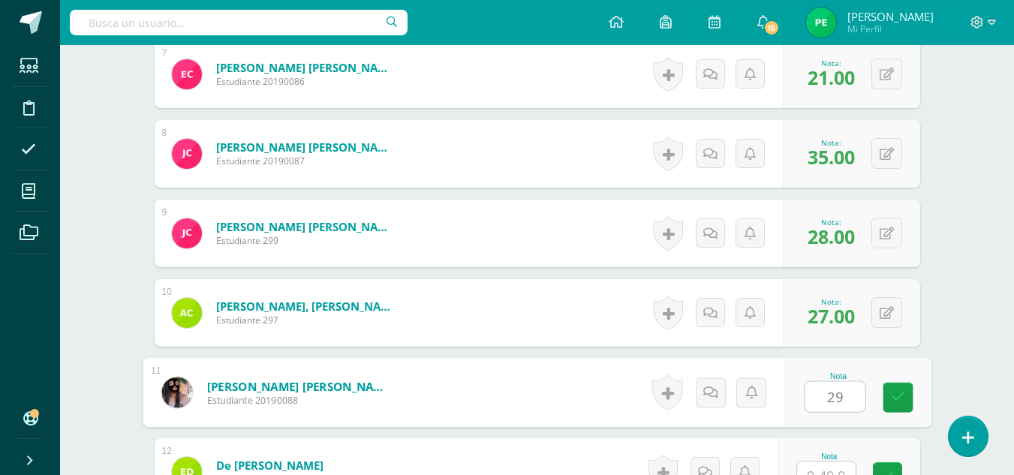
type input "29"
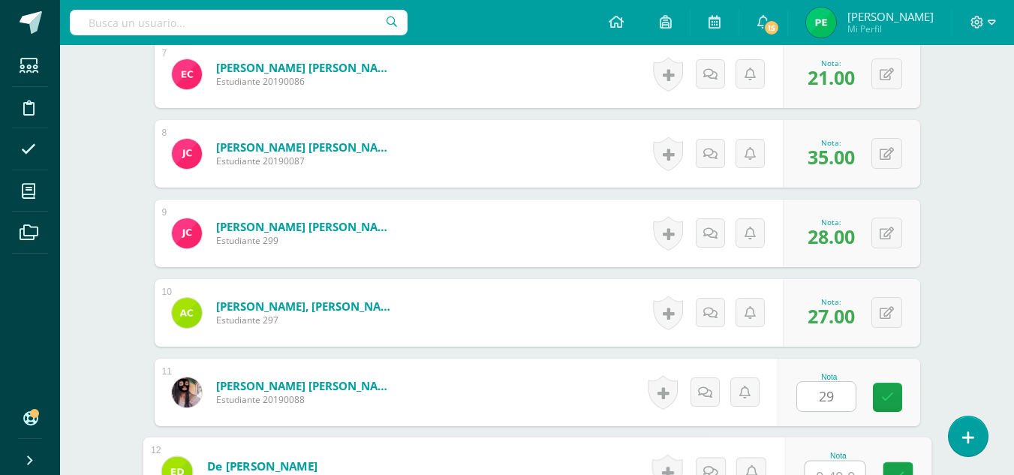
scroll to position [974, 0]
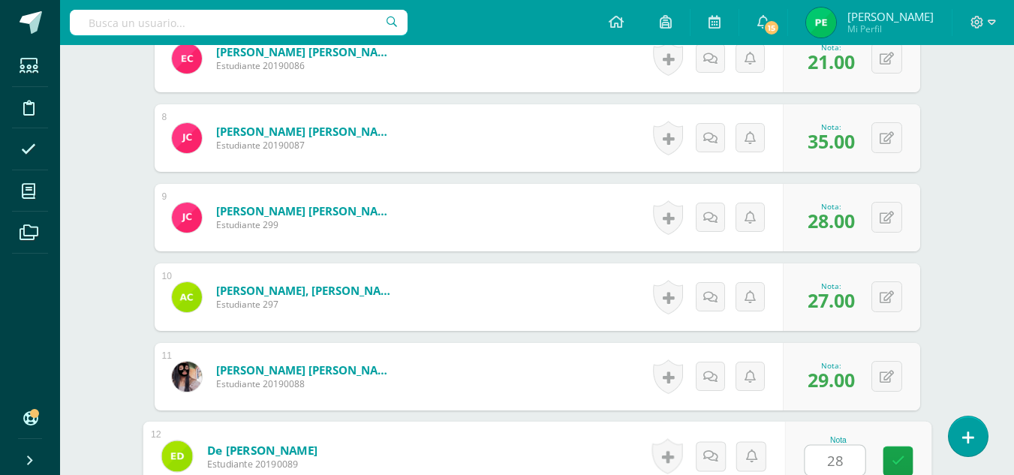
type input "28"
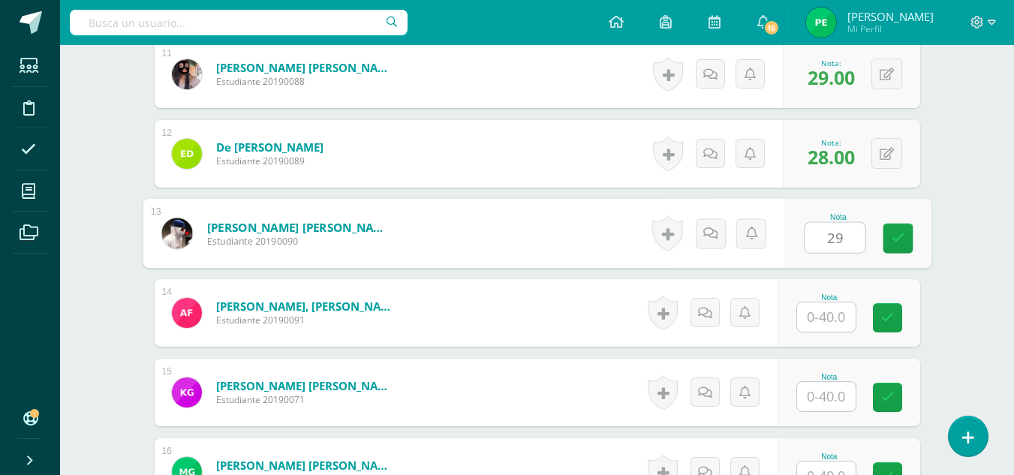
type input "29"
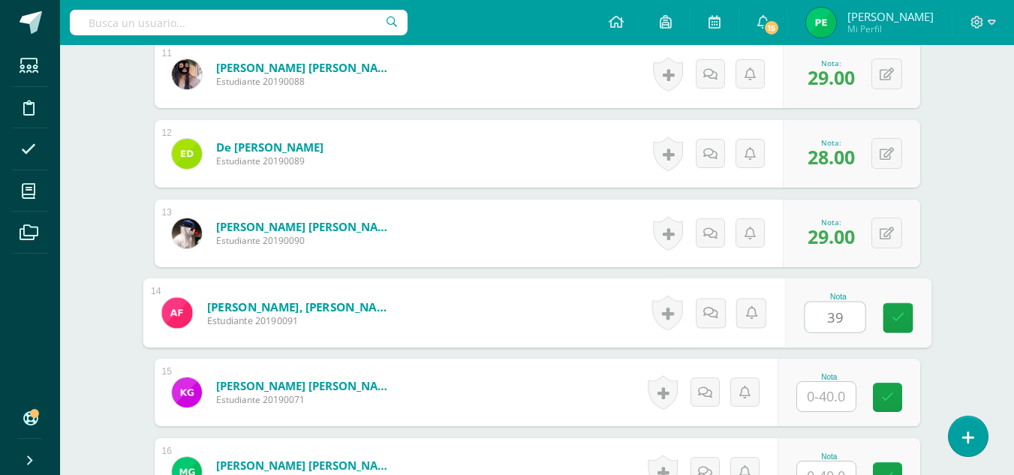
type input "39"
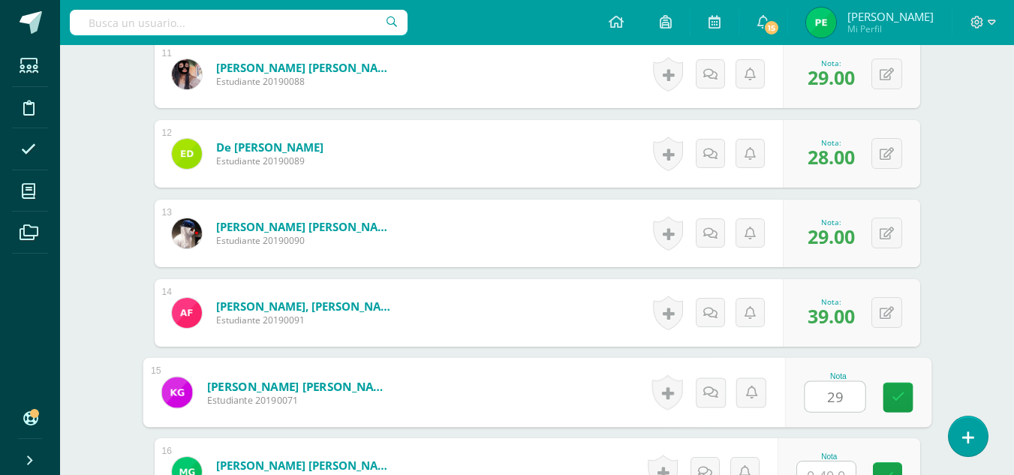
type input "29"
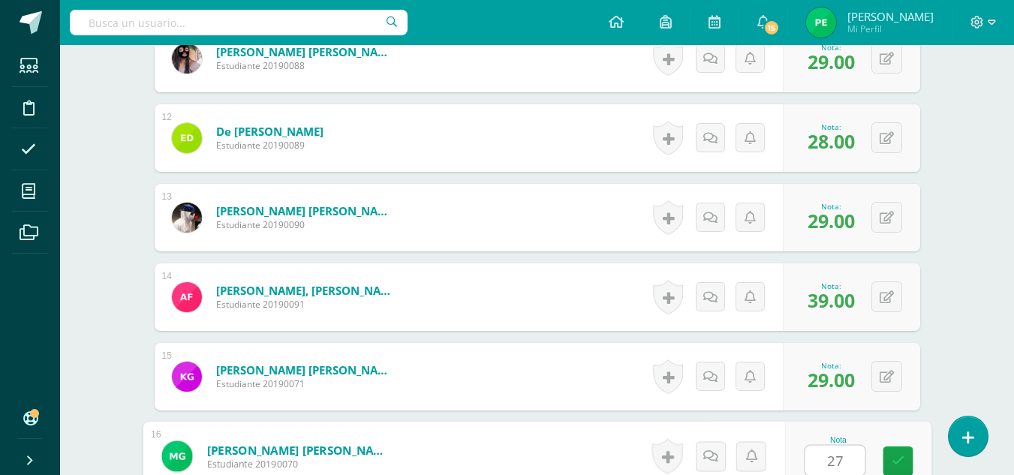
type input "27"
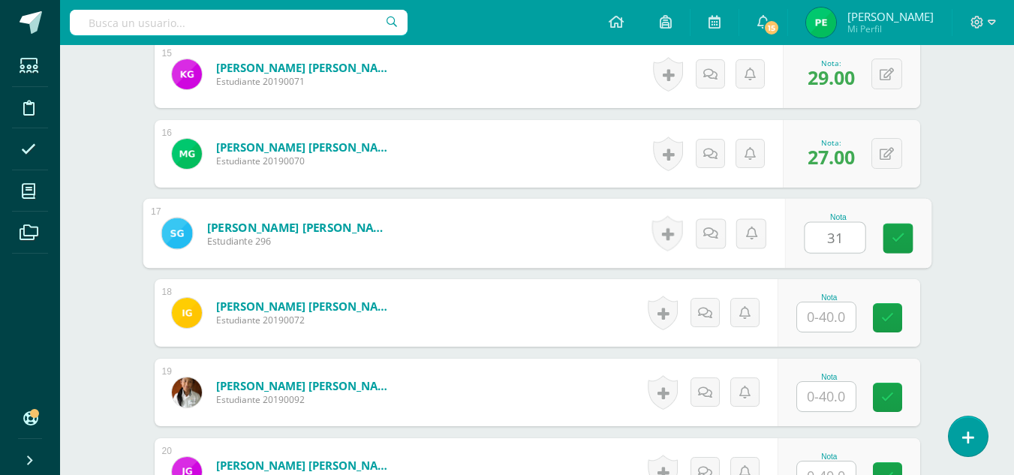
type input "31"
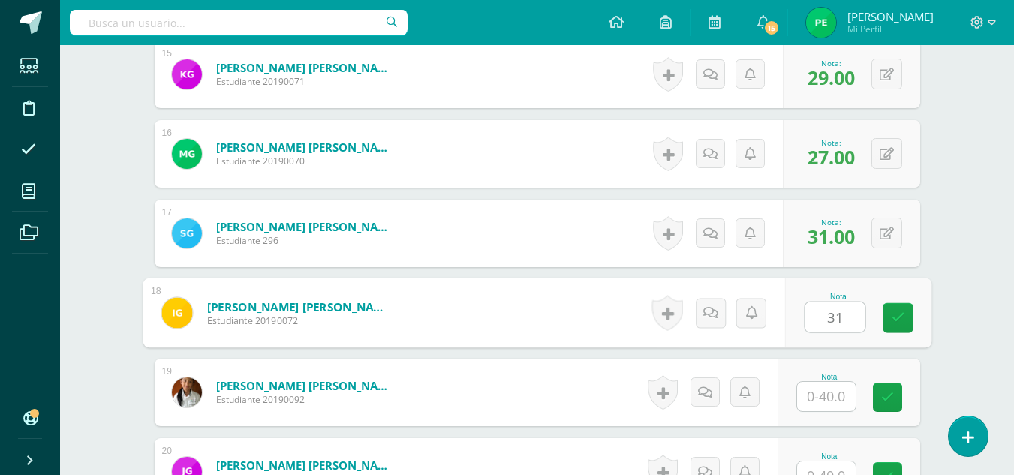
type input "31"
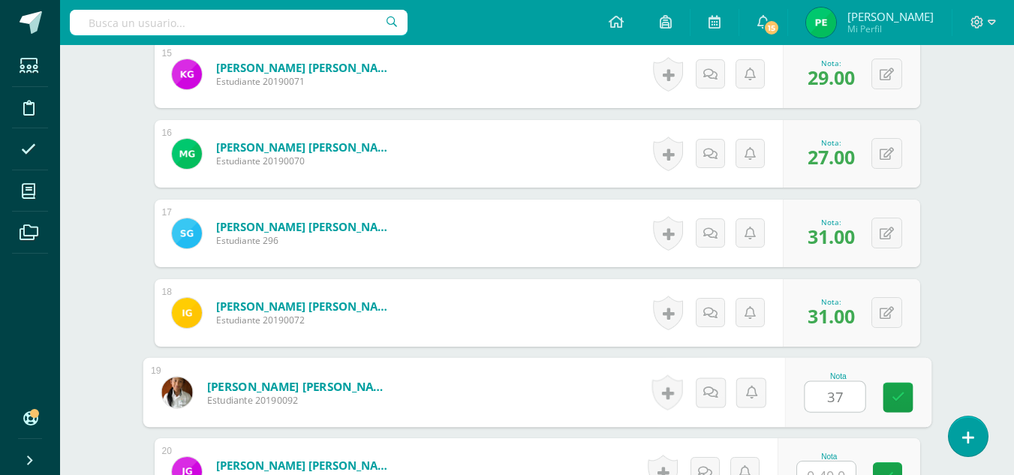
type input "37"
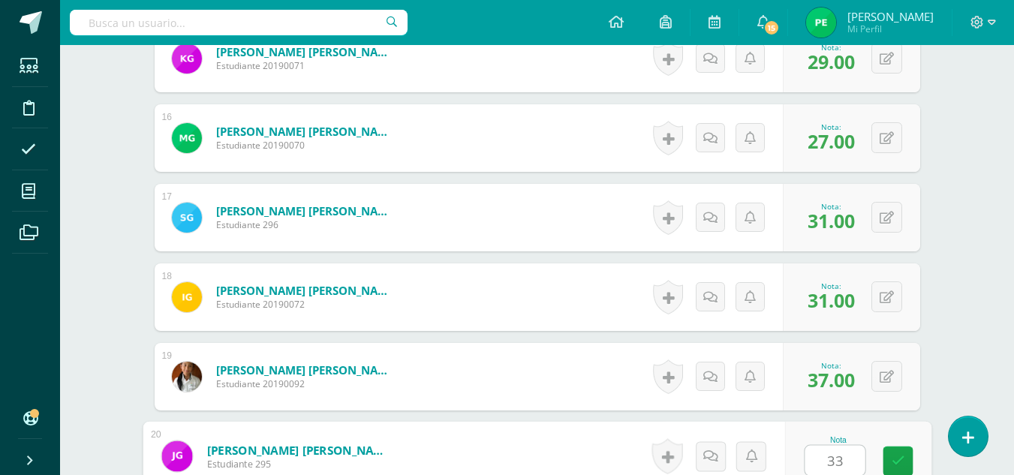
type input "33"
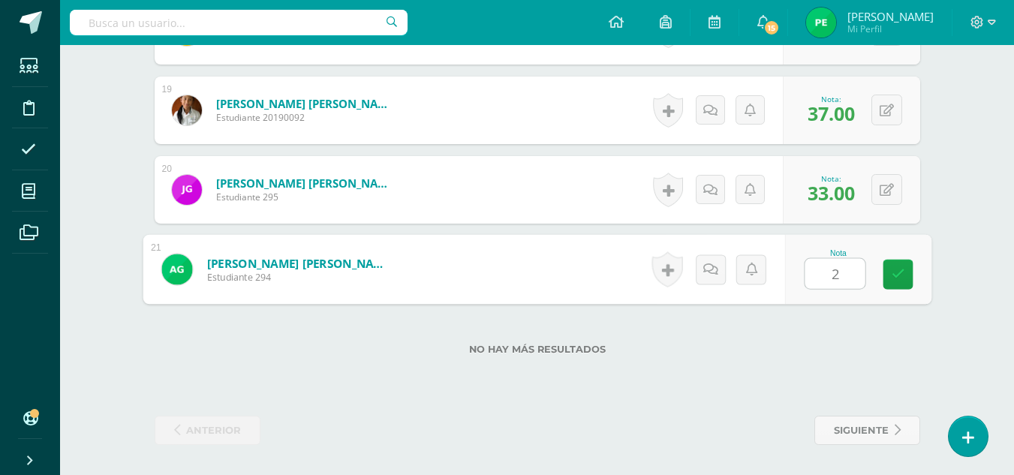
type input "28"
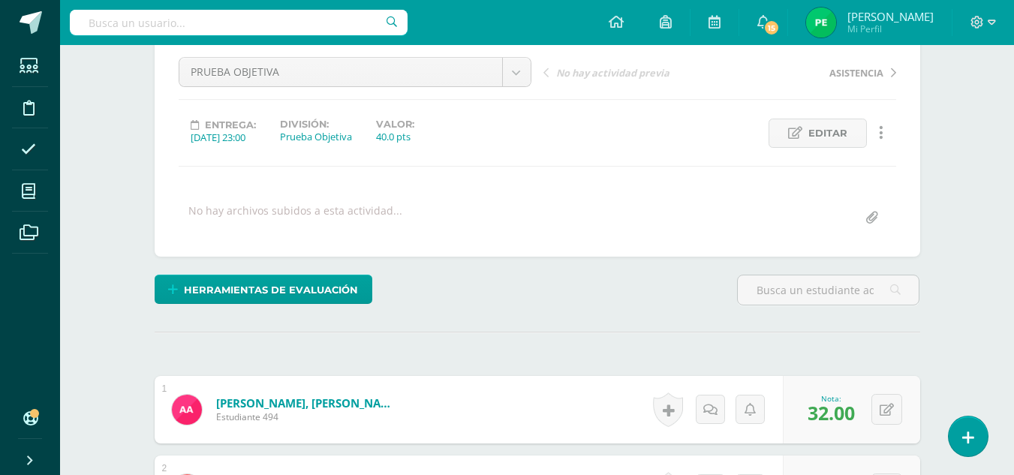
scroll to position [0, 0]
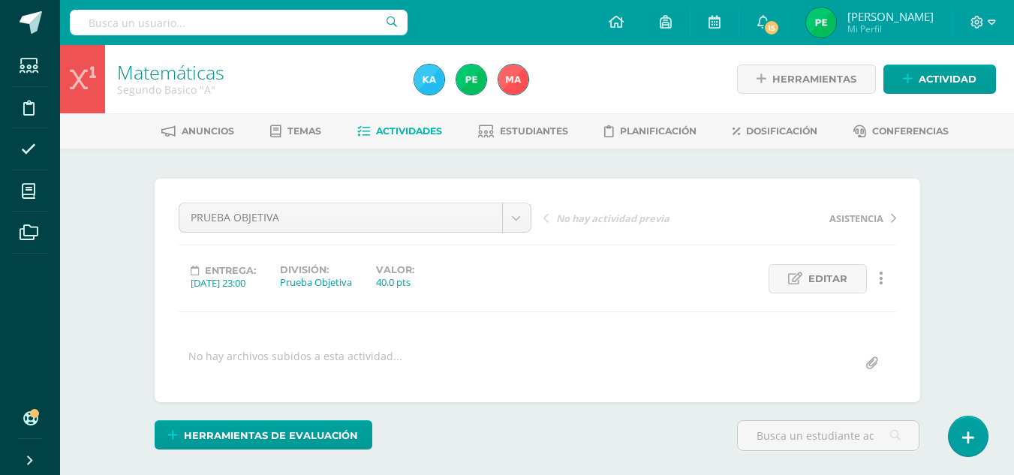
click at [410, 130] on span "Actividades" at bounding box center [409, 130] width 66 height 11
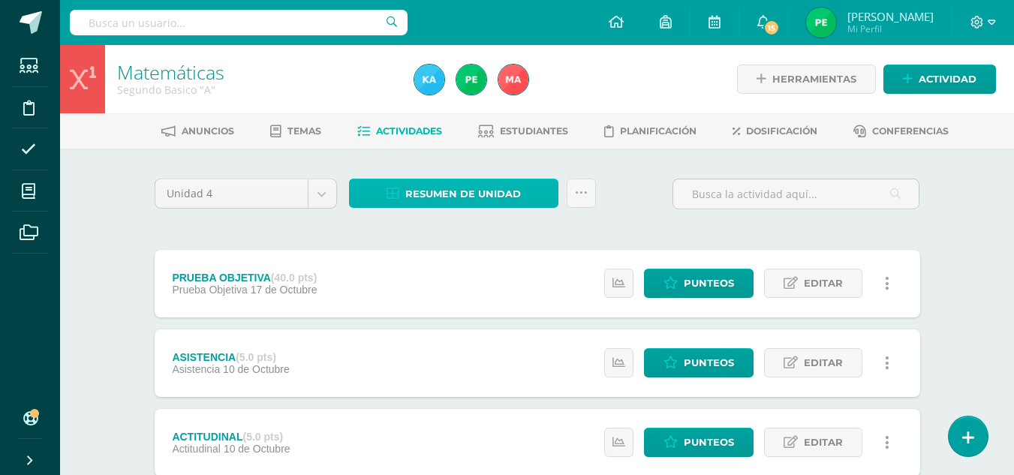
click at [483, 197] on span "Resumen de unidad" at bounding box center [463, 194] width 116 height 28
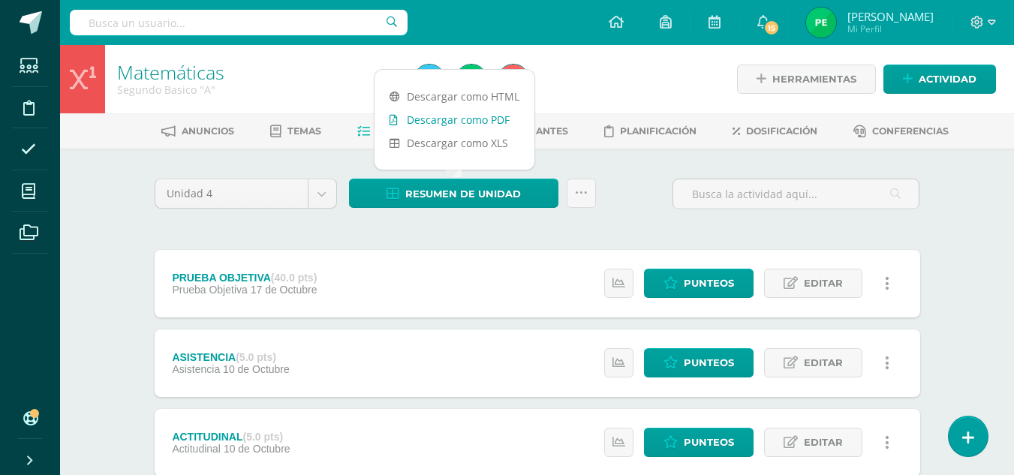
click at [489, 122] on link "Descargar como PDF" at bounding box center [454, 119] width 160 height 23
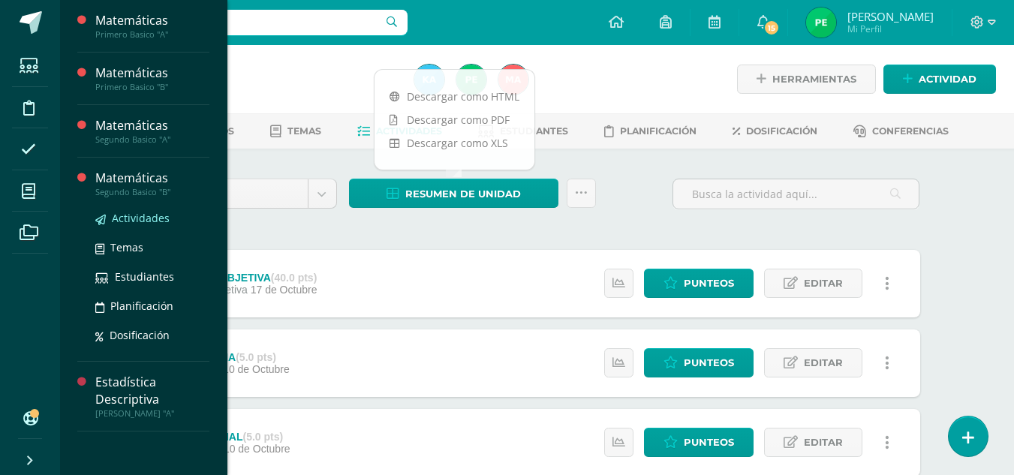
click at [129, 218] on span "Actividades" at bounding box center [141, 218] width 58 height 14
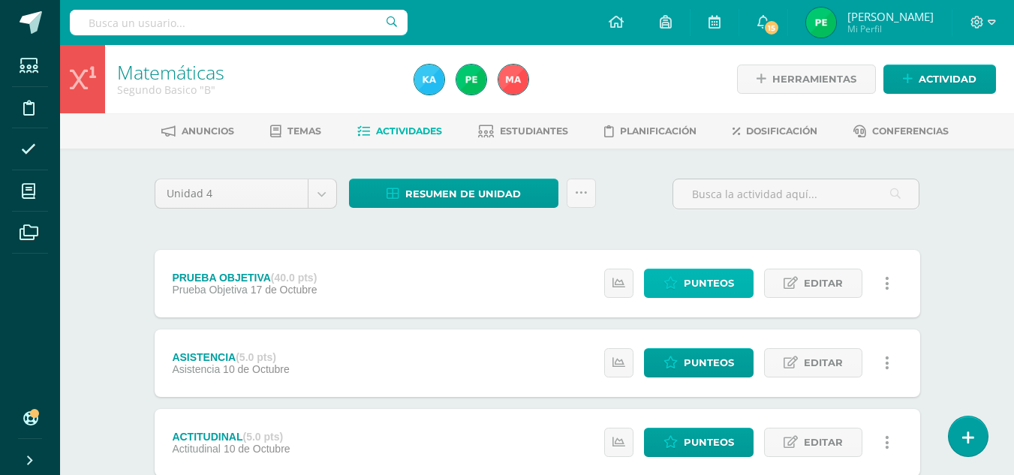
click at [688, 293] on span "Punteos" at bounding box center [709, 283] width 50 height 28
click at [687, 296] on span "Punteos" at bounding box center [709, 283] width 50 height 28
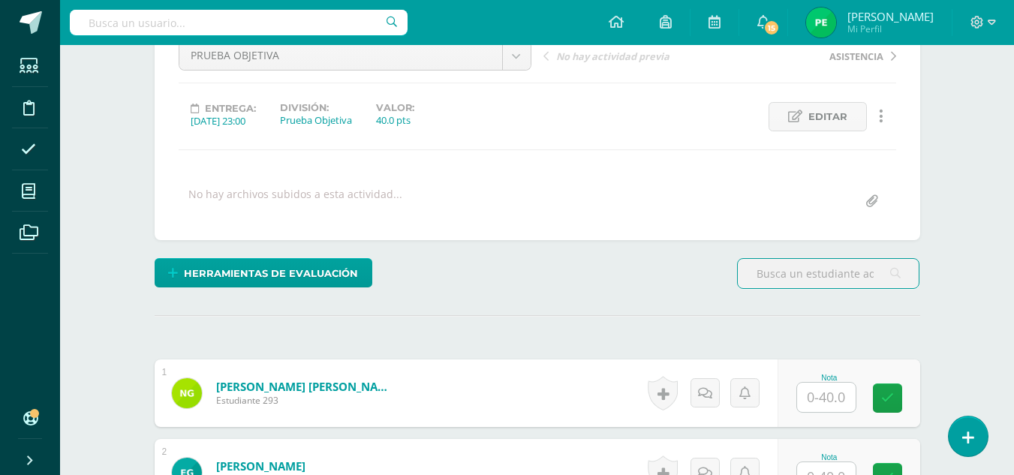
scroll to position [158, 0]
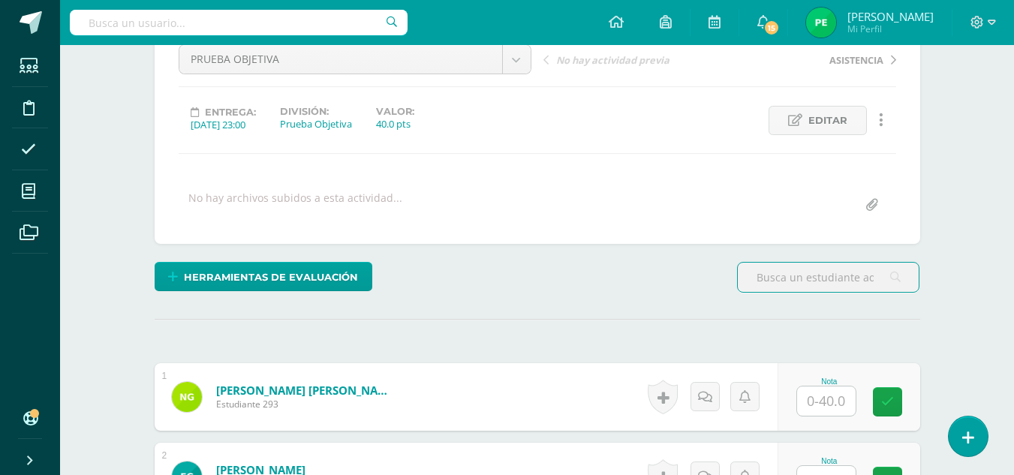
click at [820, 400] on input "text" at bounding box center [826, 400] width 59 height 29
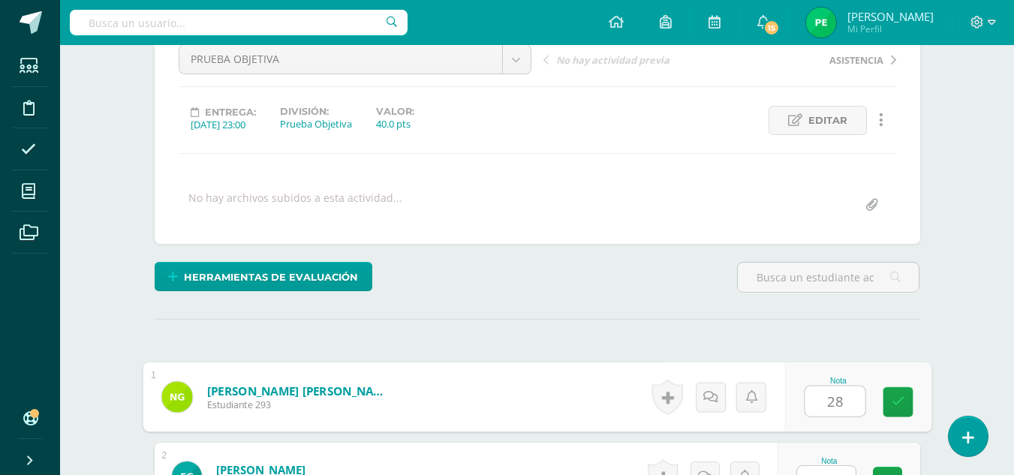
type input "28"
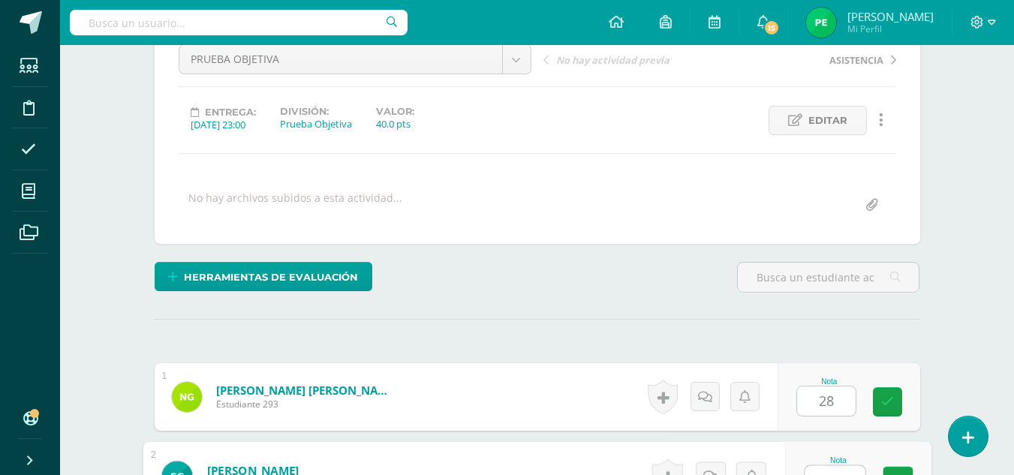
scroll to position [179, 0]
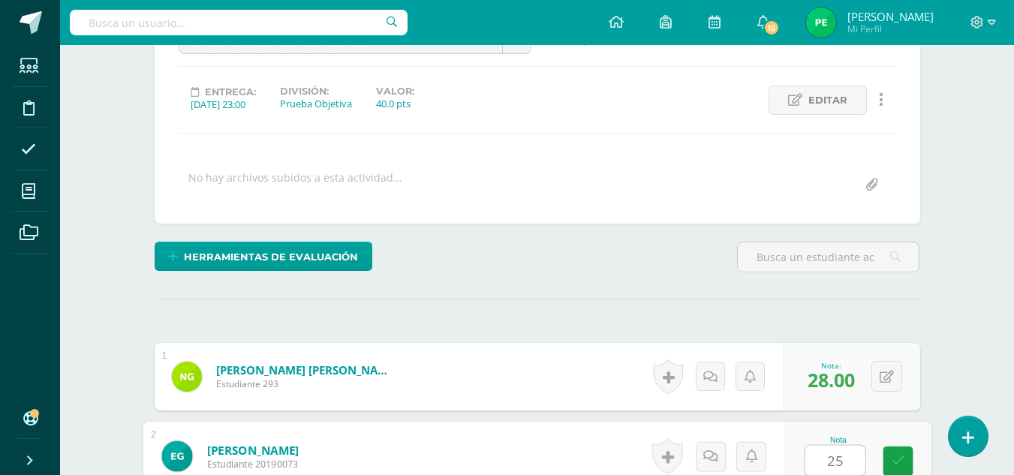
type input "25"
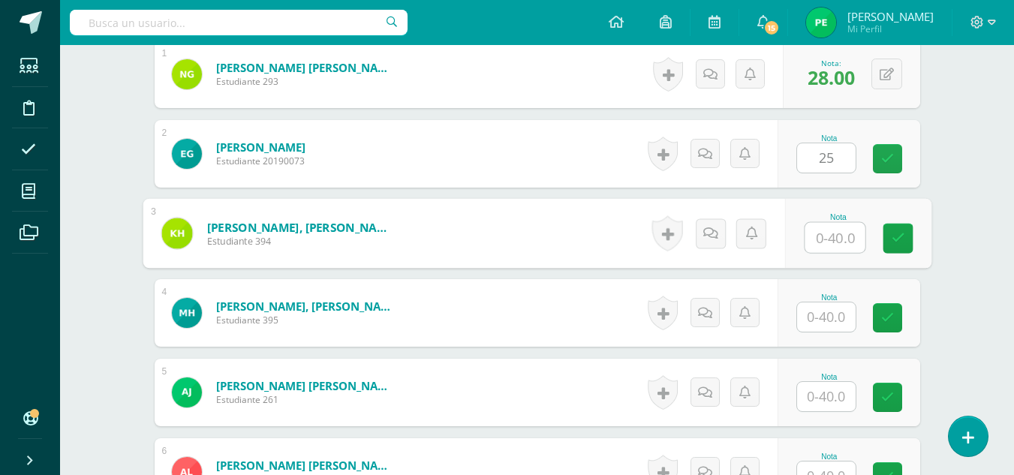
type input "2"
type input "31"
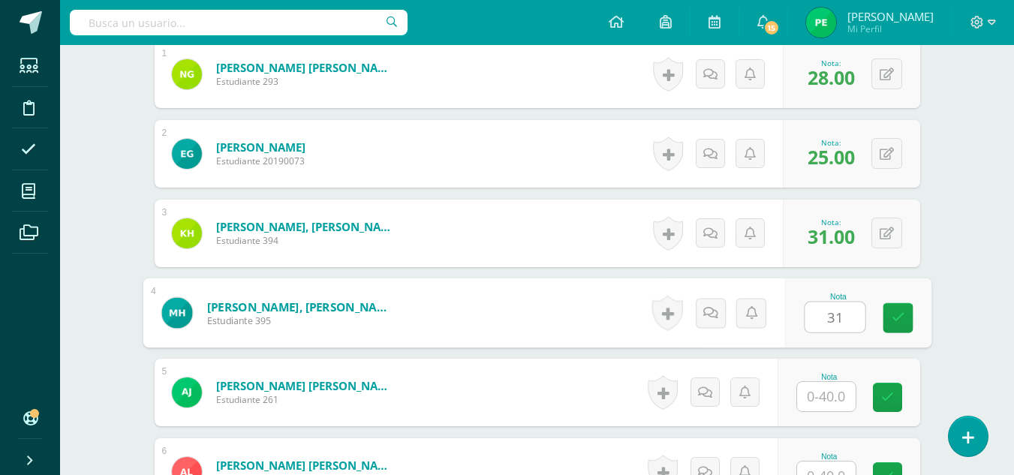
type input "31"
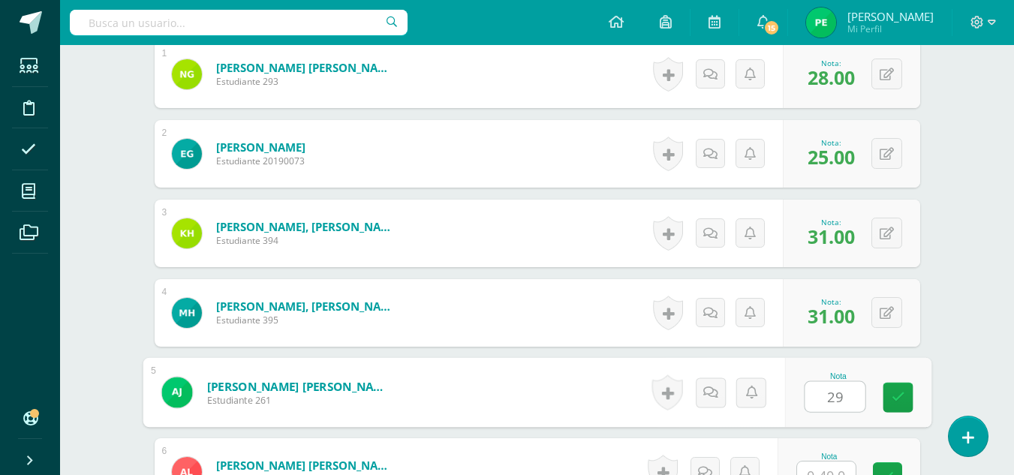
type input "29"
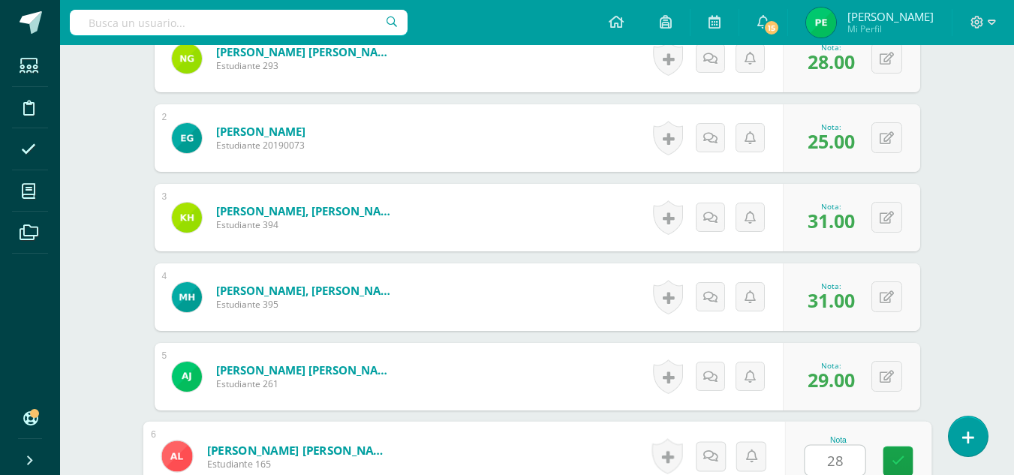
type input "28"
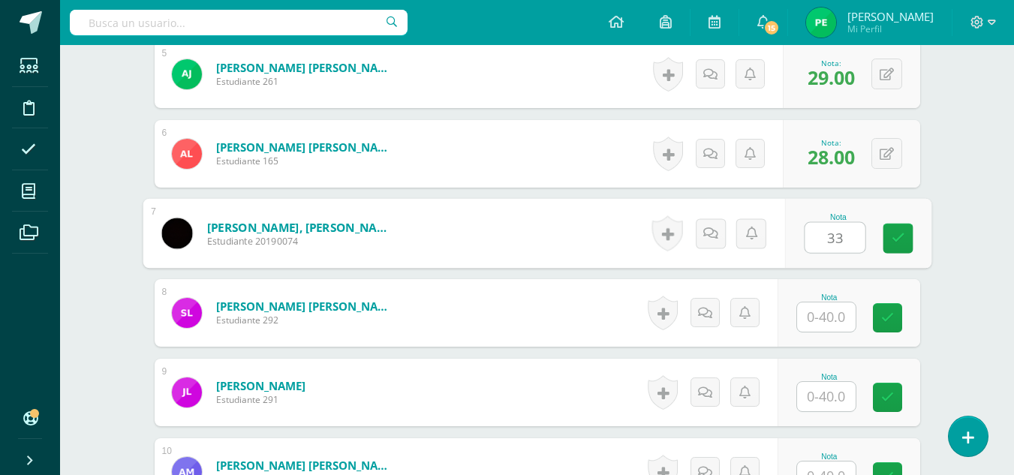
type input "33"
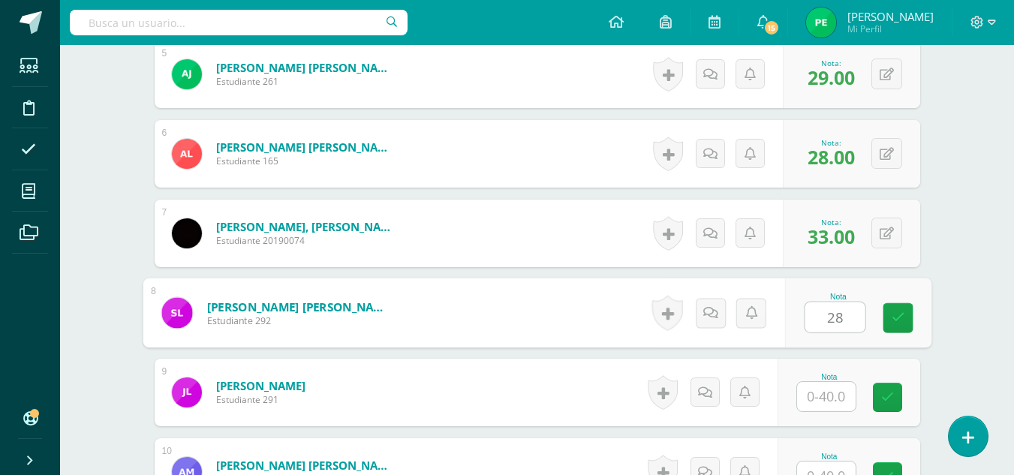
type input "28"
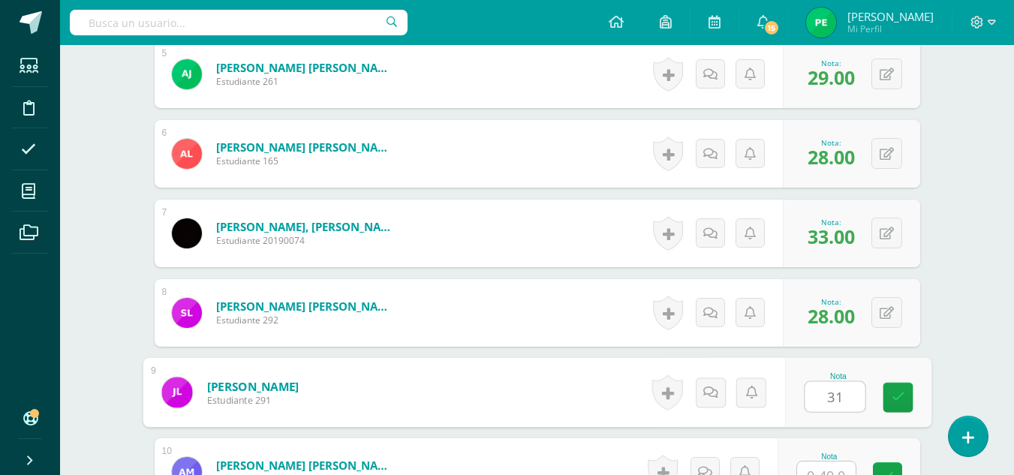
type input "31"
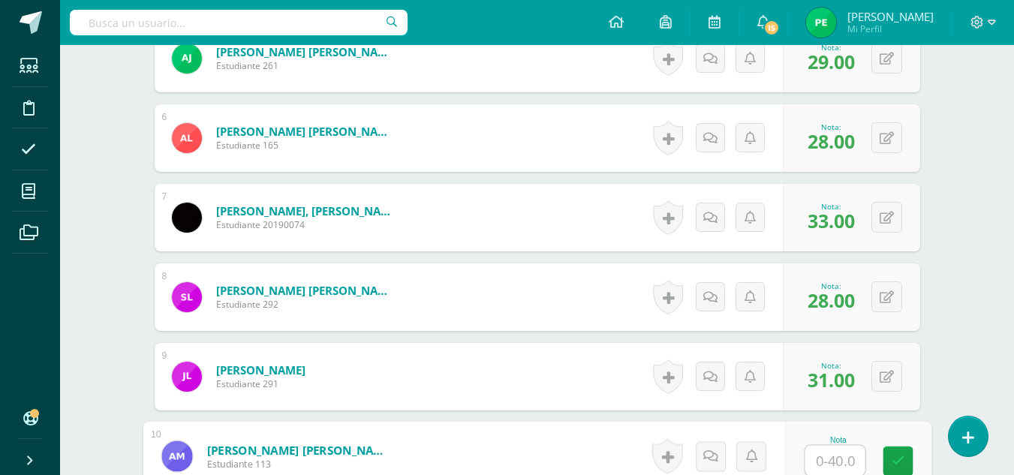
type input "2"
type input "35"
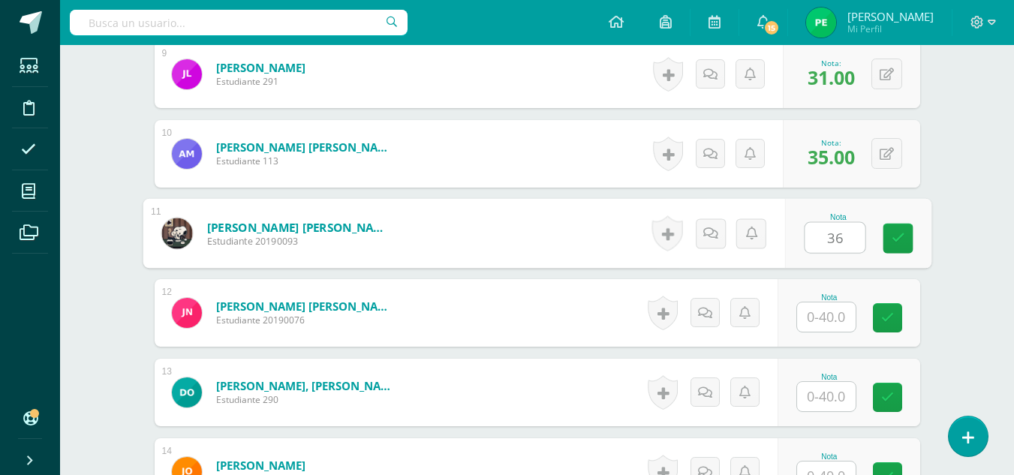
type input "36"
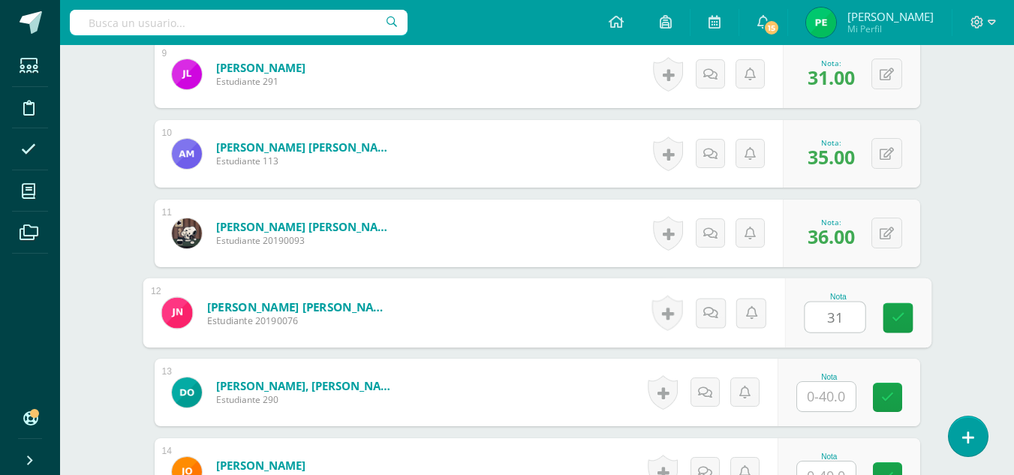
type input "31"
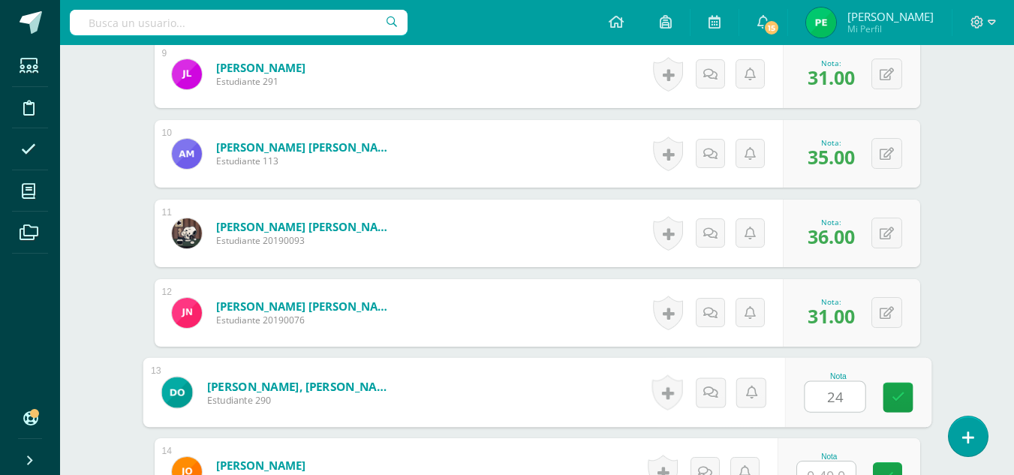
type input "24"
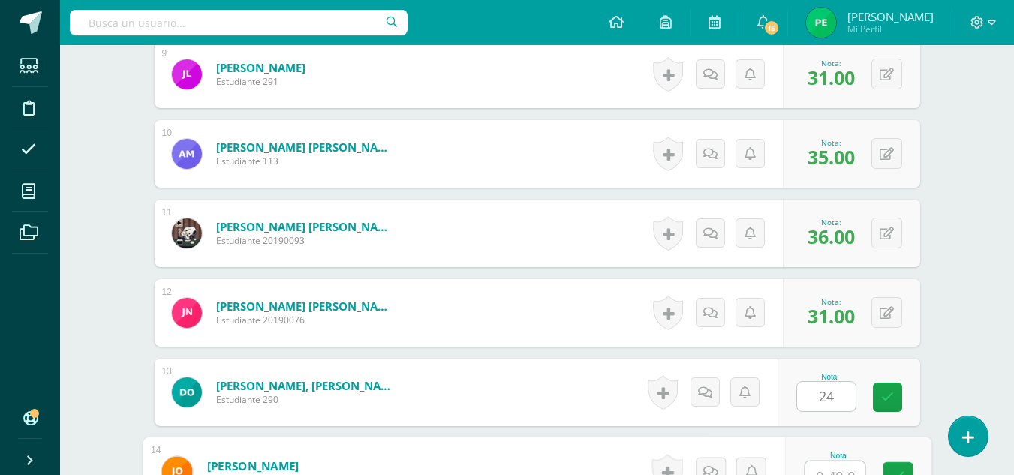
scroll to position [1133, 0]
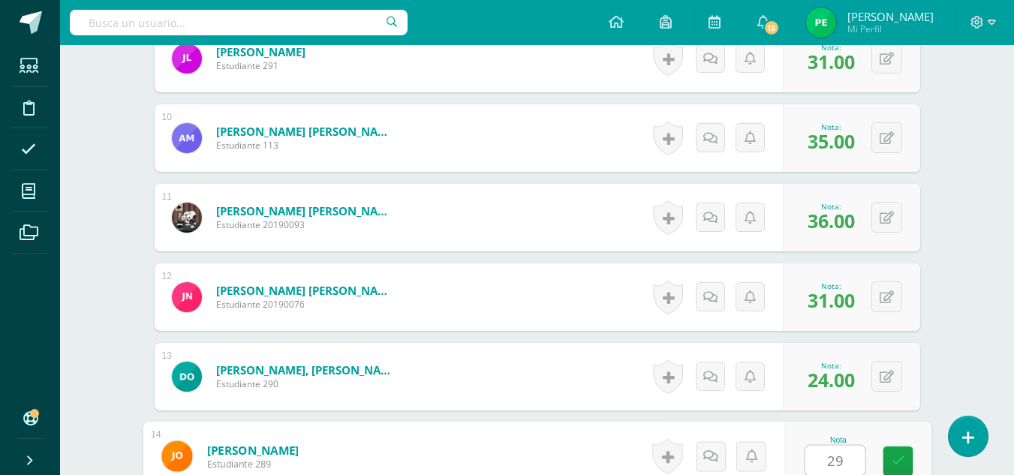
type input "29"
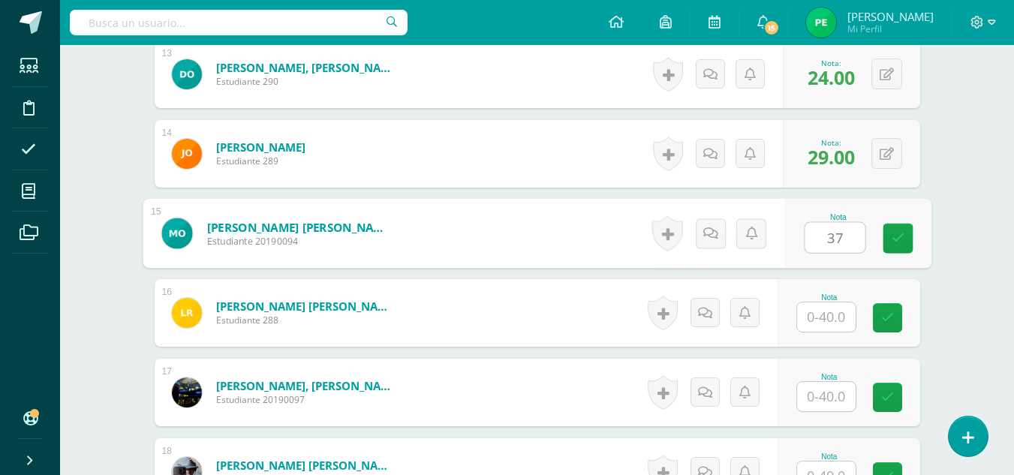
type input "37"
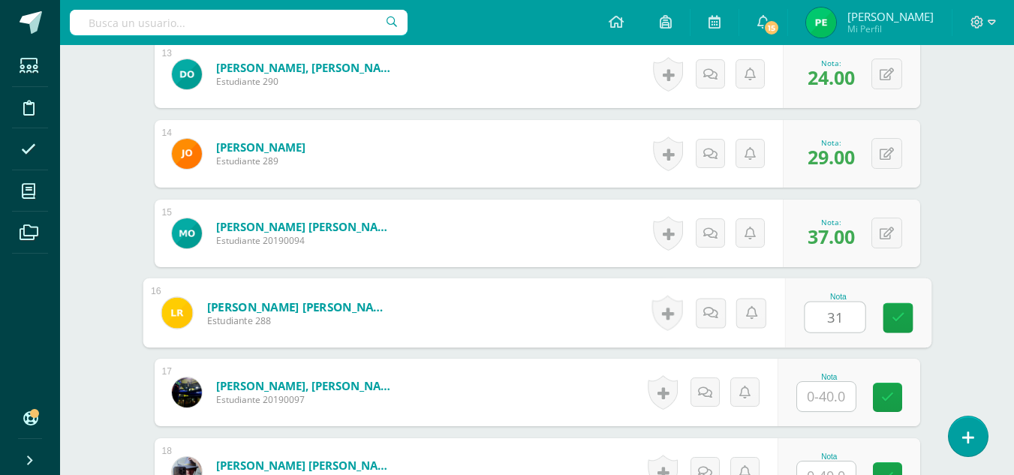
type input "31"
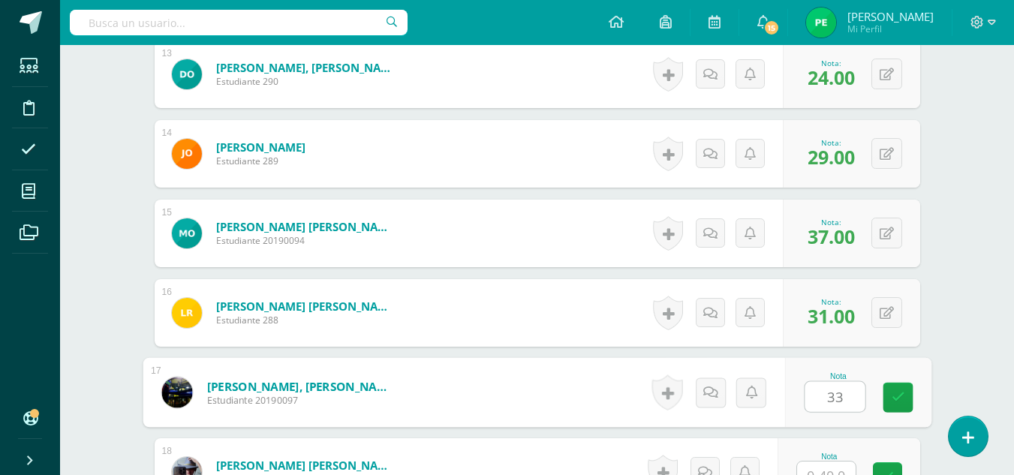
type input "33"
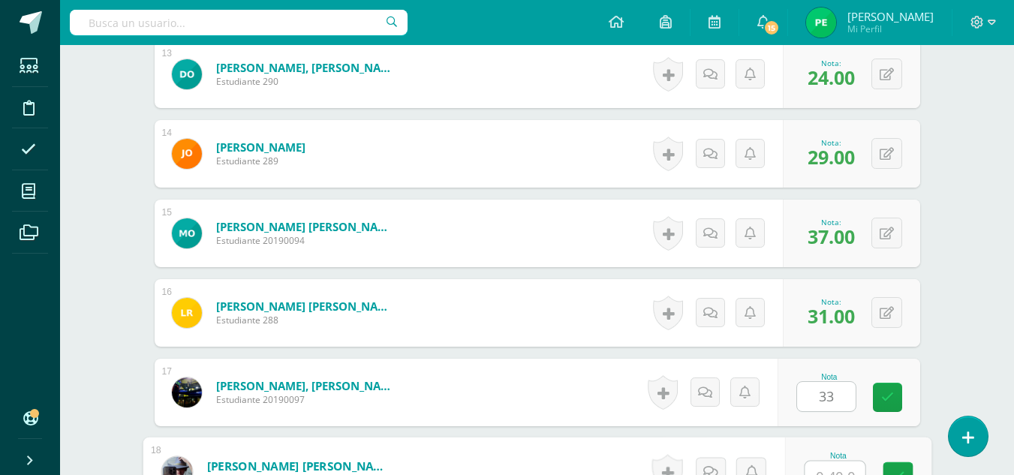
scroll to position [1451, 0]
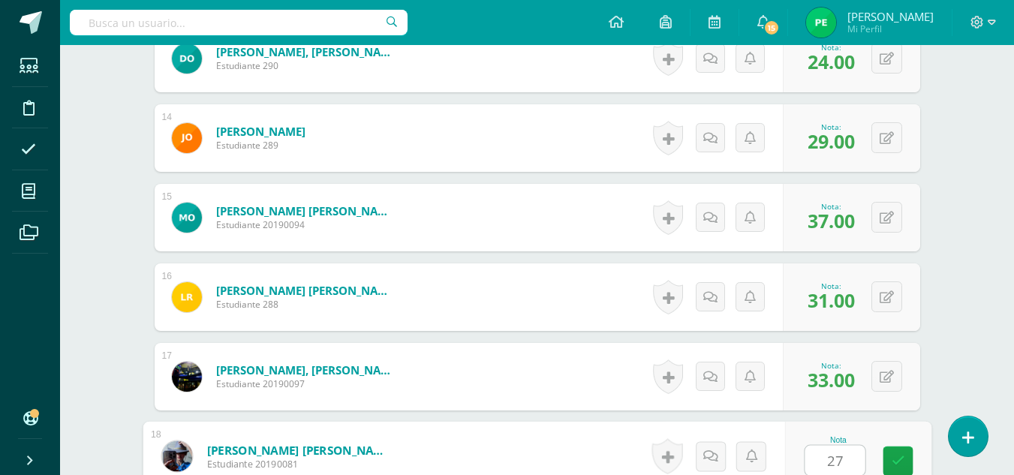
type input "27"
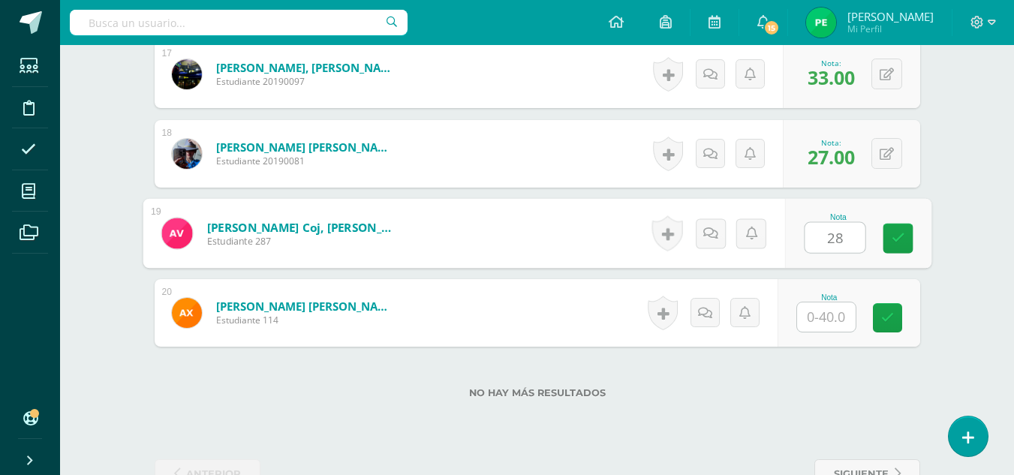
type input "28"
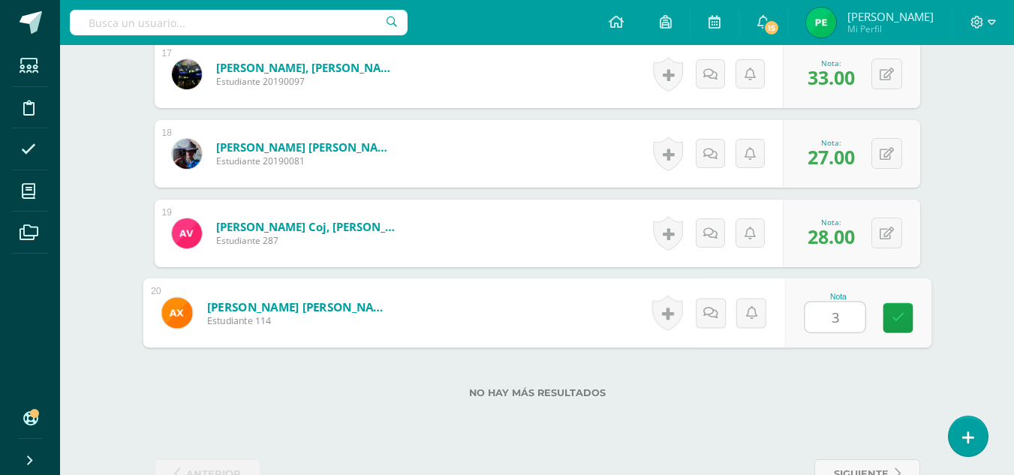
type input "31"
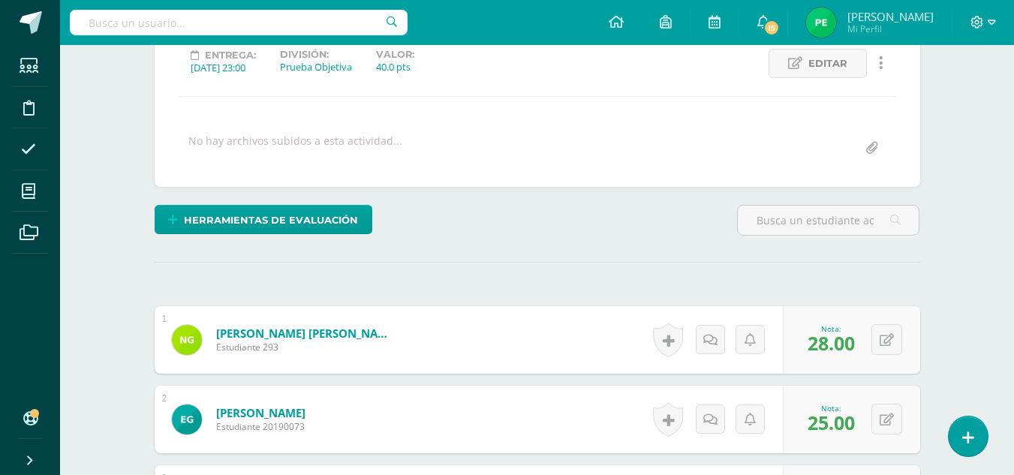
scroll to position [0, 0]
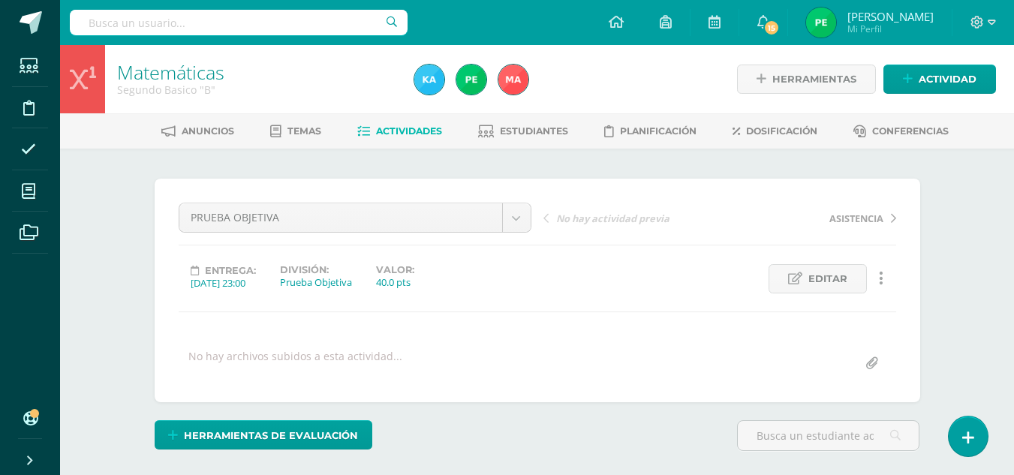
click at [404, 135] on span "Actividades" at bounding box center [409, 130] width 66 height 11
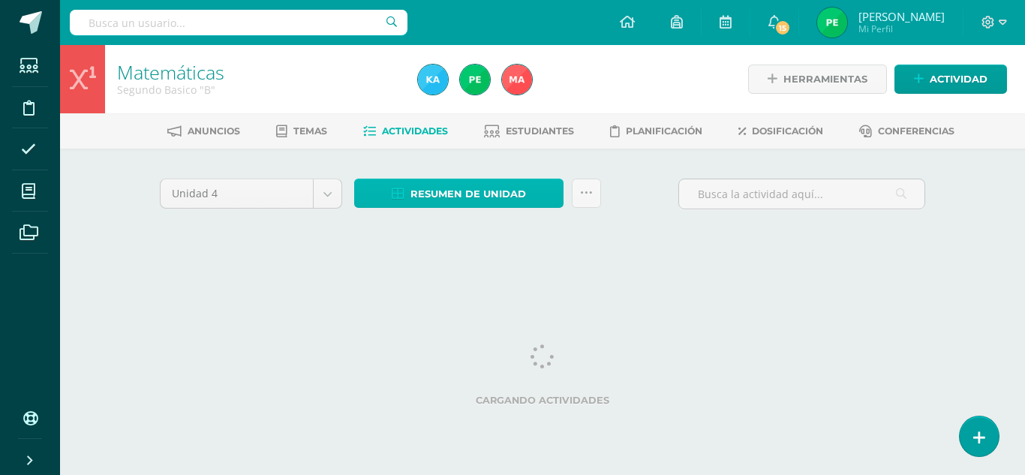
click at [468, 189] on span "Resumen de unidad" at bounding box center [468, 194] width 116 height 28
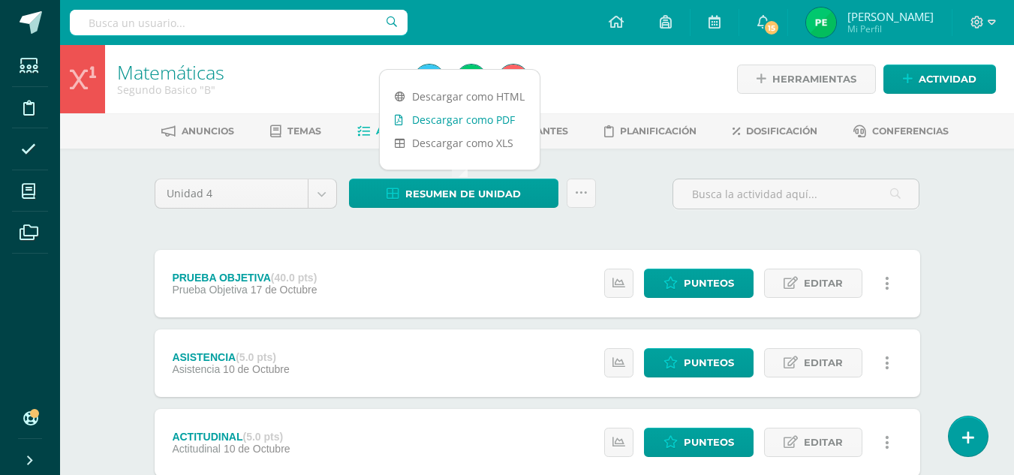
click at [488, 130] on link "Descargar como PDF" at bounding box center [460, 119] width 160 height 23
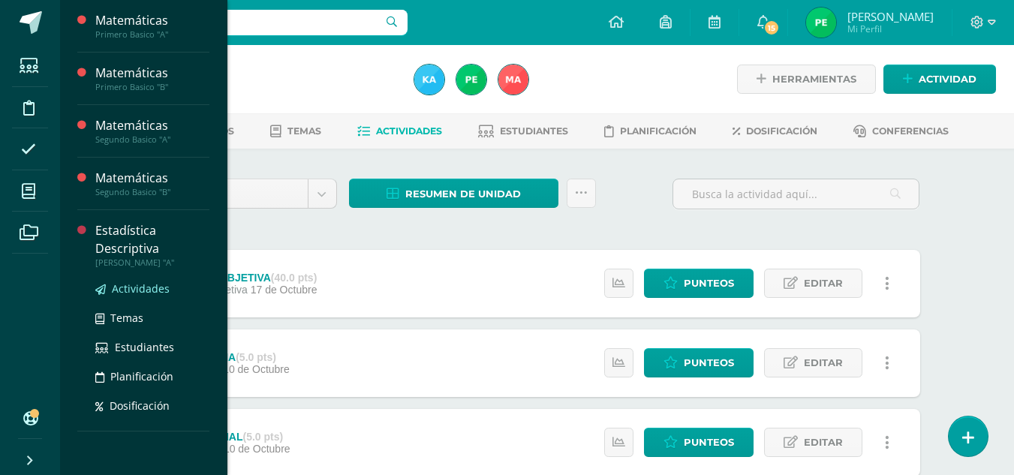
click at [128, 288] on span "Actividades" at bounding box center [141, 288] width 58 height 14
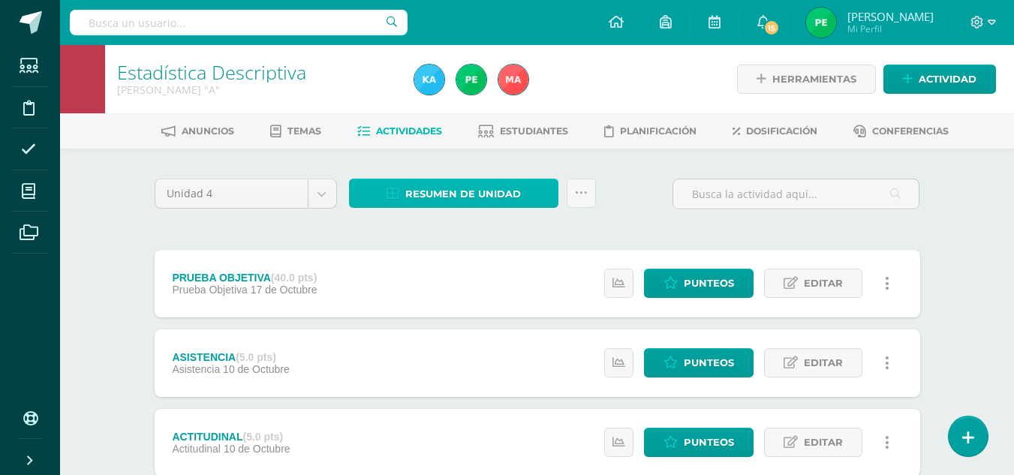
click at [467, 196] on span "Resumen de unidad" at bounding box center [463, 194] width 116 height 28
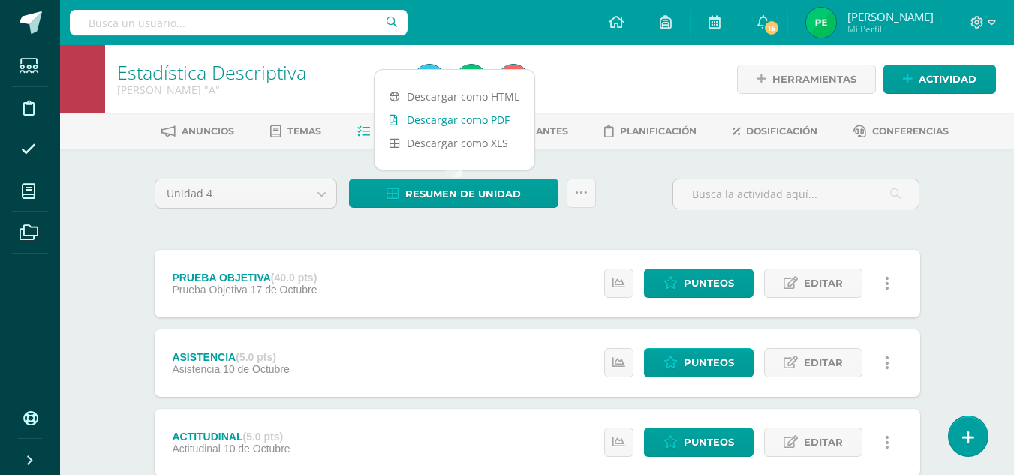
click at [484, 116] on link "Descargar como PDF" at bounding box center [454, 119] width 160 height 23
